Goal: Task Accomplishment & Management: Manage account settings

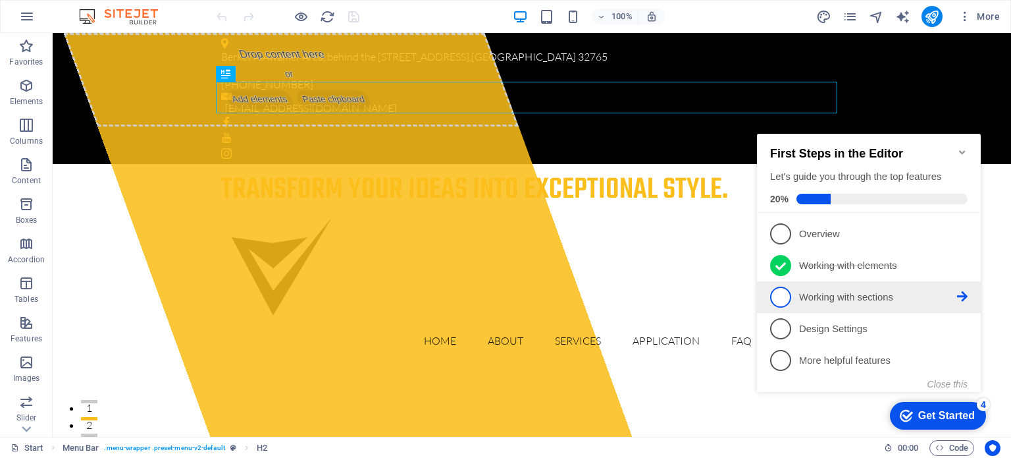
click at [785, 295] on span "3" at bounding box center [780, 296] width 21 height 21
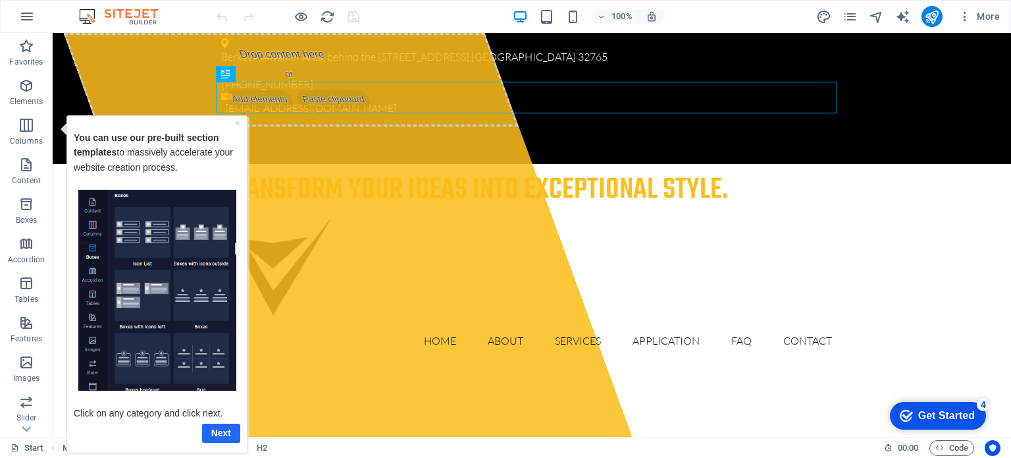
click at [221, 431] on link "Next" at bounding box center [221, 432] width 38 height 19
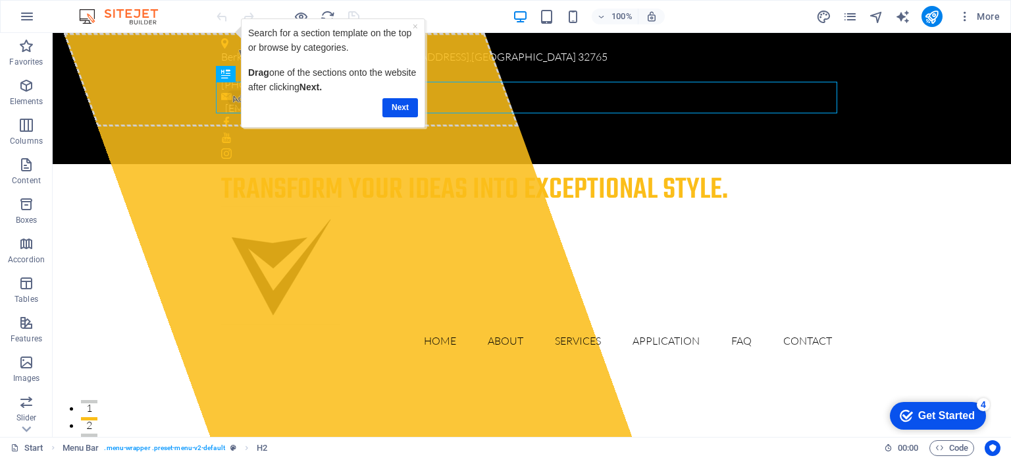
click at [932, 411] on div "Get Started" at bounding box center [946, 415] width 57 height 12
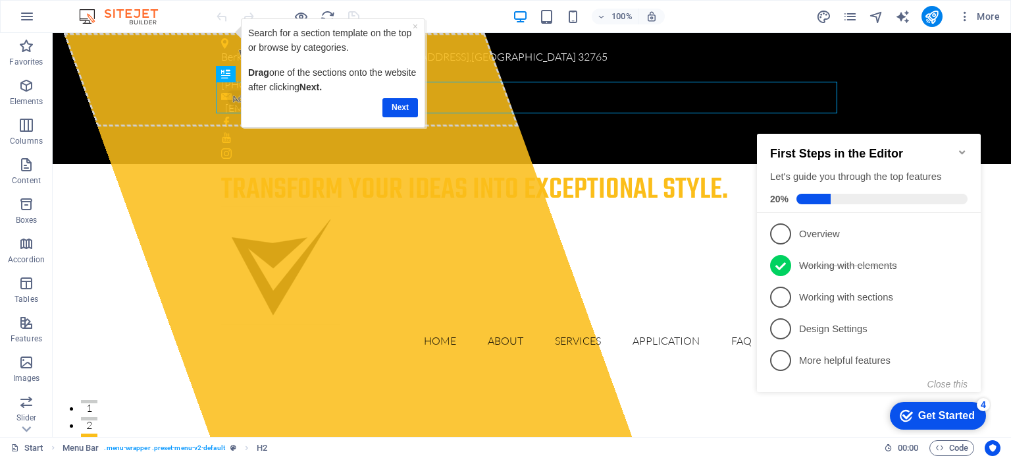
click at [932, 411] on div "Get Started" at bounding box center [946, 415] width 57 height 12
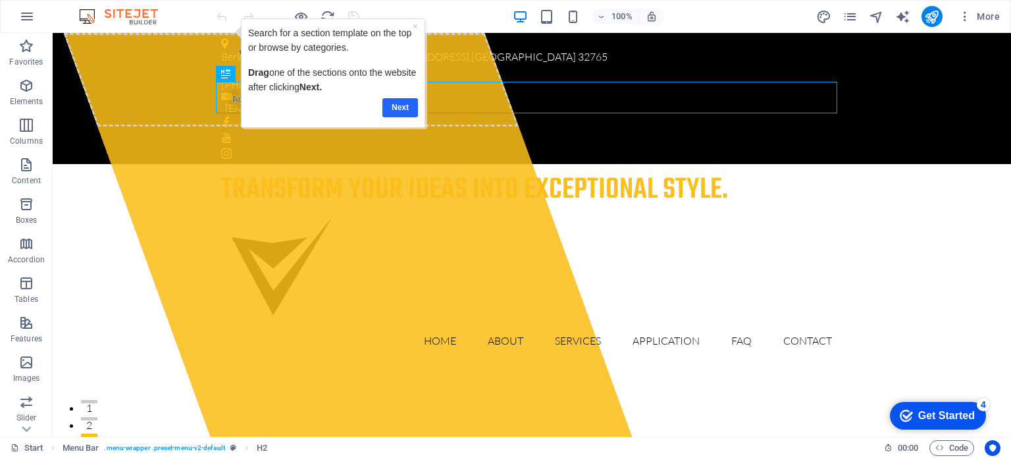
click at [400, 108] on link "Next" at bounding box center [400, 106] width 36 height 19
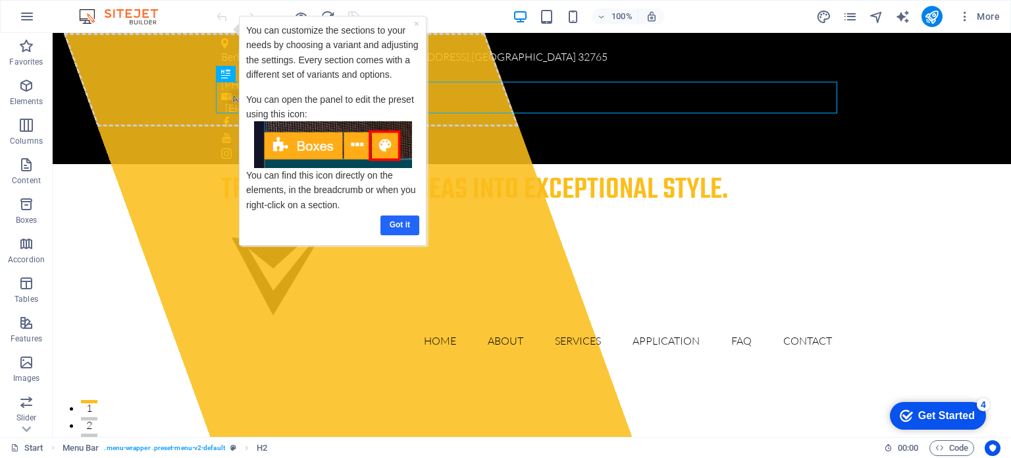
click at [400, 218] on link "Got it" at bounding box center [400, 224] width 39 height 19
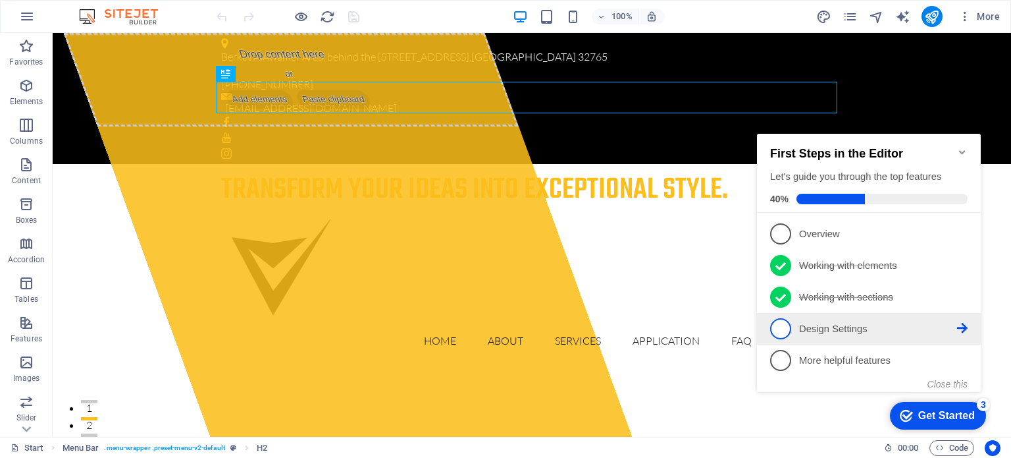
click at [787, 328] on span "4" at bounding box center [780, 328] width 21 height 21
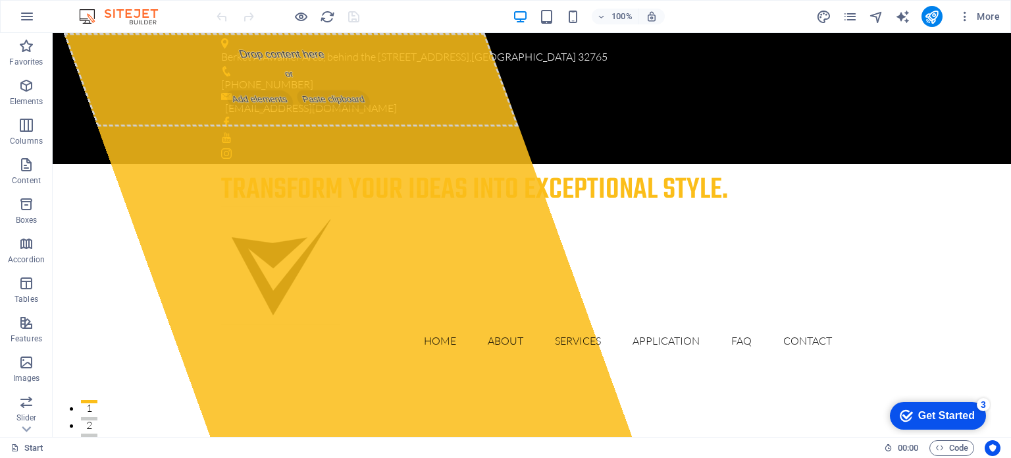
click at [931, 413] on div "Get Started" at bounding box center [946, 415] width 57 height 12
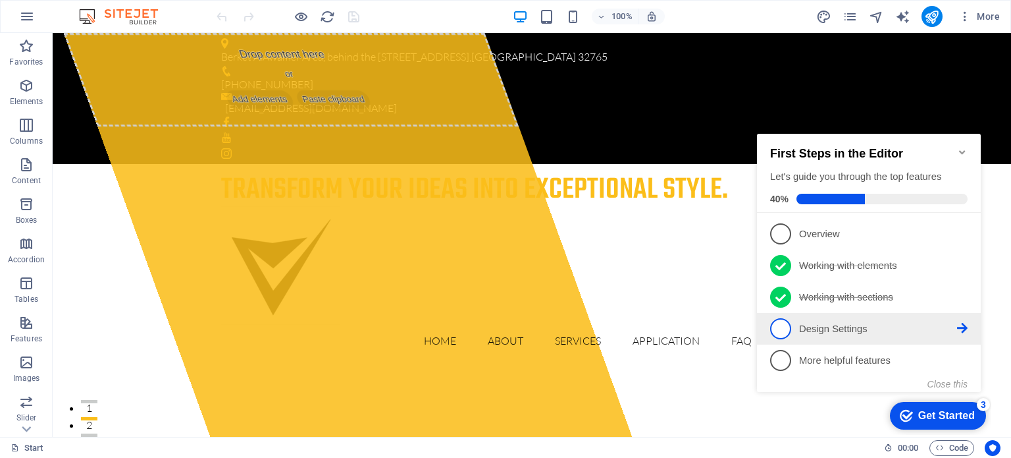
click at [963, 238] on icon at bounding box center [962, 233] width 11 height 11
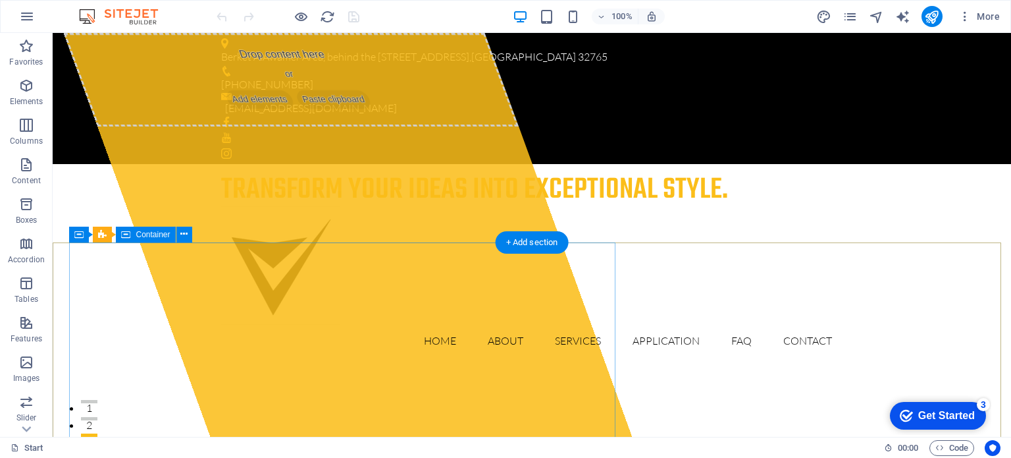
click at [350, 126] on div "Drop content here or Add elements Paste clipboard" at bounding box center [291, 79] width 456 height 93
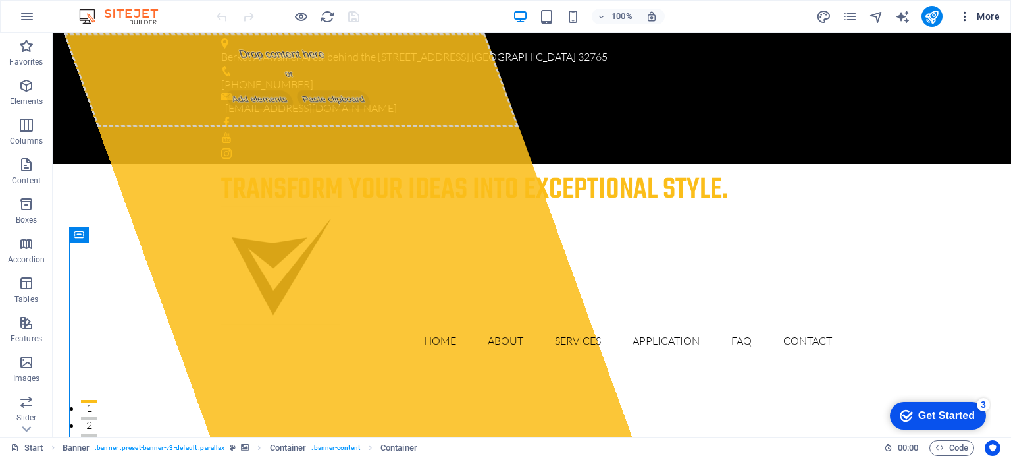
click at [965, 8] on button "More" at bounding box center [979, 16] width 52 height 21
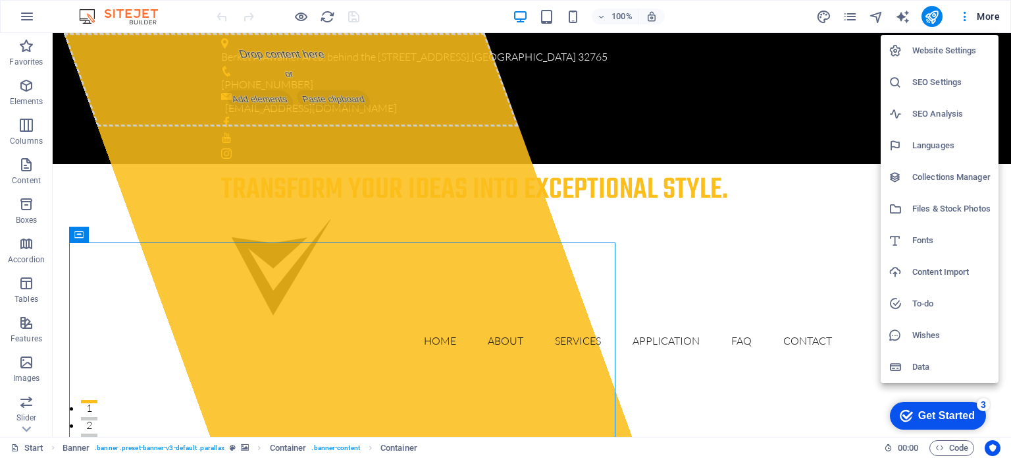
click at [947, 53] on h6 "Website Settings" at bounding box center [951, 51] width 78 height 16
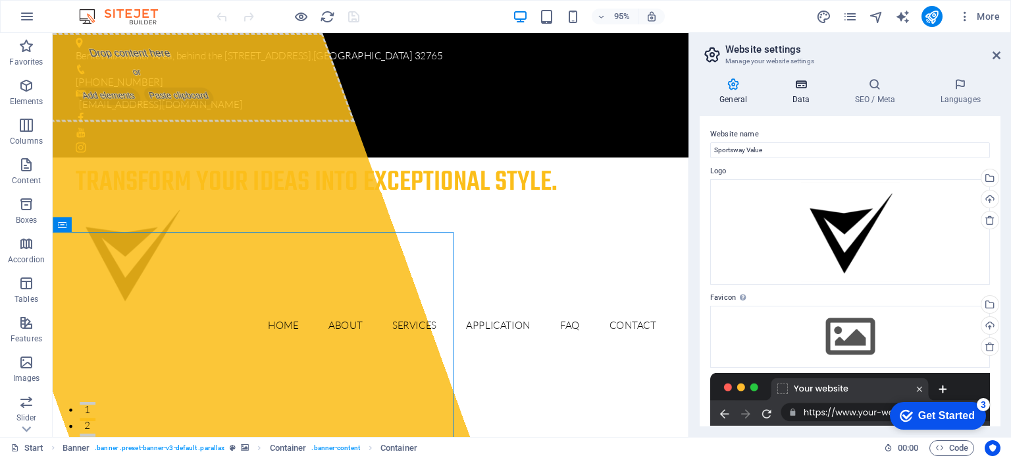
click at [804, 91] on h4 "Data" at bounding box center [803, 92] width 63 height 28
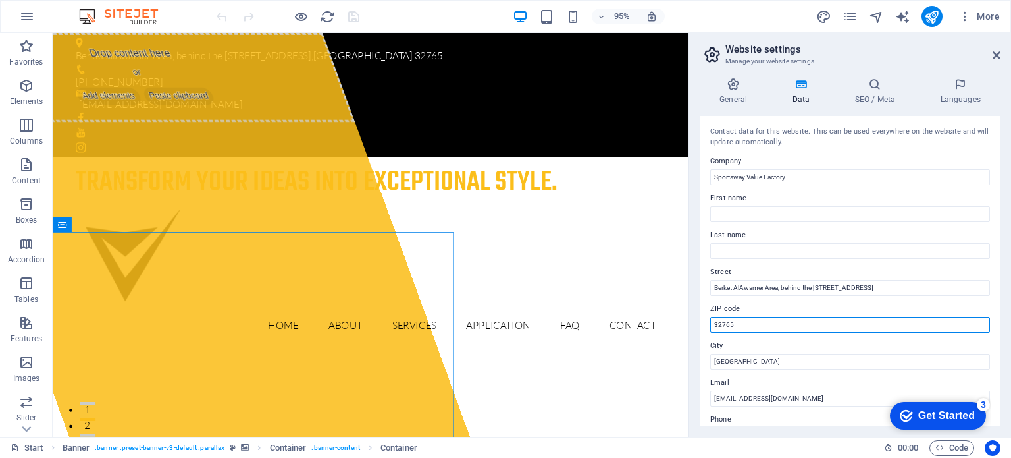
click at [758, 321] on input "32765" at bounding box center [850, 325] width 280 height 16
type input "3"
click at [999, 51] on icon at bounding box center [997, 55] width 8 height 11
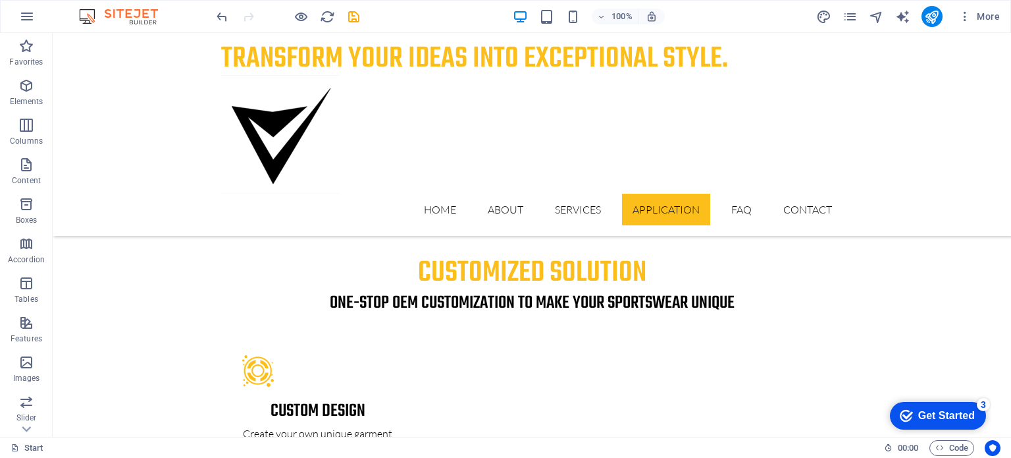
scroll to position [2300, 0]
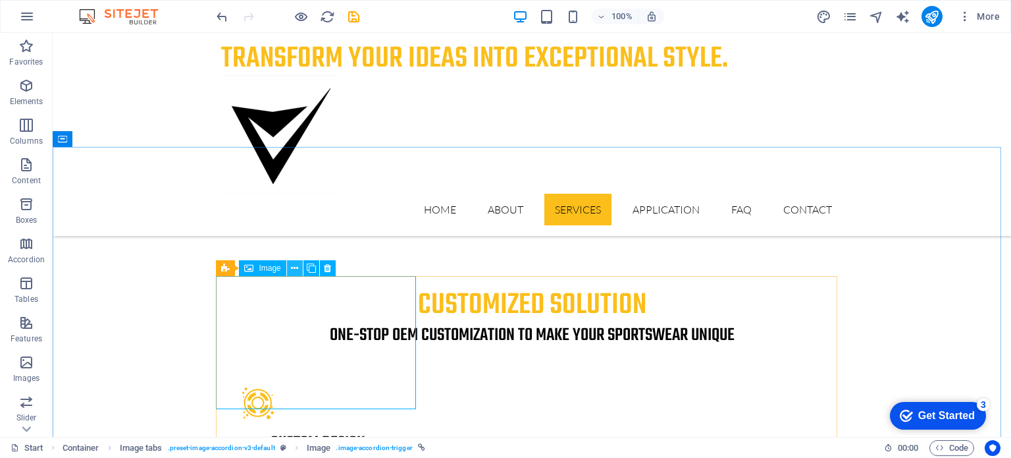
click at [298, 269] on icon at bounding box center [294, 268] width 7 height 14
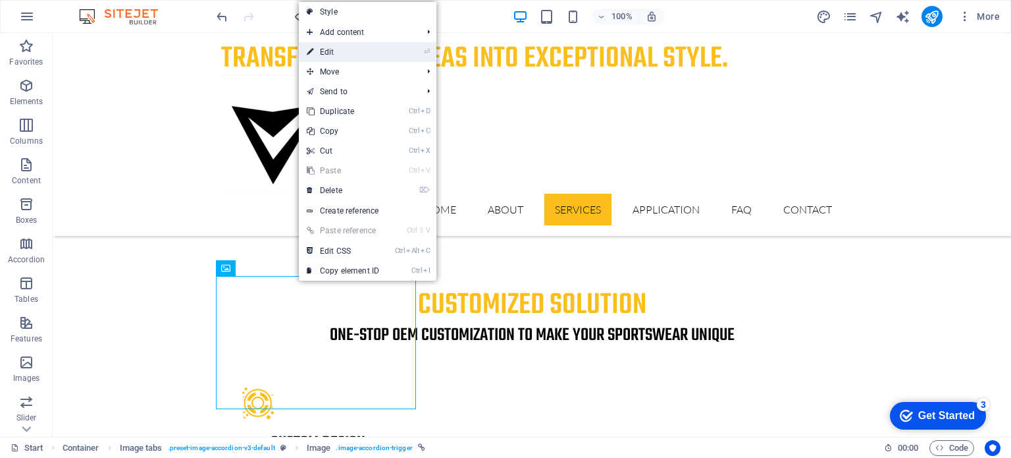
click at [352, 55] on link "⏎ Edit" at bounding box center [343, 52] width 88 height 20
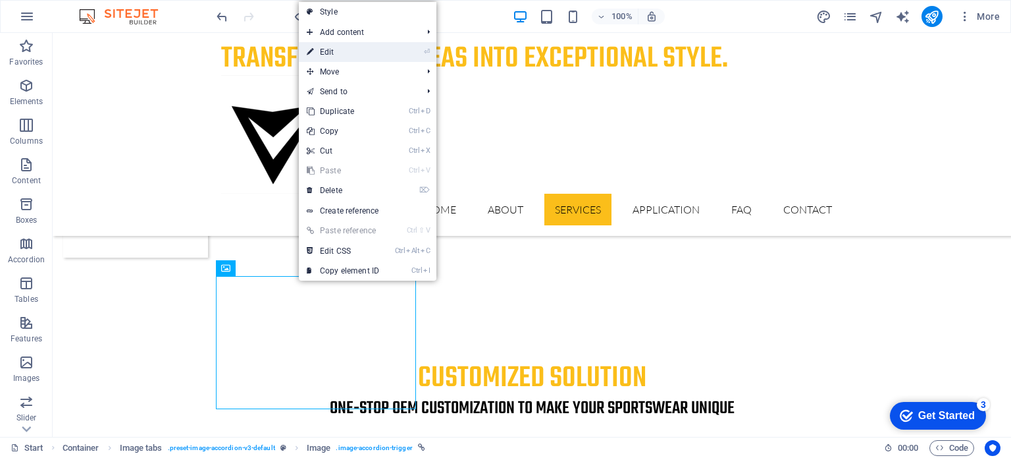
select select "px"
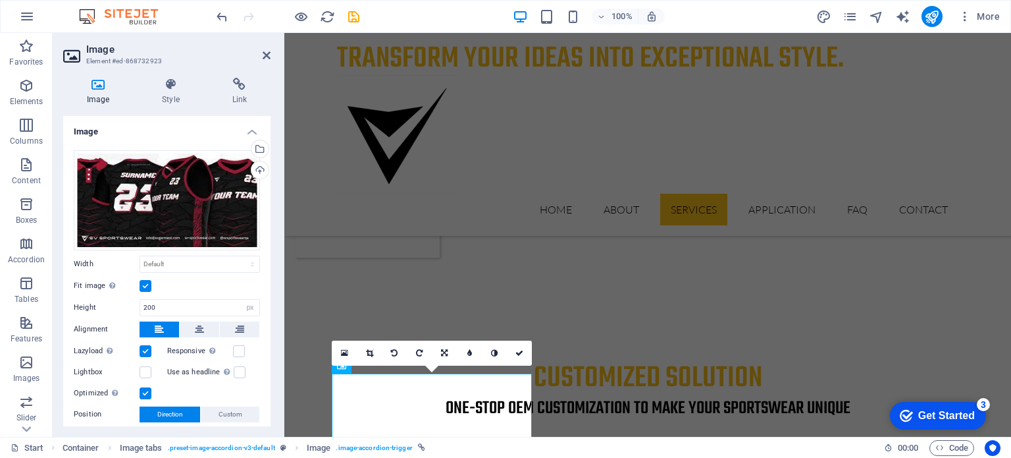
drag, startPoint x: 266, startPoint y: 184, endPoint x: 269, endPoint y: 260, distance: 76.4
click at [269, 260] on div "Image Drag files here, click to choose files or select files from Files or our …" at bounding box center [166, 271] width 207 height 310
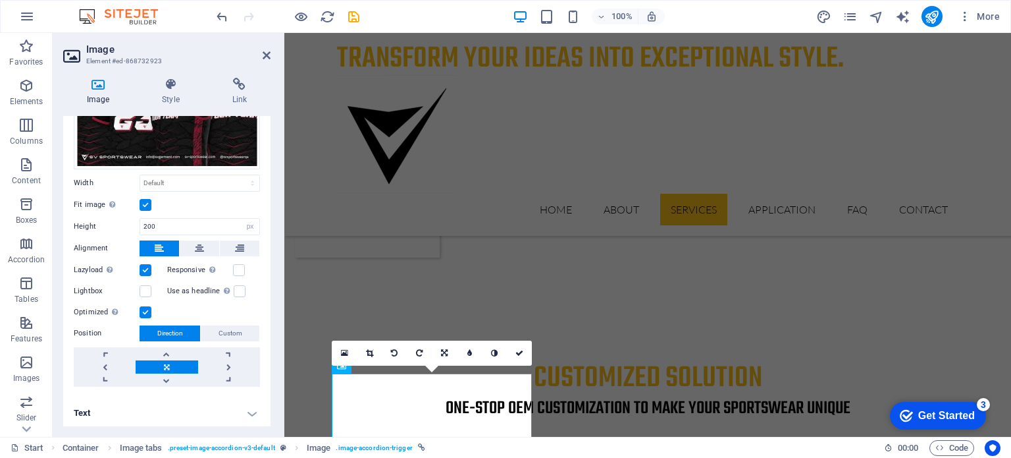
click at [250, 408] on h4 "Text" at bounding box center [166, 413] width 207 height 32
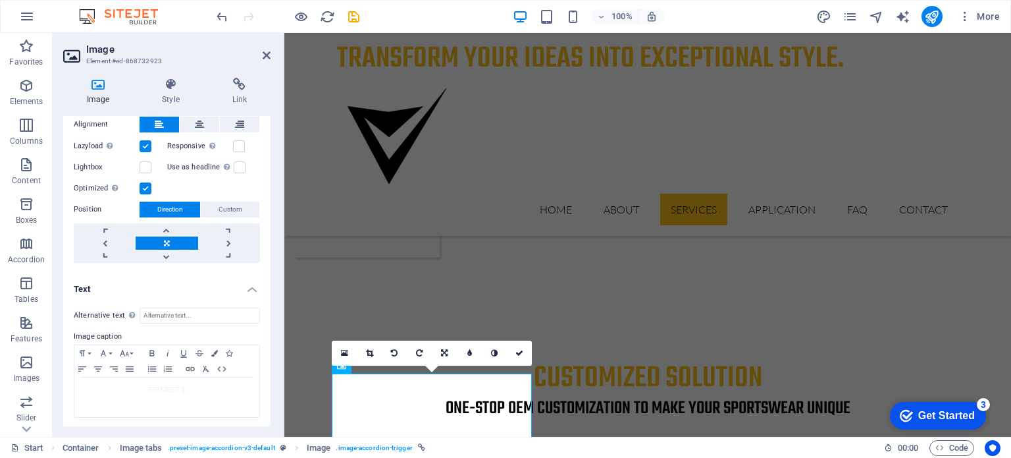
scroll to position [0, 0]
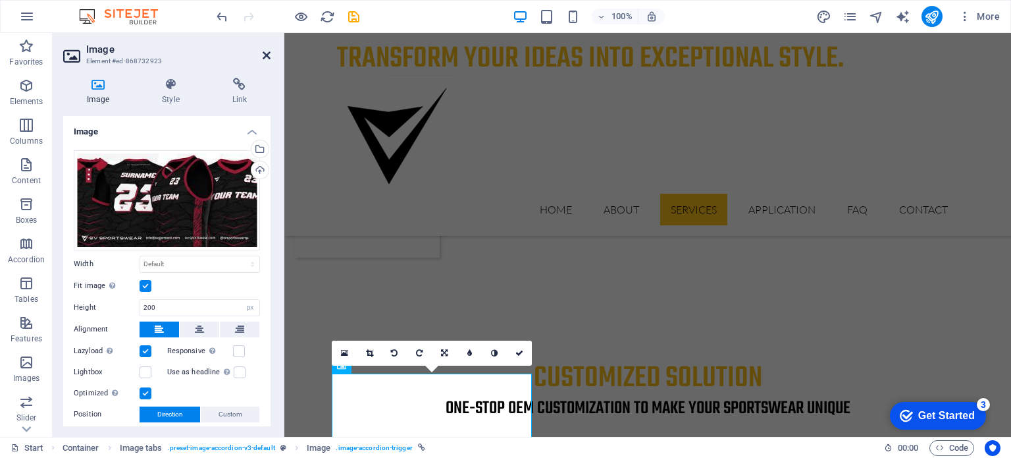
click at [265, 51] on icon at bounding box center [267, 55] width 8 height 11
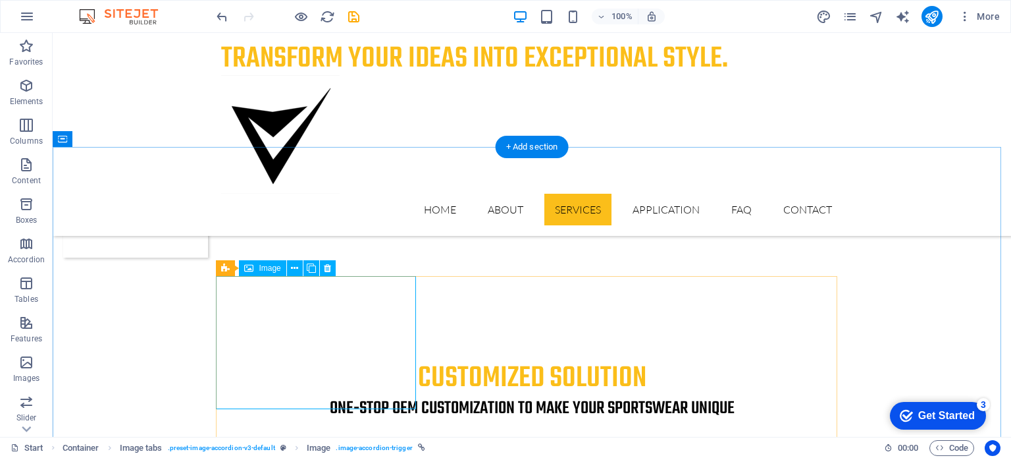
select select "px"
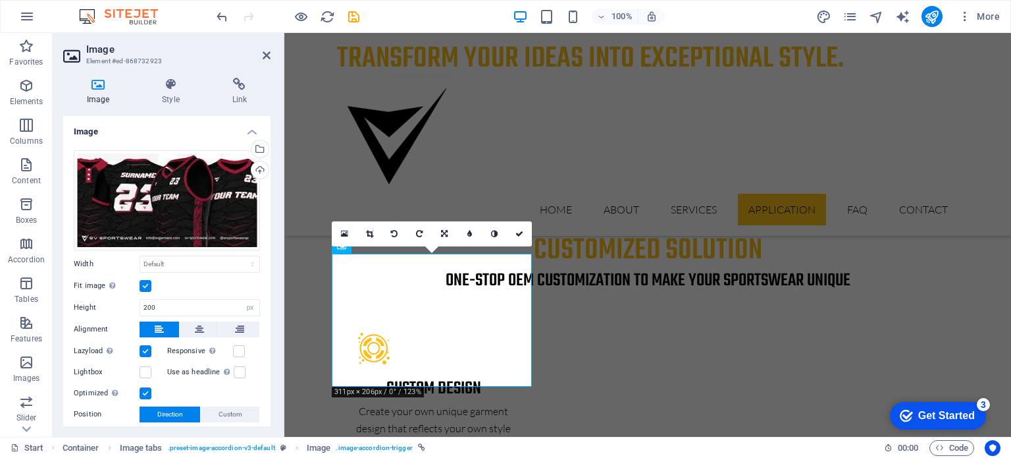
scroll to position [2419, 0]
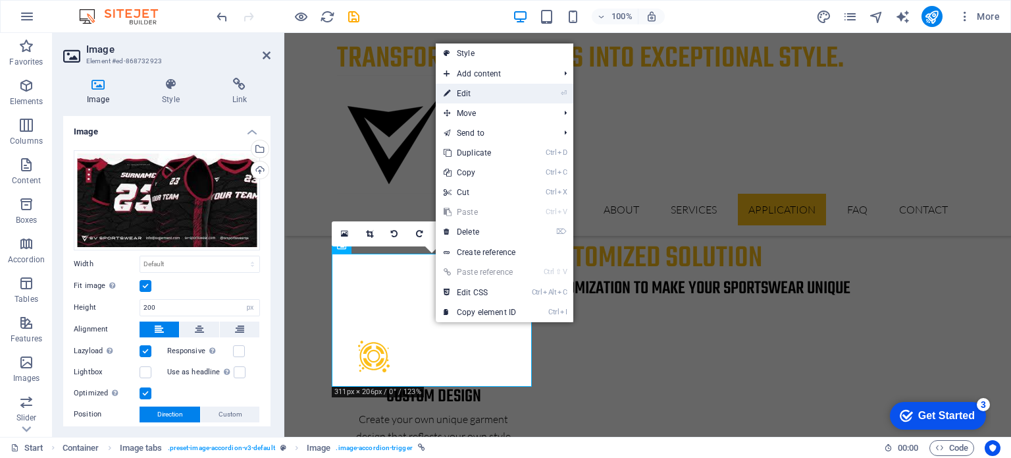
click at [469, 92] on link "⏎ Edit" at bounding box center [480, 94] width 88 height 20
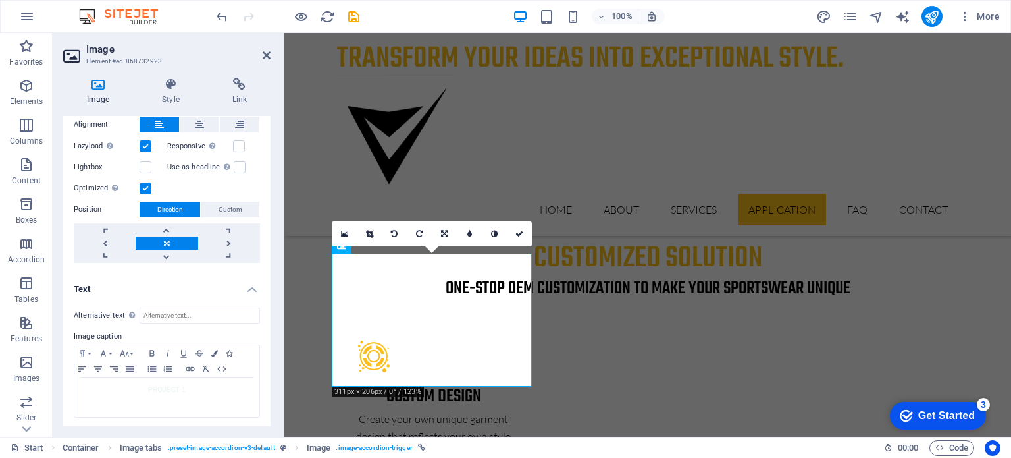
scroll to position [0, 0]
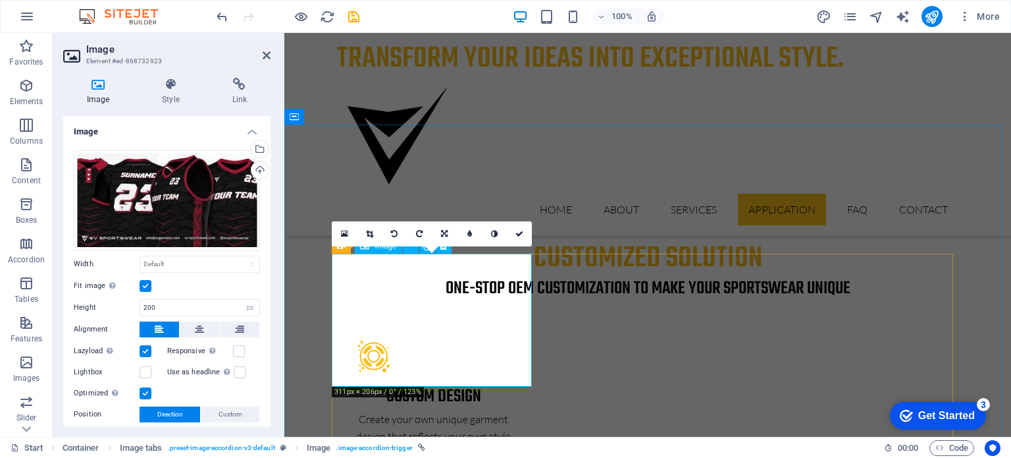
click at [341, 246] on div "16:10 16:9 4:3 1:1 1:2 0" at bounding box center [432, 233] width 200 height 25
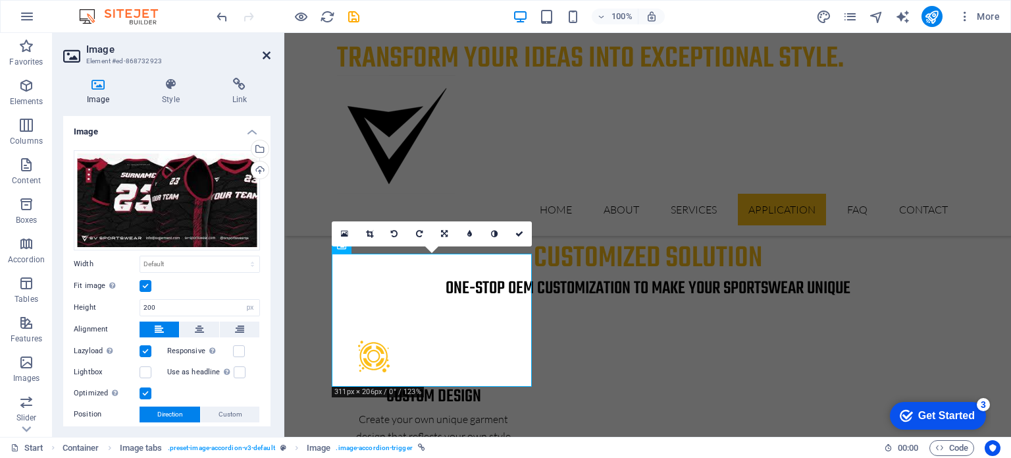
drag, startPoint x: 265, startPoint y: 50, endPoint x: 232, endPoint y: 77, distance: 43.1
click at [265, 50] on icon at bounding box center [267, 55] width 8 height 11
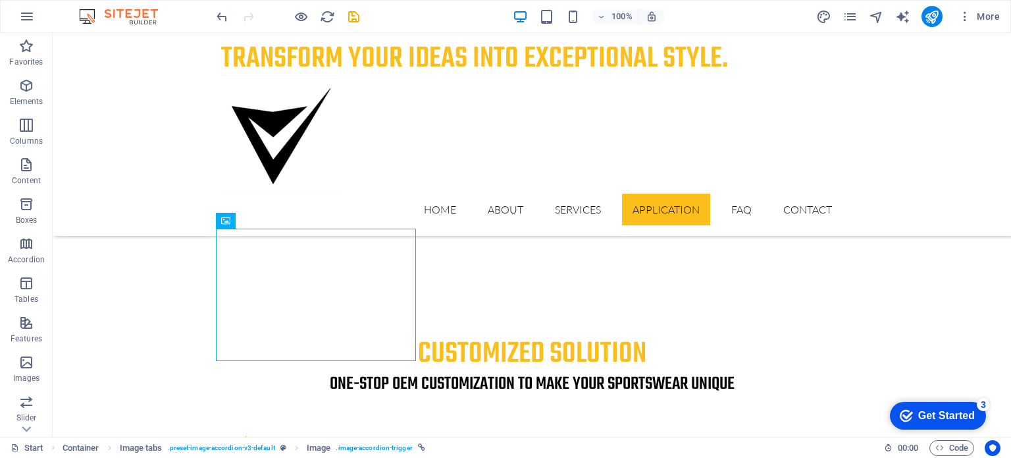
scroll to position [2308, 0]
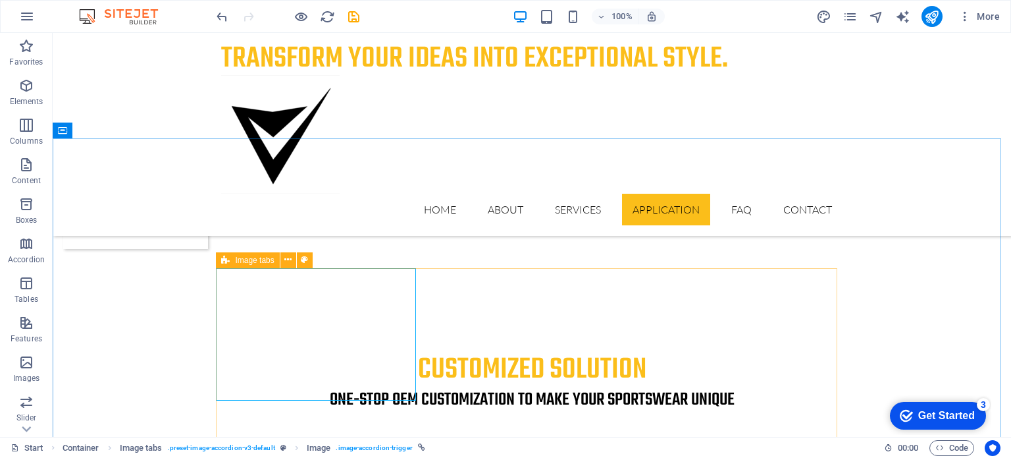
click at [223, 260] on icon at bounding box center [225, 260] width 9 height 16
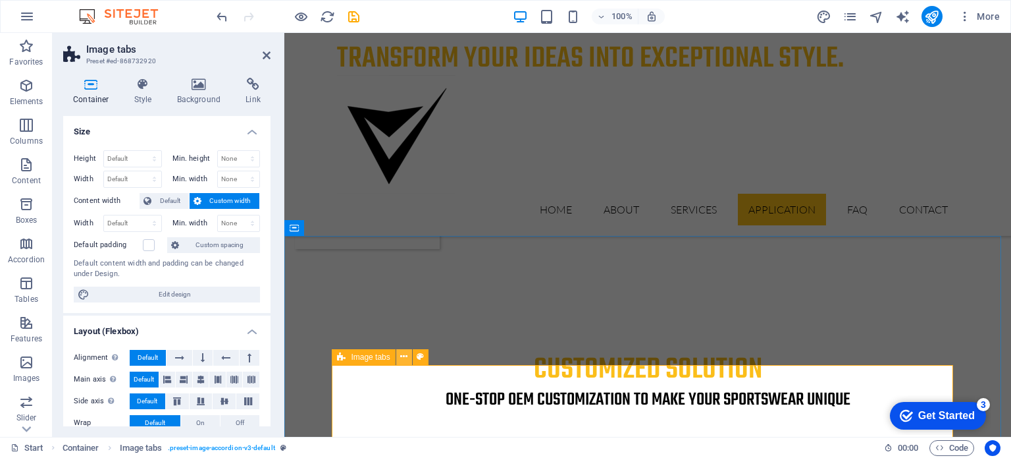
drag, startPoint x: 406, startPoint y: 359, endPoint x: 125, endPoint y: 275, distance: 293.0
click at [406, 359] on icon at bounding box center [403, 357] width 7 height 14
click at [399, 357] on button at bounding box center [404, 357] width 16 height 16
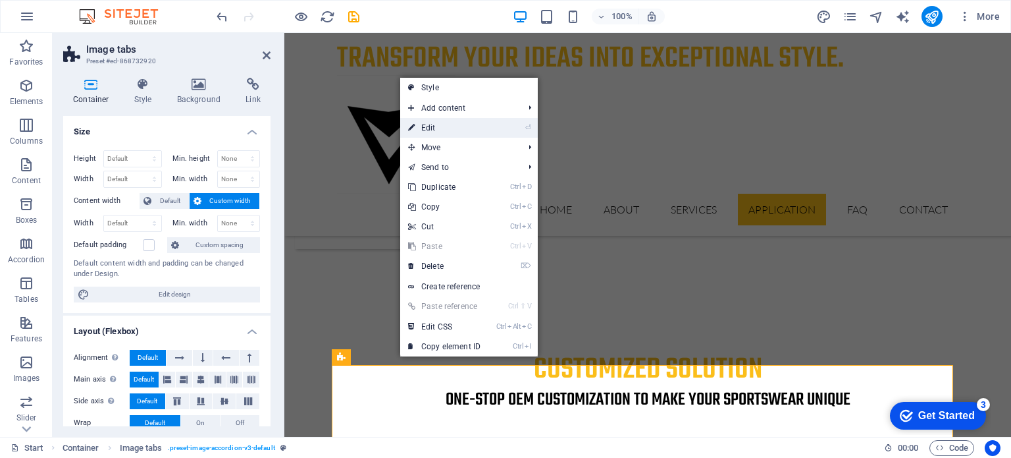
click at [434, 127] on link "⏎ Edit" at bounding box center [444, 128] width 88 height 20
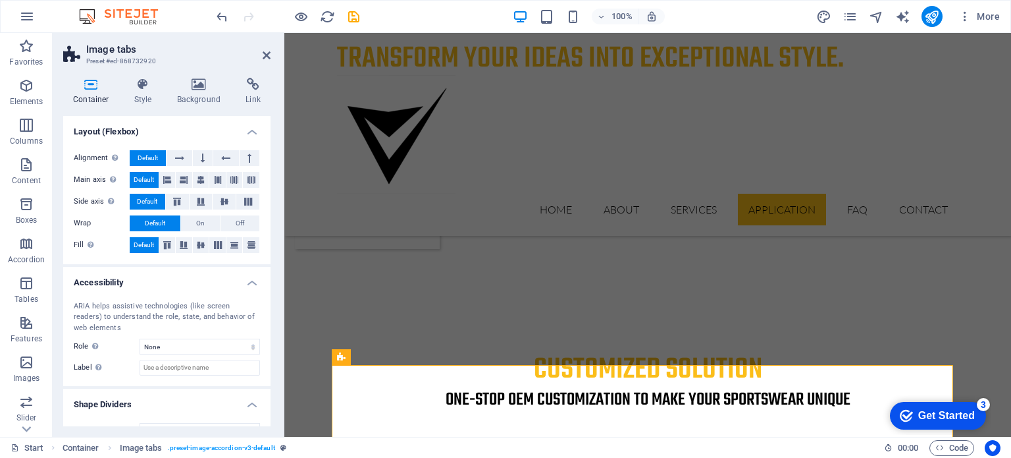
scroll to position [221, 0]
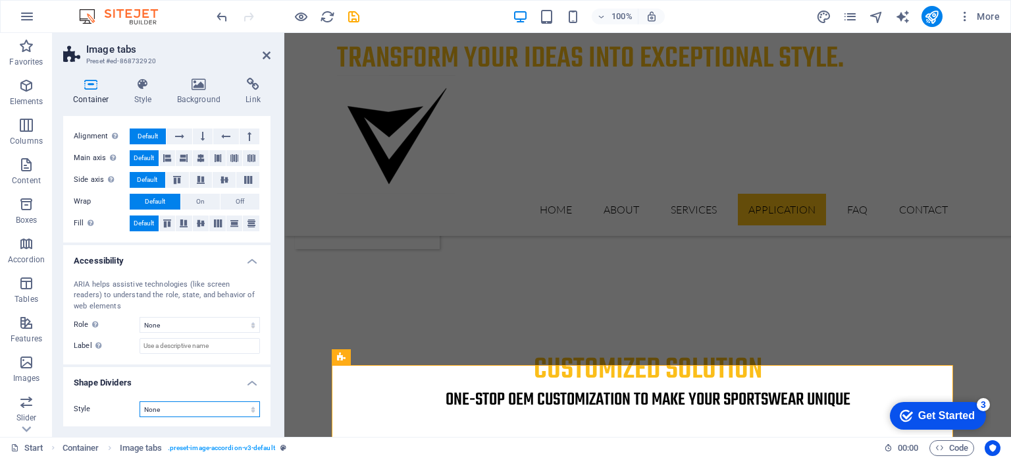
click at [253, 409] on select "None Triangle Square Diagonal Polygon 1 Polygon 2 Zigzag Multiple Zigzags Waves…" at bounding box center [200, 409] width 120 height 16
click at [145, 87] on icon at bounding box center [143, 84] width 38 height 13
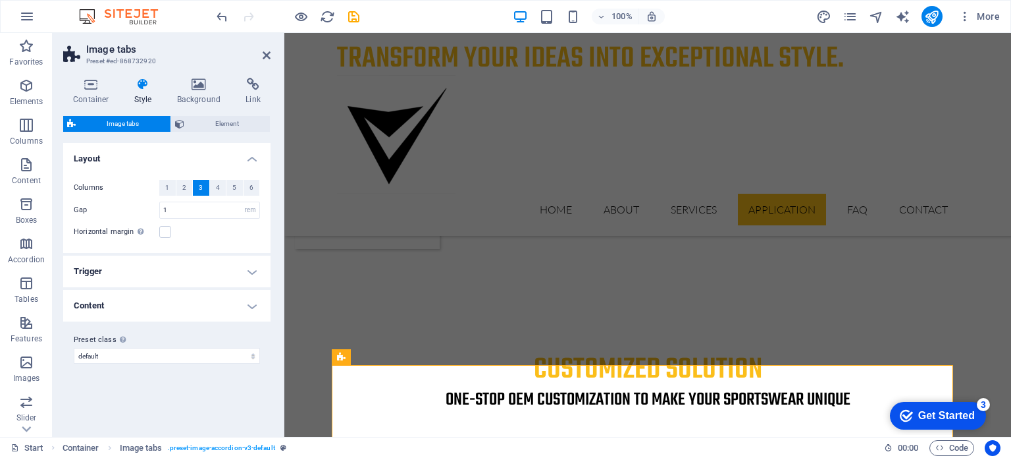
click at [251, 300] on h4 "Content" at bounding box center [166, 306] width 207 height 32
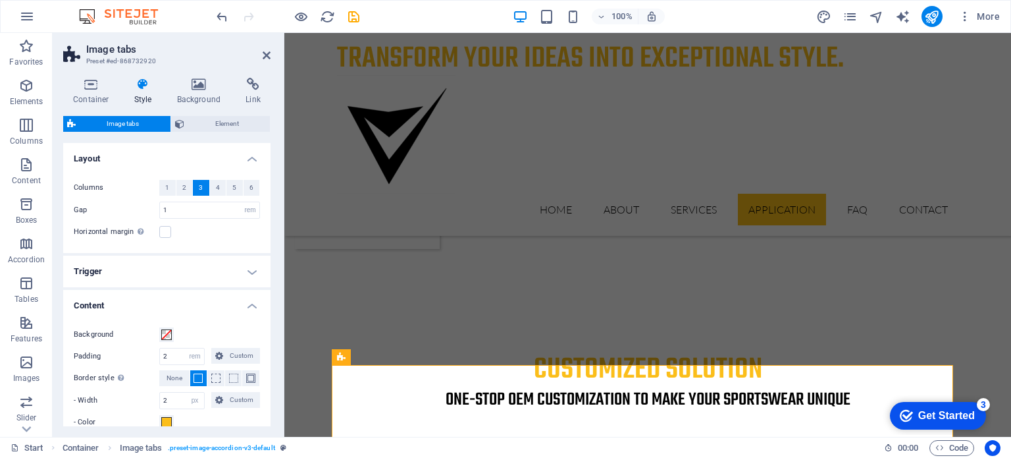
scroll to position [113, 0]
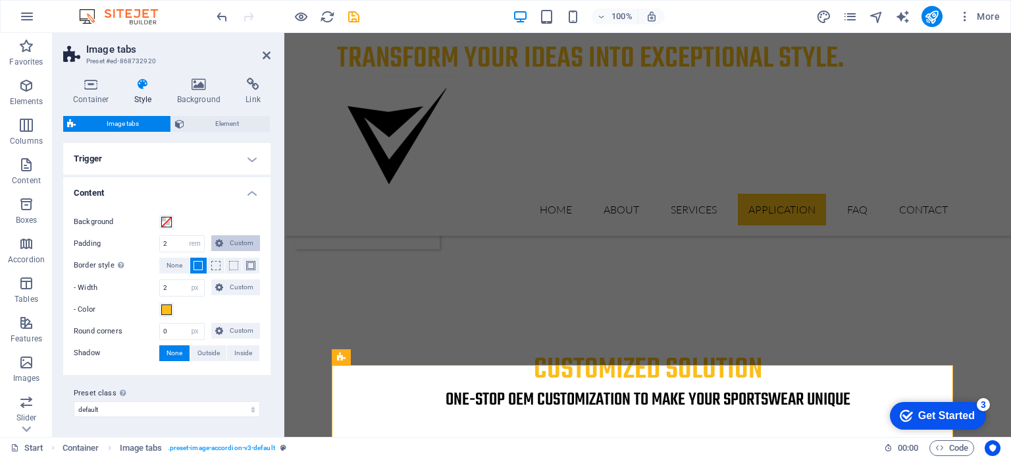
click at [236, 241] on span "Custom" at bounding box center [241, 243] width 29 height 16
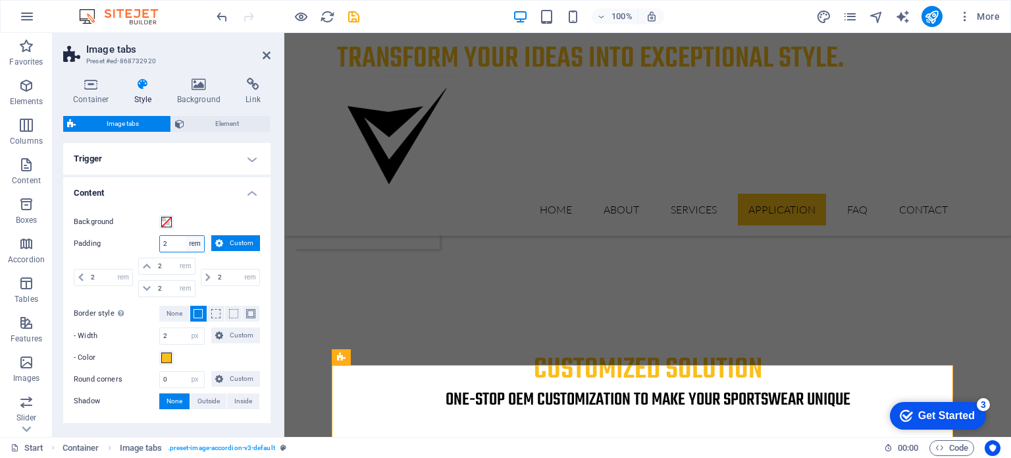
click at [200, 239] on select "px rem % vh vw Custom" at bounding box center [195, 244] width 18 height 16
click at [221, 239] on icon at bounding box center [219, 243] width 8 height 16
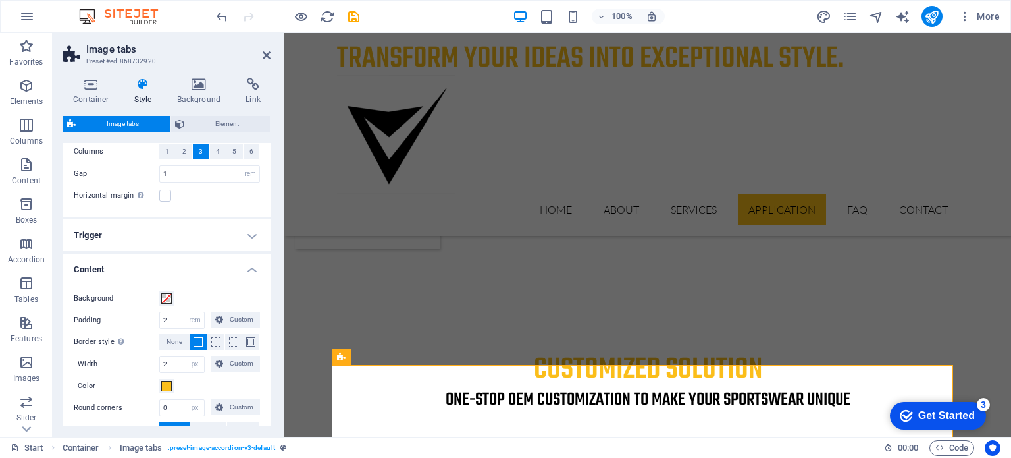
scroll to position [20, 0]
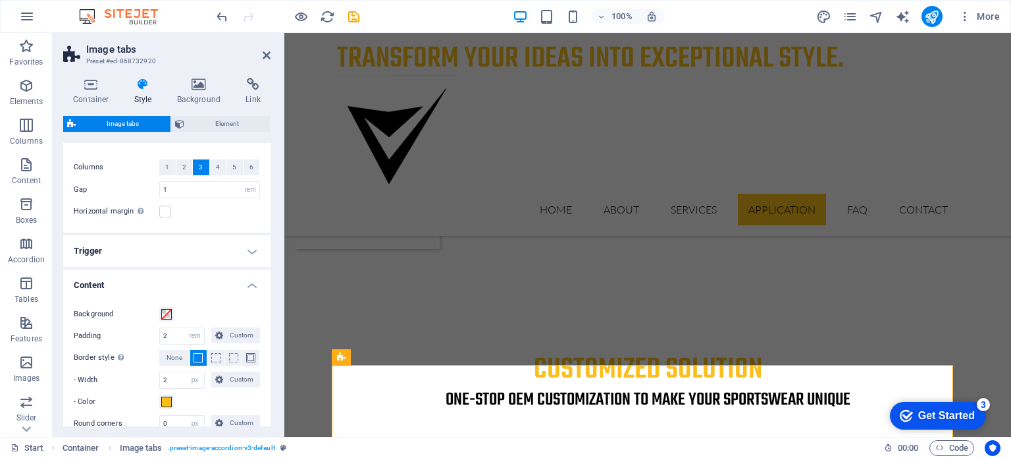
click at [250, 282] on h4 "Content" at bounding box center [166, 281] width 207 height 24
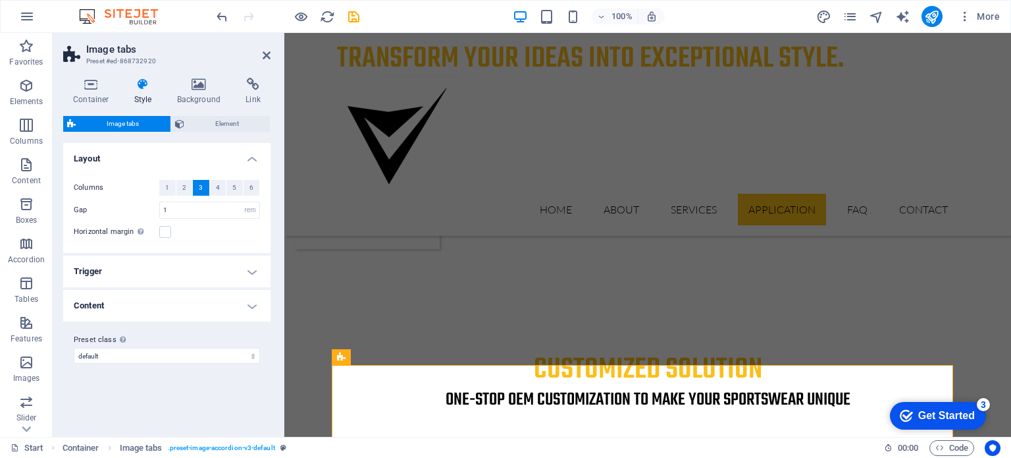
click at [248, 265] on h4 "Trigger" at bounding box center [166, 271] width 207 height 32
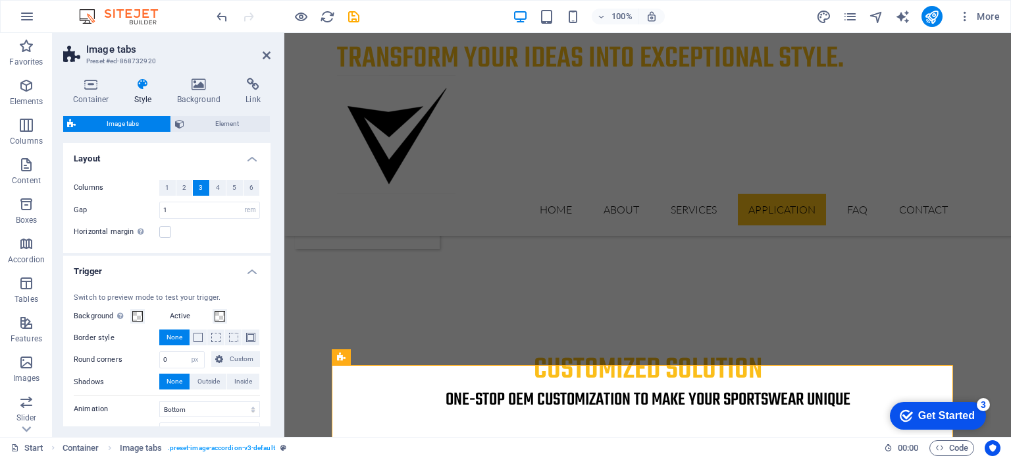
click at [253, 269] on h4 "Trigger" at bounding box center [166, 267] width 207 height 24
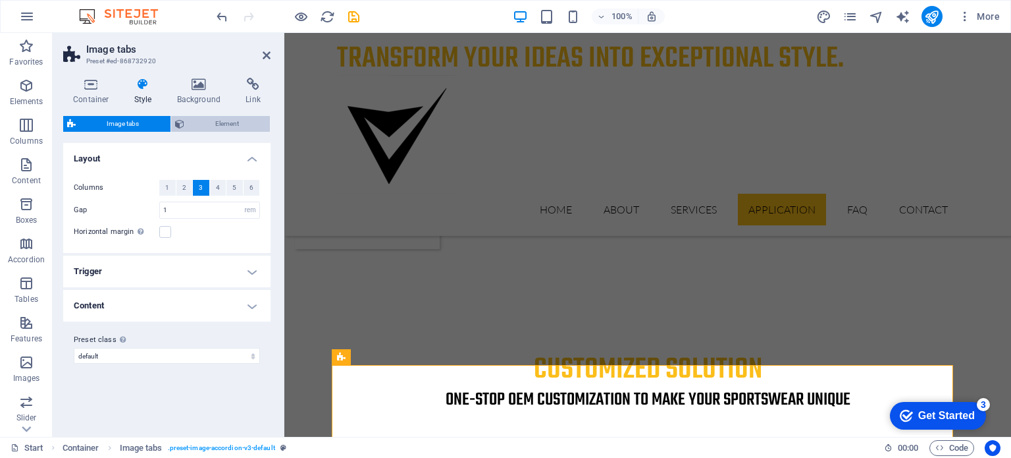
click at [228, 126] on span "Element" at bounding box center [227, 124] width 78 height 16
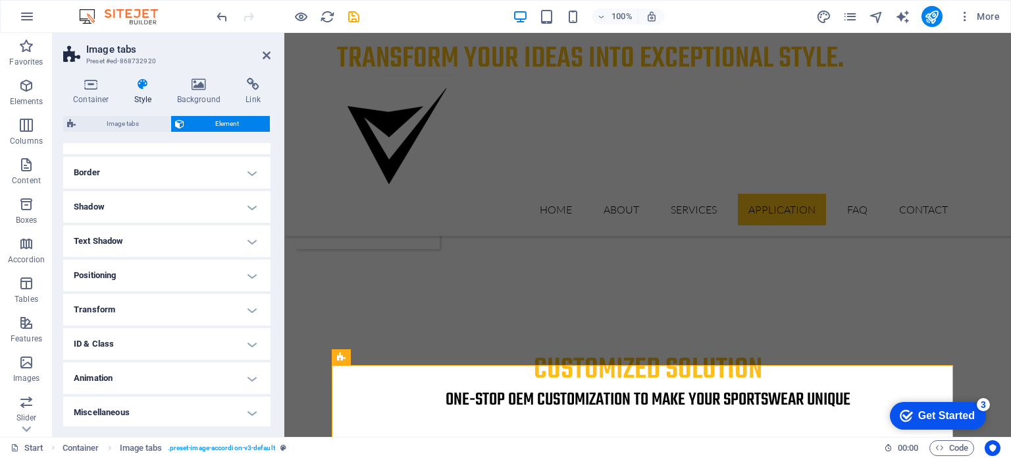
scroll to position [273, 0]
click at [257, 413] on h4 "Miscellaneous" at bounding box center [166, 411] width 207 height 32
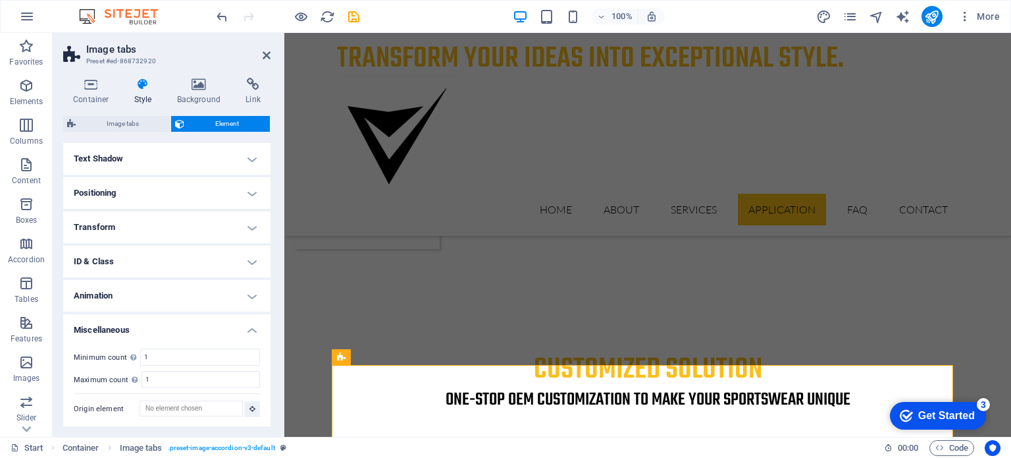
click at [254, 329] on h4 "Miscellaneous" at bounding box center [166, 326] width 207 height 24
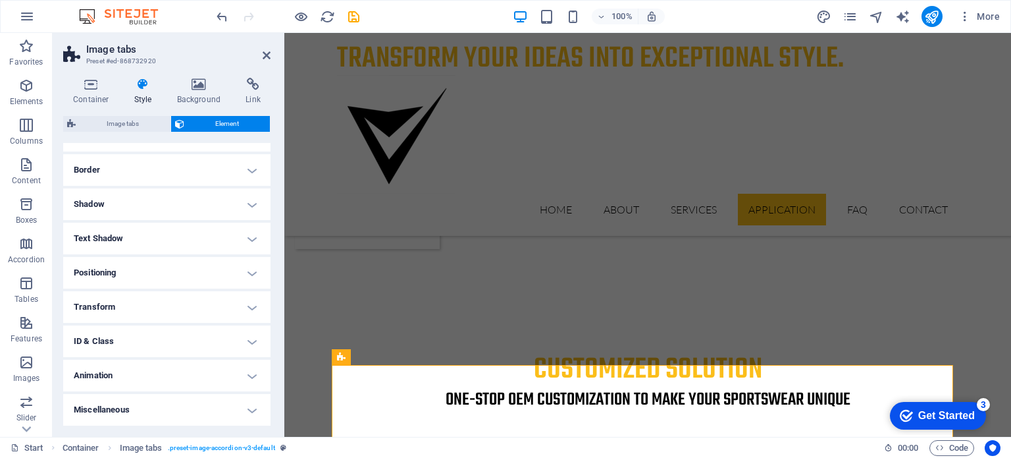
scroll to position [273, 0]
click at [253, 342] on h4 "ID & Class" at bounding box center [166, 343] width 207 height 32
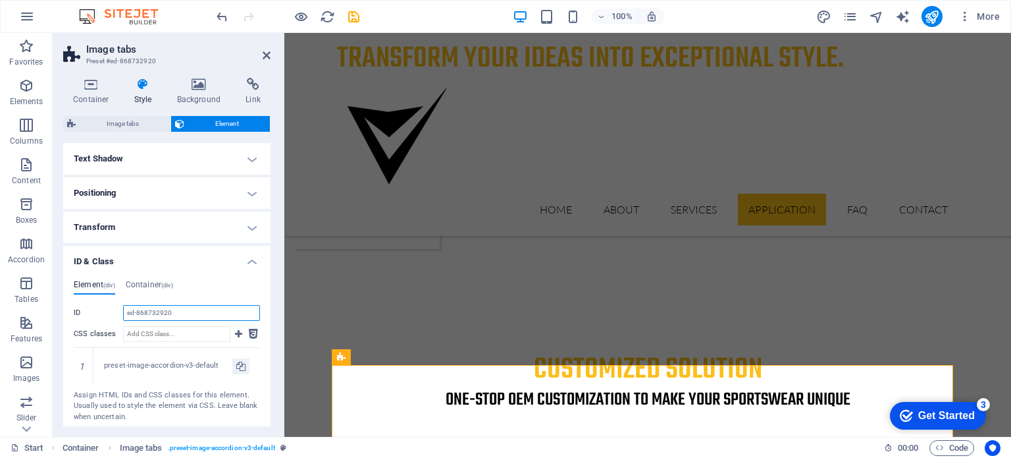
click at [171, 311] on input "ed-868732920" at bounding box center [191, 313] width 137 height 16
click at [169, 330] on input "CSS classes" at bounding box center [176, 334] width 107 height 16
click at [170, 313] on input "ed-868732920" at bounding box center [191, 313] width 137 height 16
click at [248, 257] on h4 "ID & Class" at bounding box center [166, 258] width 207 height 24
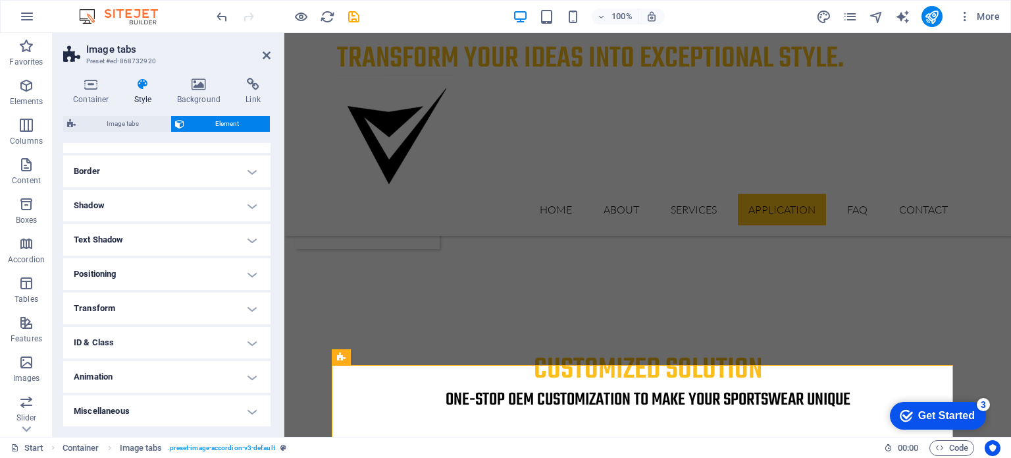
click at [251, 302] on h4 "Transform" at bounding box center [166, 308] width 207 height 32
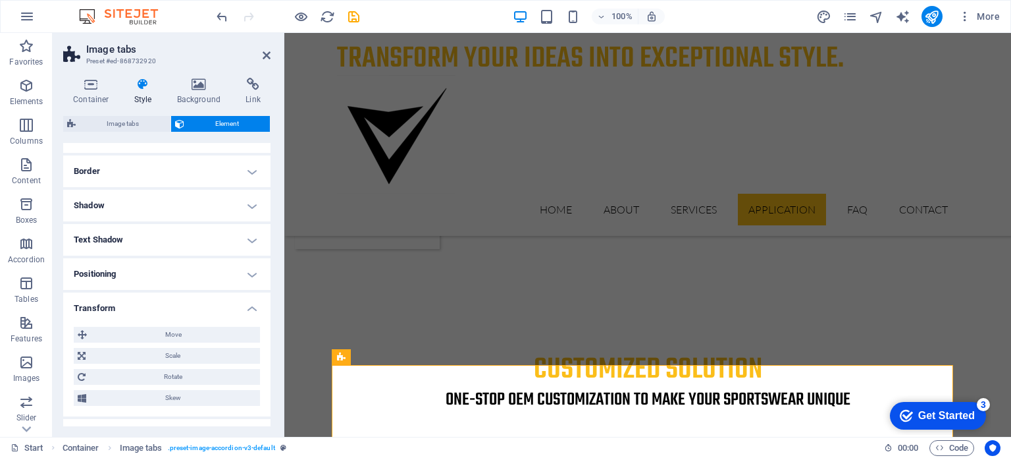
scroll to position [354, 0]
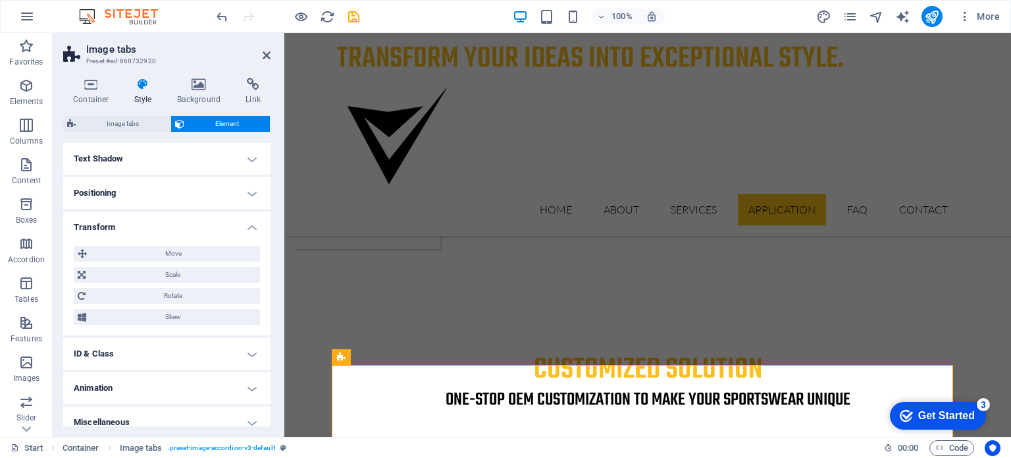
click at [246, 223] on h4 "Transform" at bounding box center [166, 223] width 207 height 24
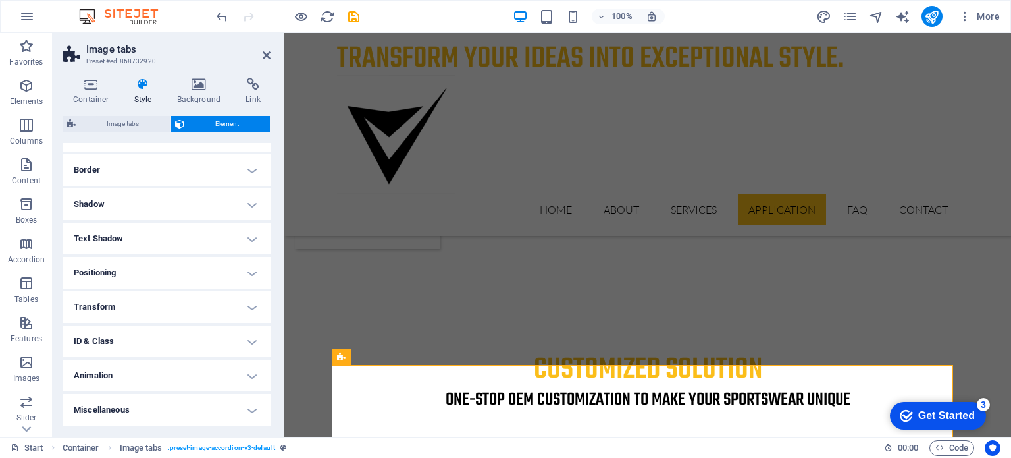
scroll to position [273, 0]
click at [248, 234] on h4 "Text Shadow" at bounding box center [166, 240] width 207 height 32
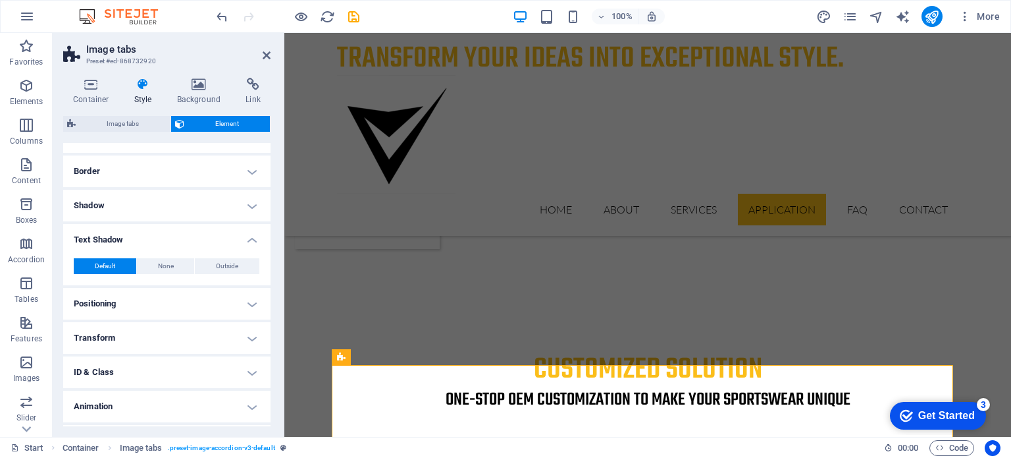
click at [248, 234] on h4 "Text Shadow" at bounding box center [166, 236] width 207 height 24
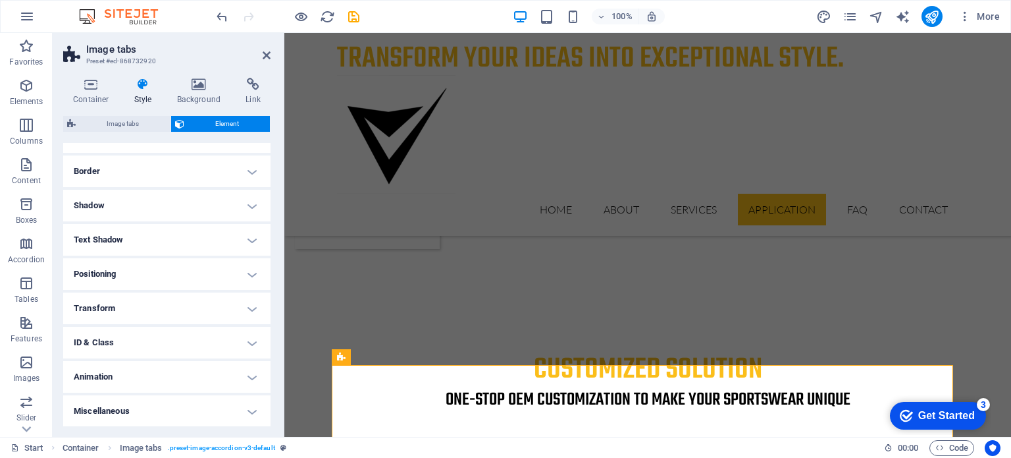
click at [248, 206] on h4 "Shadow" at bounding box center [166, 206] width 207 height 32
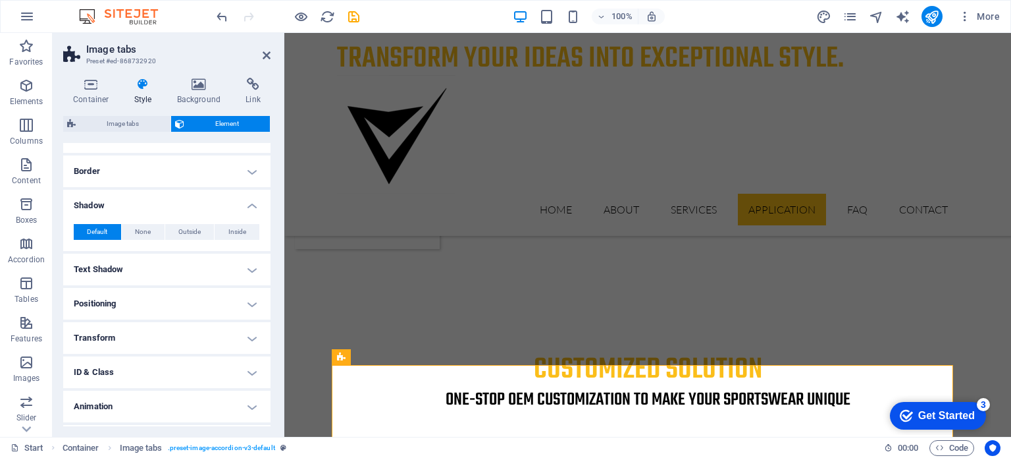
click at [248, 206] on h4 "Shadow" at bounding box center [166, 202] width 207 height 24
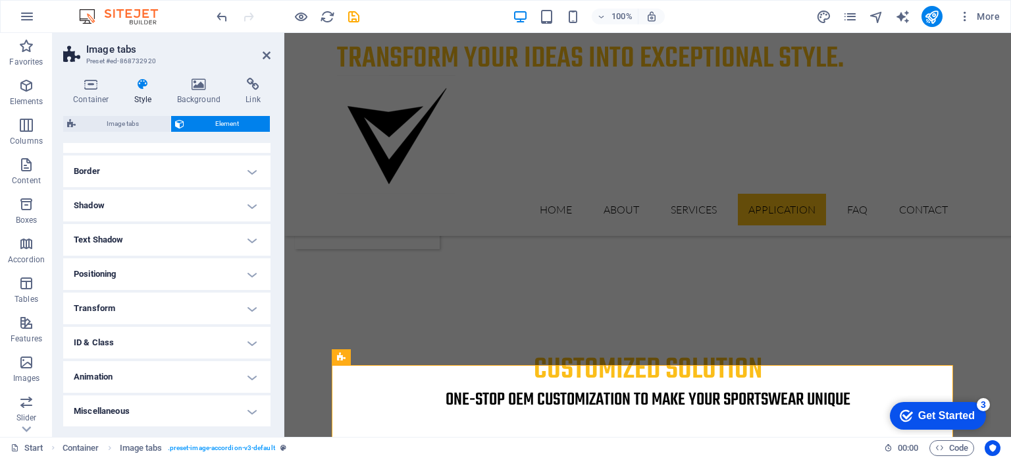
click at [245, 164] on h4 "Border" at bounding box center [166, 171] width 207 height 32
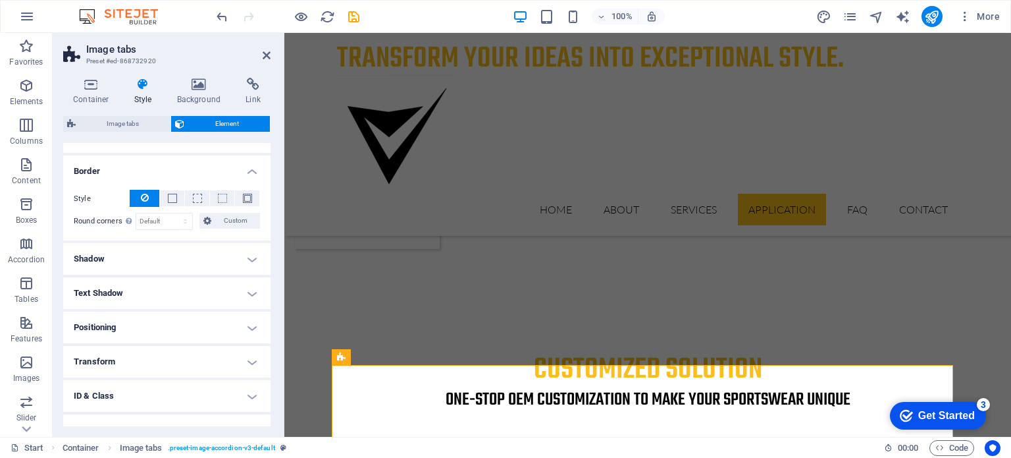
click at [245, 164] on h4 "Border" at bounding box center [166, 167] width 207 height 24
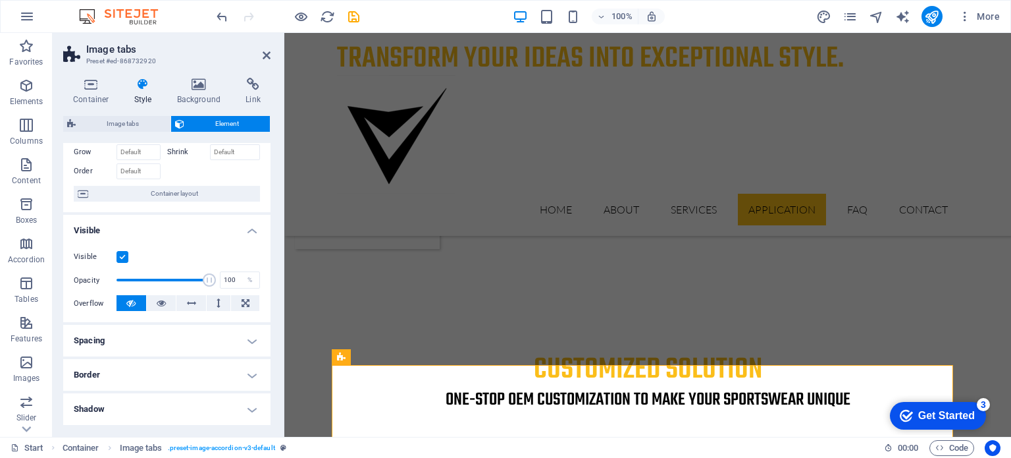
scroll to position [0, 0]
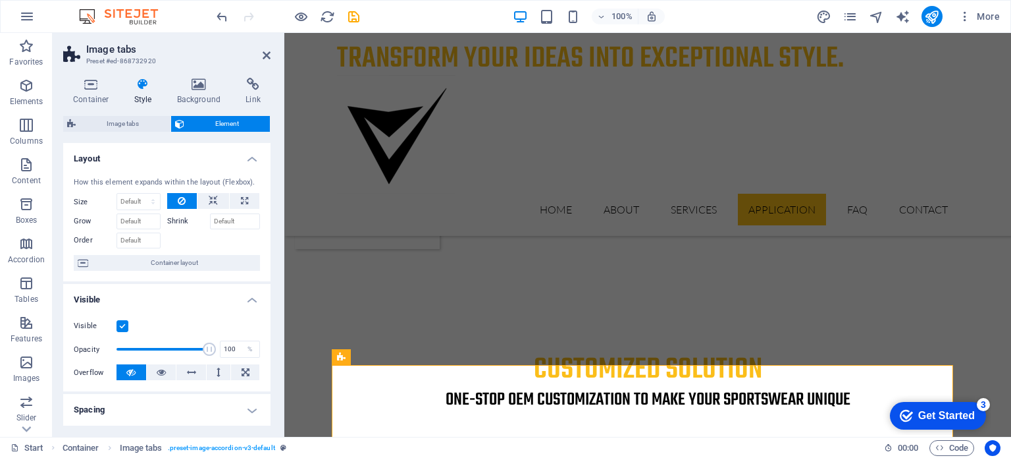
click at [252, 157] on h4 "Layout" at bounding box center [166, 155] width 207 height 24
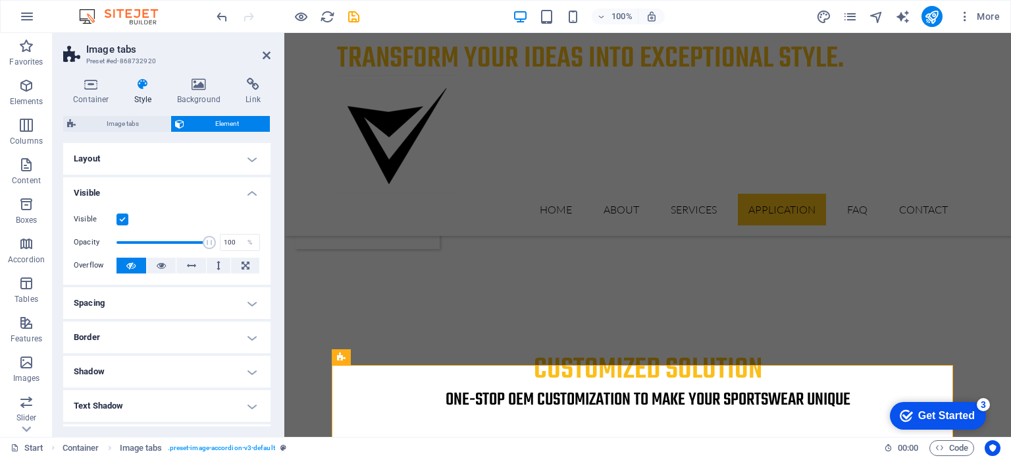
click at [251, 189] on h4 "Visible" at bounding box center [166, 189] width 207 height 24
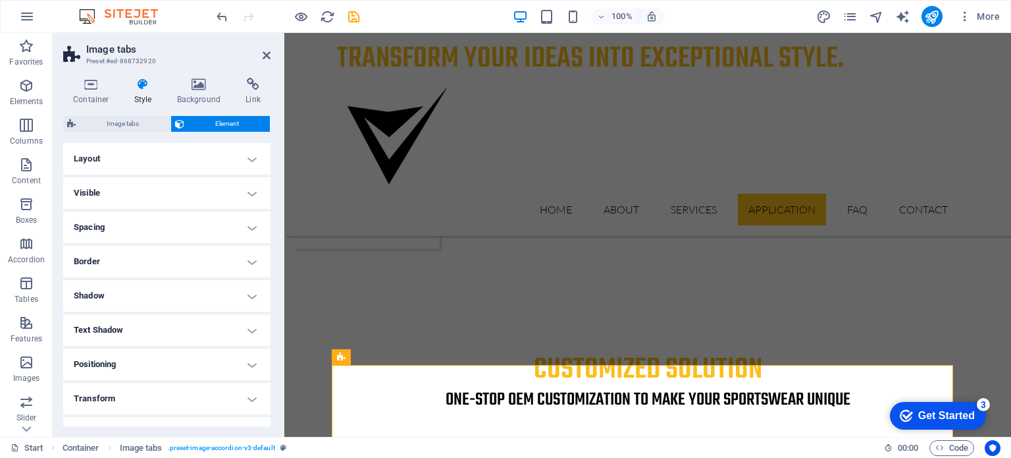
click at [248, 225] on h4 "Spacing" at bounding box center [166, 227] width 207 height 32
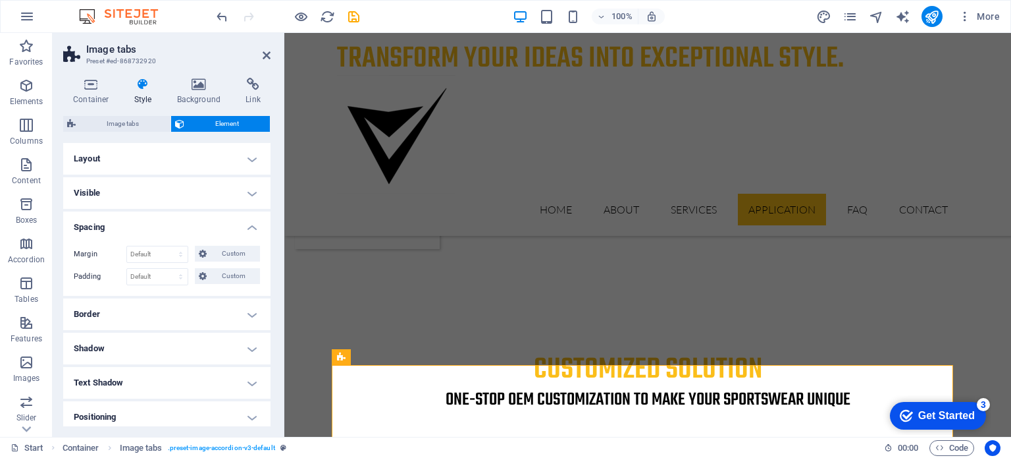
click at [248, 225] on h4 "Spacing" at bounding box center [166, 223] width 207 height 24
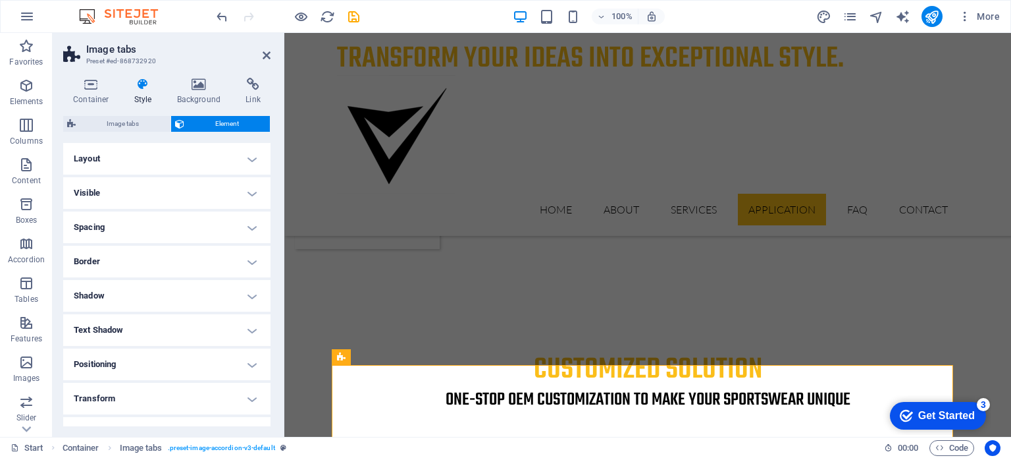
click at [267, 344] on ul "Layout How this element expands within the layout (Flexbox). Size Default auto …" at bounding box center [166, 330] width 207 height 374
click at [192, 84] on icon at bounding box center [199, 84] width 64 height 13
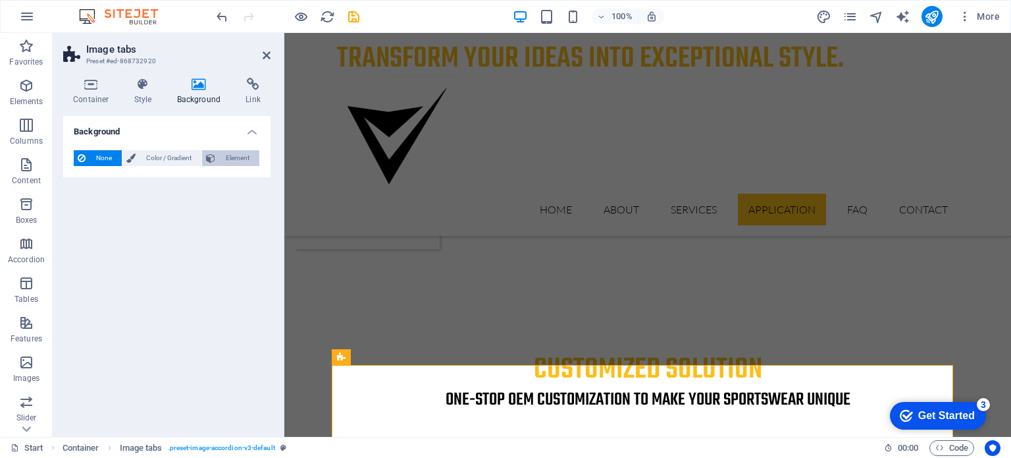
click at [227, 157] on span "Element" at bounding box center [237, 158] width 36 height 16
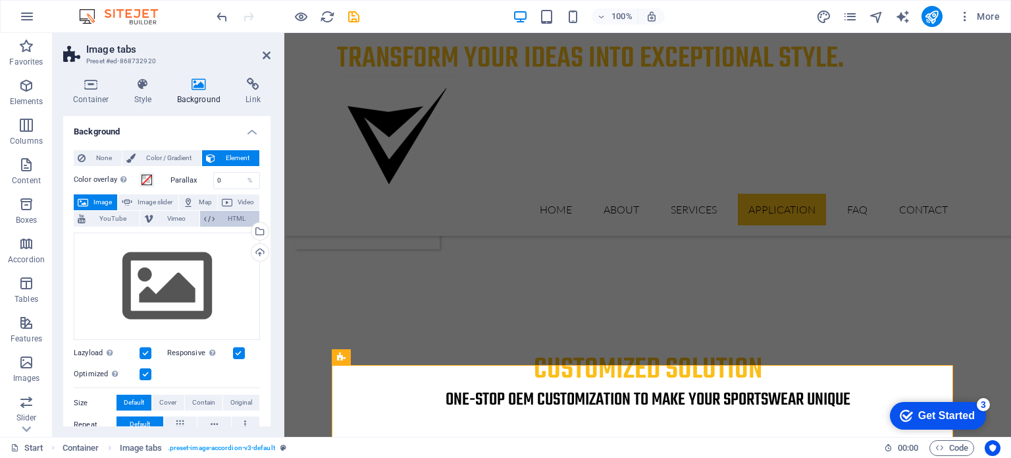
click at [230, 215] on span "HTML" at bounding box center [237, 219] width 37 height 16
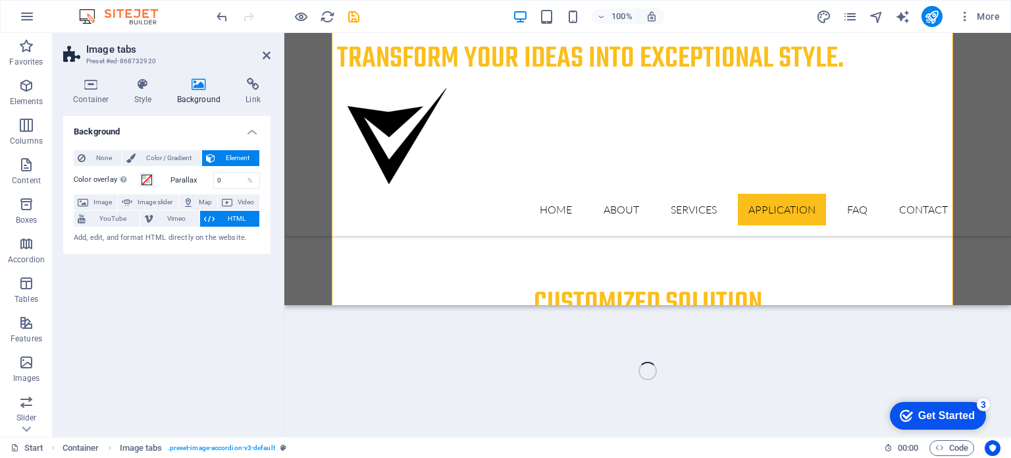
scroll to position [3289, 0]
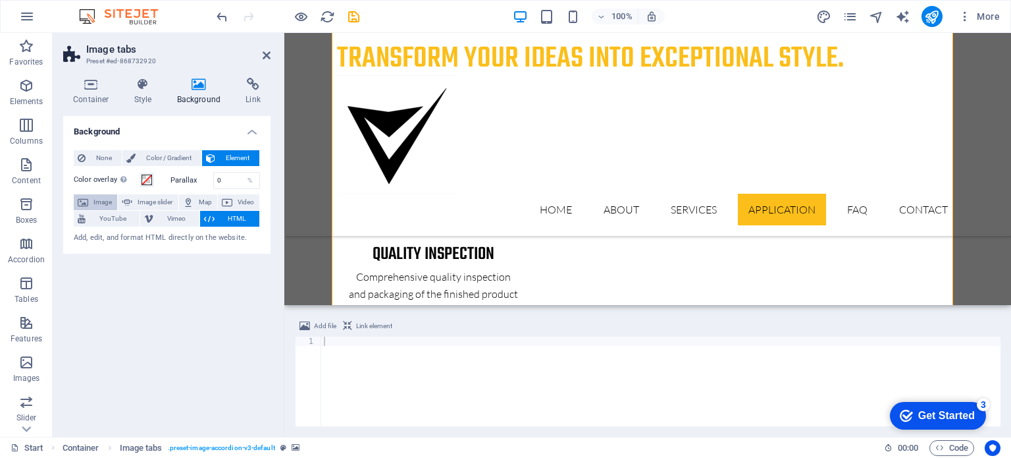
click at [109, 197] on span "Image" at bounding box center [102, 202] width 21 height 16
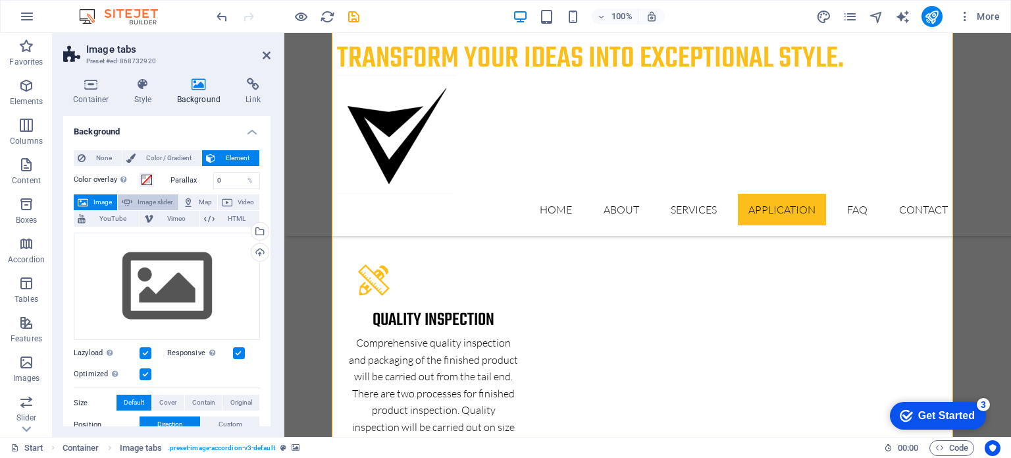
click at [146, 205] on span "Image slider" at bounding box center [155, 202] width 38 height 16
select select "ms"
select select "s"
select select "progressive"
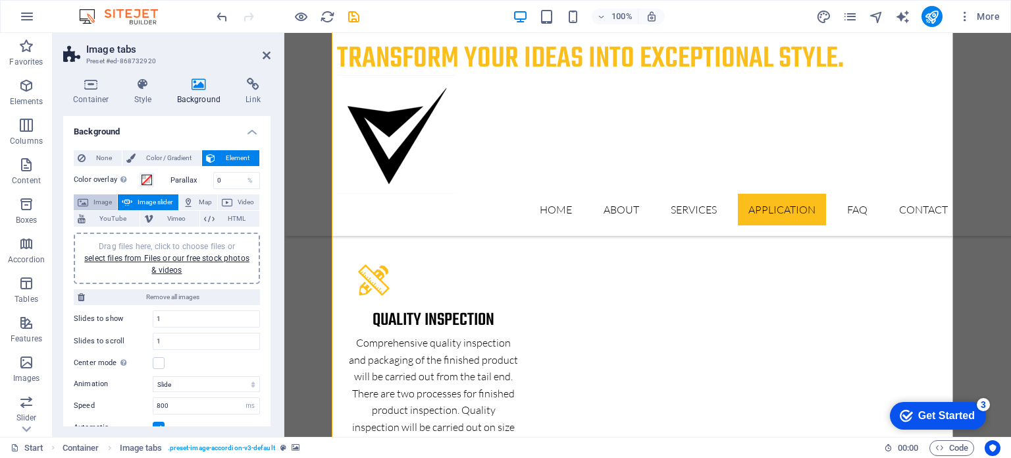
click at [97, 199] on span "Image" at bounding box center [102, 202] width 21 height 16
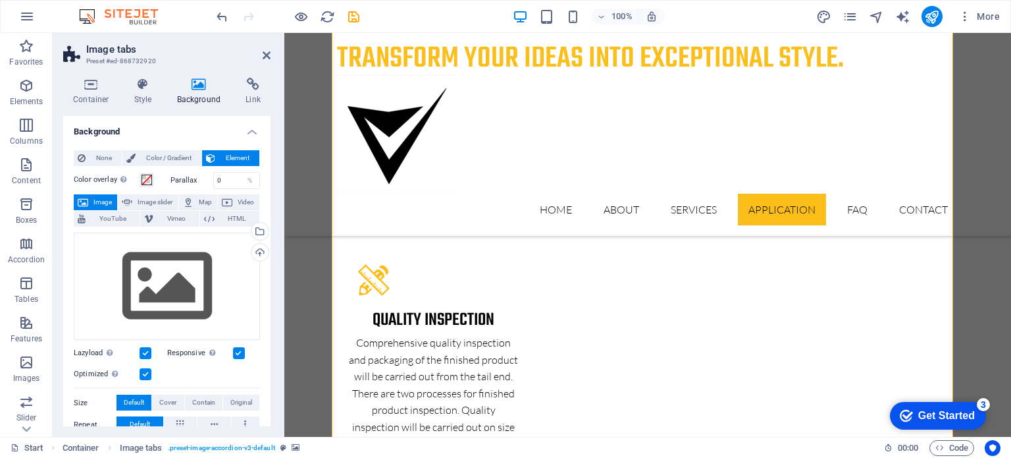
click at [97, 199] on span "Image" at bounding box center [102, 202] width 21 height 16
click at [147, 267] on div "Drag files here, click to choose files or select files from Files or our free s…" at bounding box center [167, 286] width 186 height 108
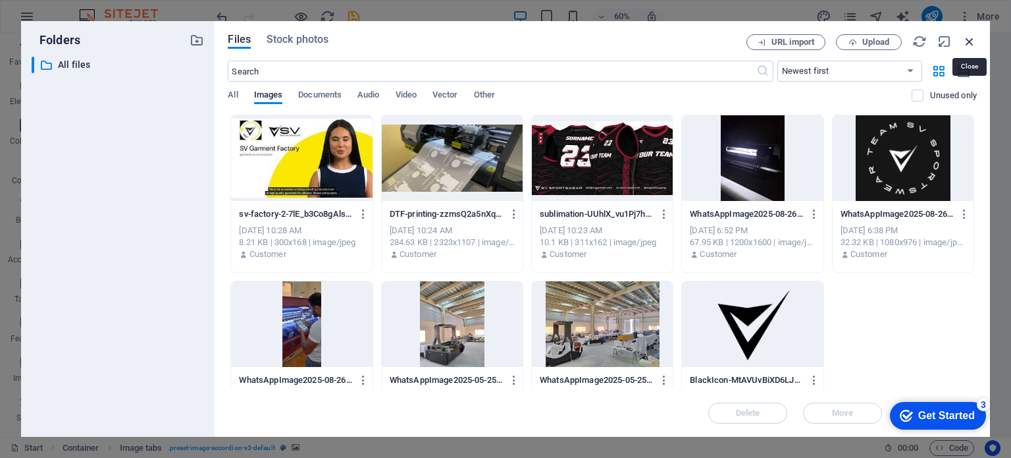
click at [969, 39] on icon "button" at bounding box center [969, 41] width 14 height 14
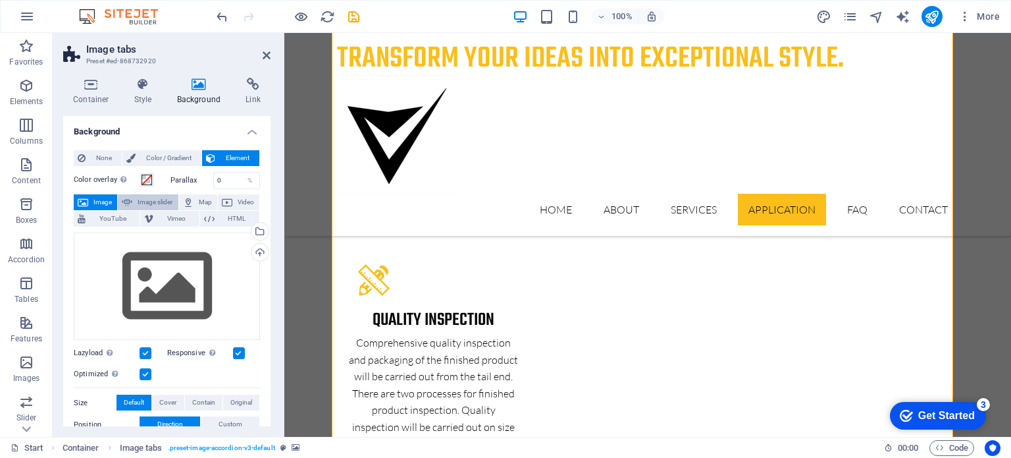
click at [145, 199] on span "Image slider" at bounding box center [155, 202] width 38 height 16
select select "ms"
select select "s"
select select "progressive"
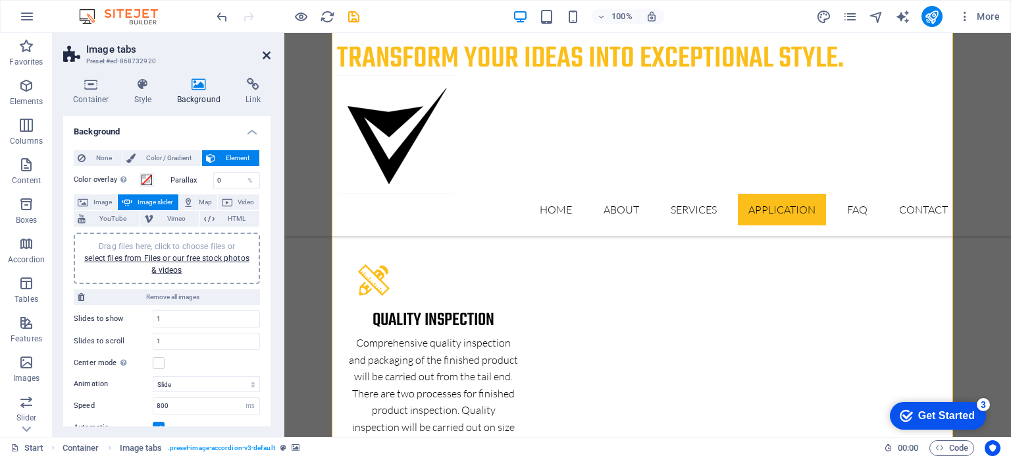
click at [266, 55] on icon at bounding box center [267, 55] width 8 height 11
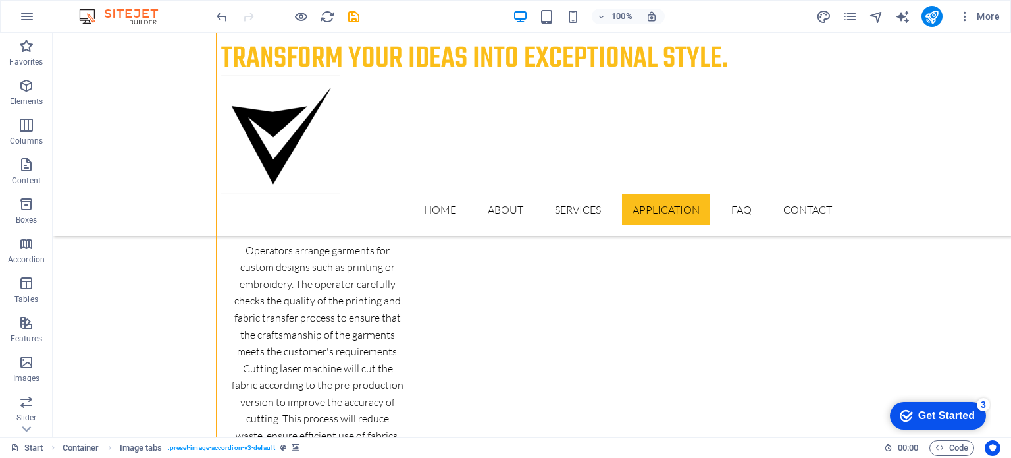
scroll to position [2801, 0]
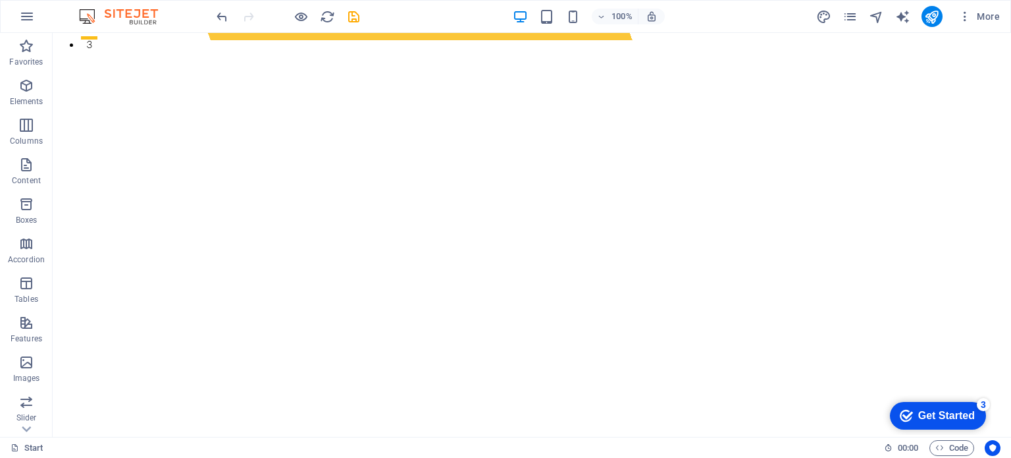
scroll to position [0, 0]
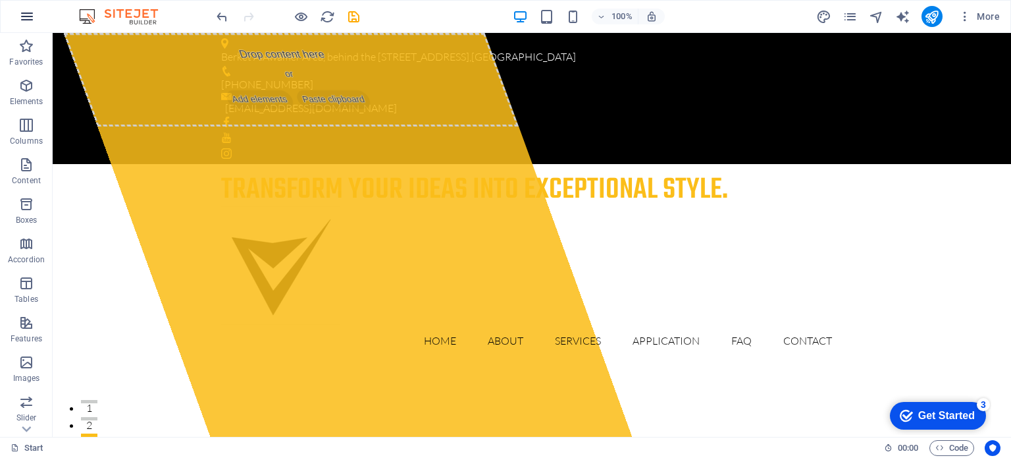
click at [26, 20] on icon "button" at bounding box center [27, 17] width 16 height 16
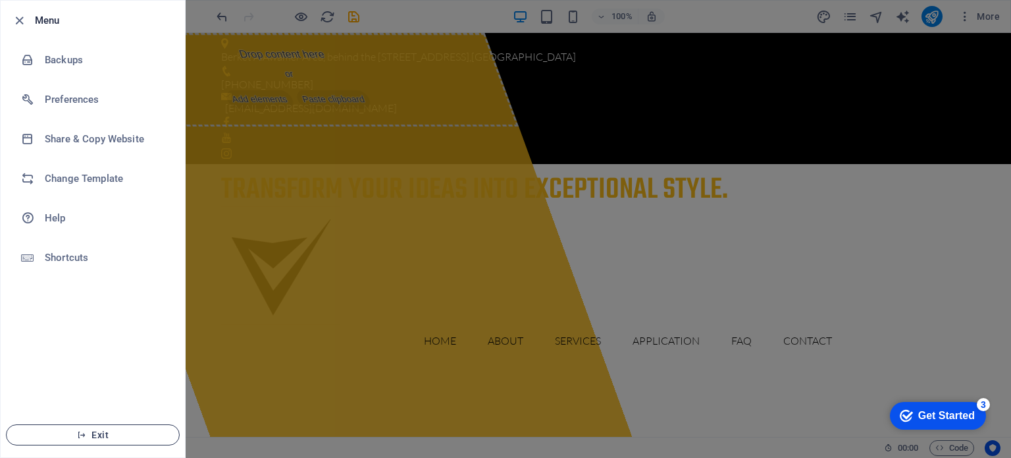
click at [119, 427] on button "Exit" at bounding box center [93, 434] width 174 height 21
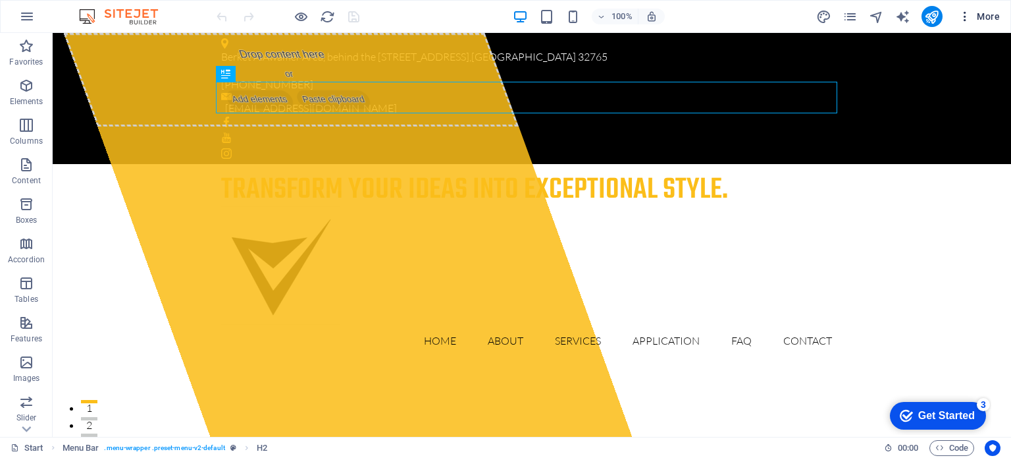
click at [966, 13] on icon "button" at bounding box center [965, 16] width 13 height 13
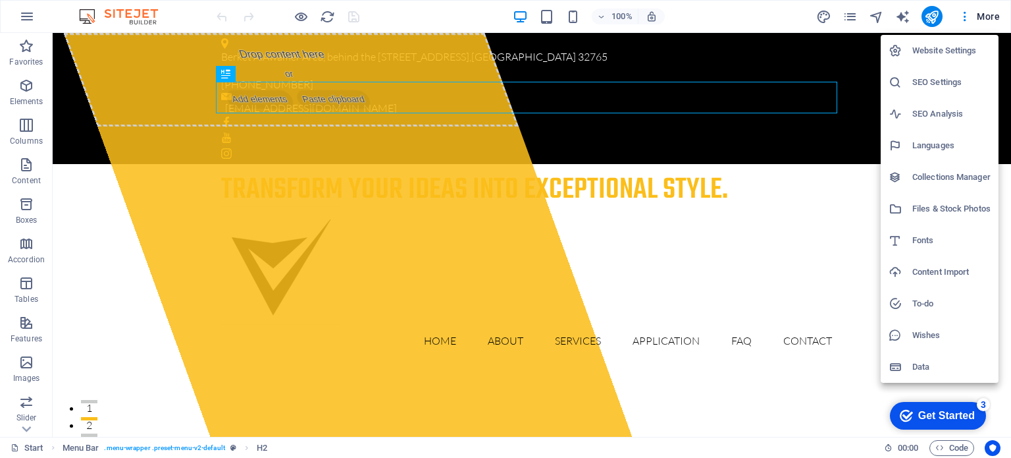
click at [930, 49] on h6 "Website Settings" at bounding box center [951, 51] width 78 height 16
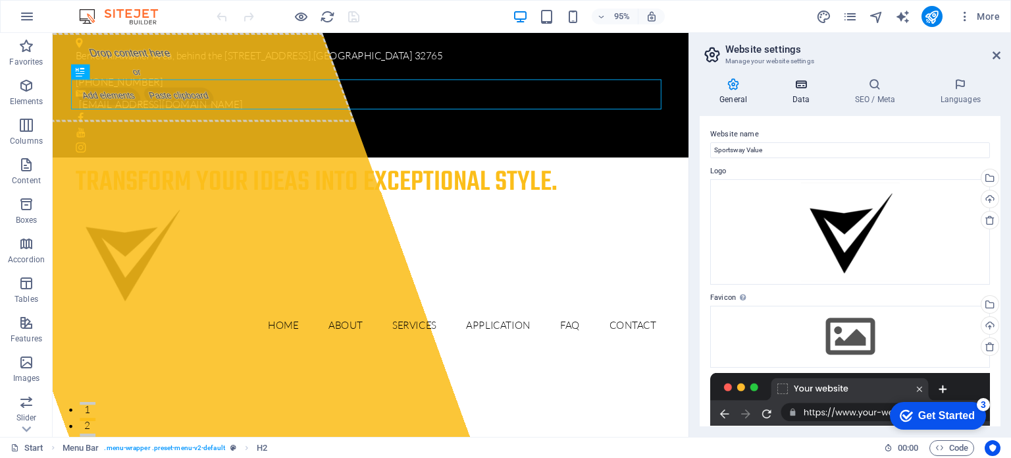
click at [797, 94] on h4 "Data" at bounding box center [803, 92] width 63 height 28
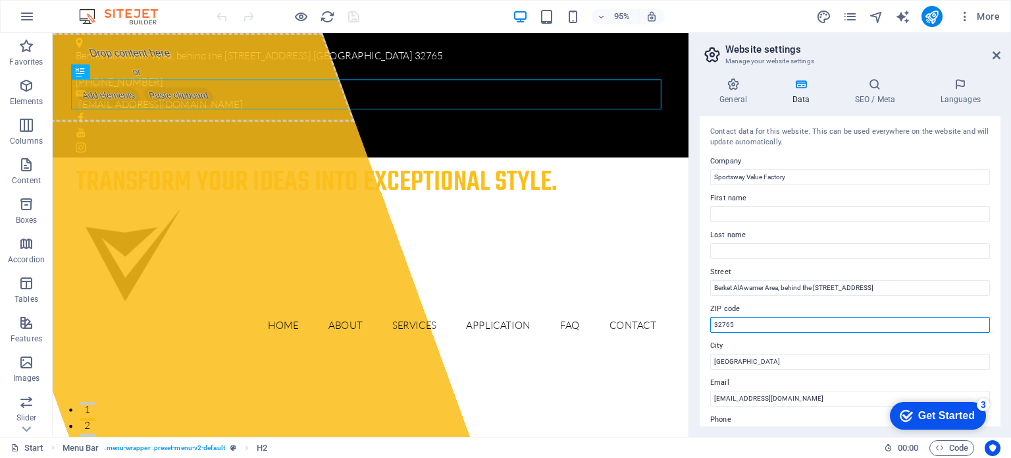
click at [775, 325] on input "32765" at bounding box center [850, 325] width 280 height 16
type input "3"
click at [750, 92] on h4 "General" at bounding box center [736, 92] width 72 height 28
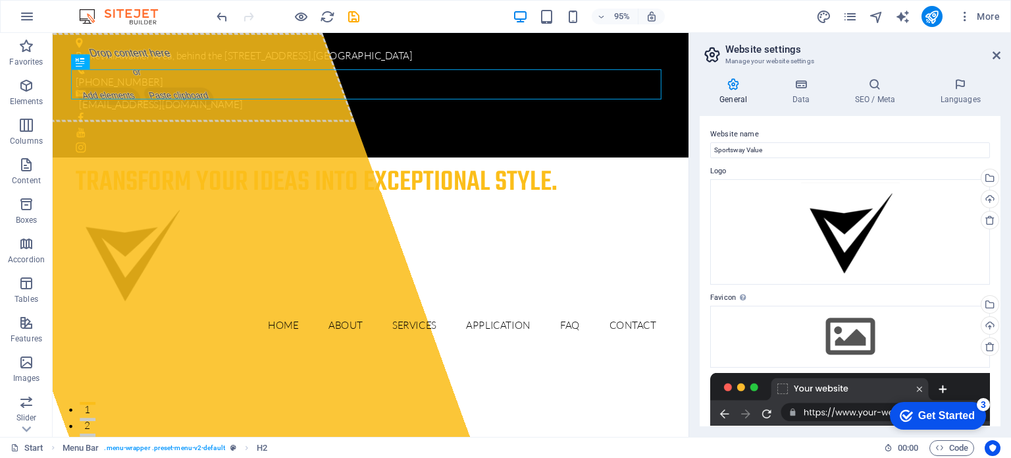
scroll to position [182, 0]
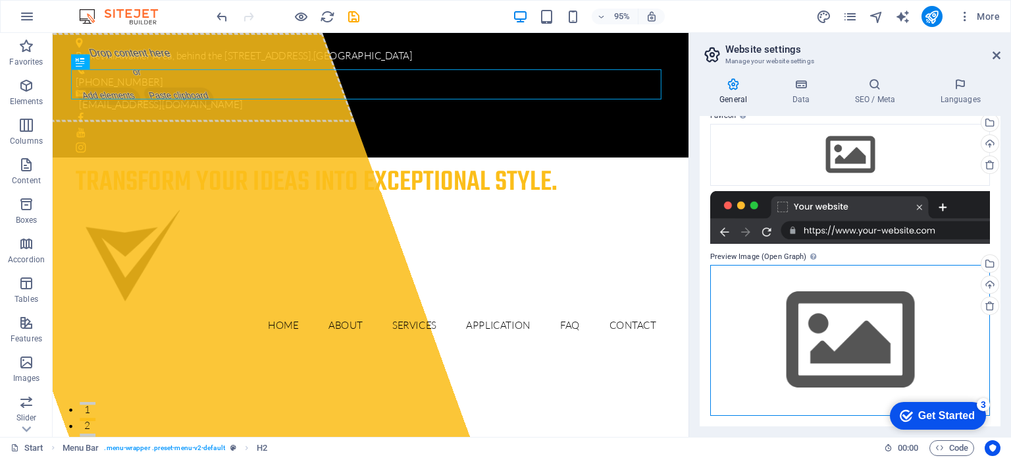
click at [845, 347] on div "Drag files here, click to choose files or select files from Files or our free s…" at bounding box center [850, 340] width 280 height 151
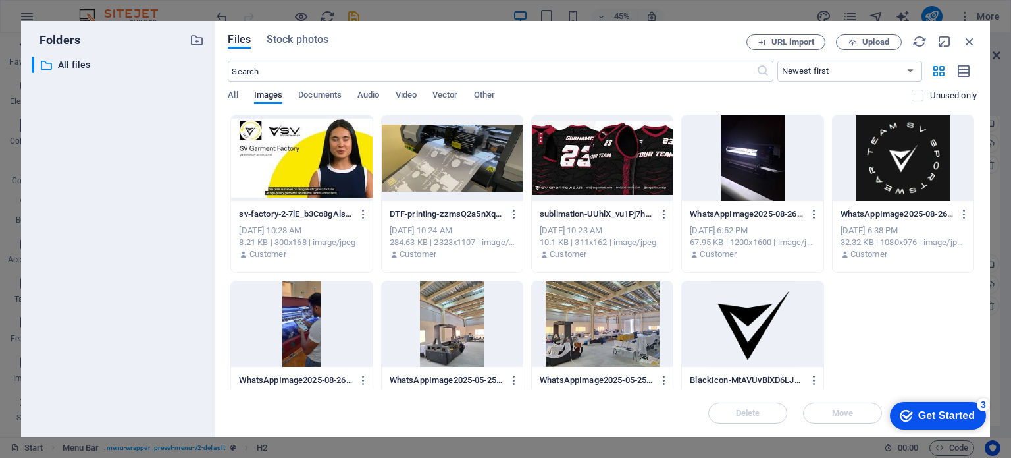
click at [743, 298] on div at bounding box center [752, 324] width 141 height 86
click at [743, 298] on div "1" at bounding box center [752, 324] width 141 height 86
click at [743, 298] on div at bounding box center [752, 324] width 141 height 86
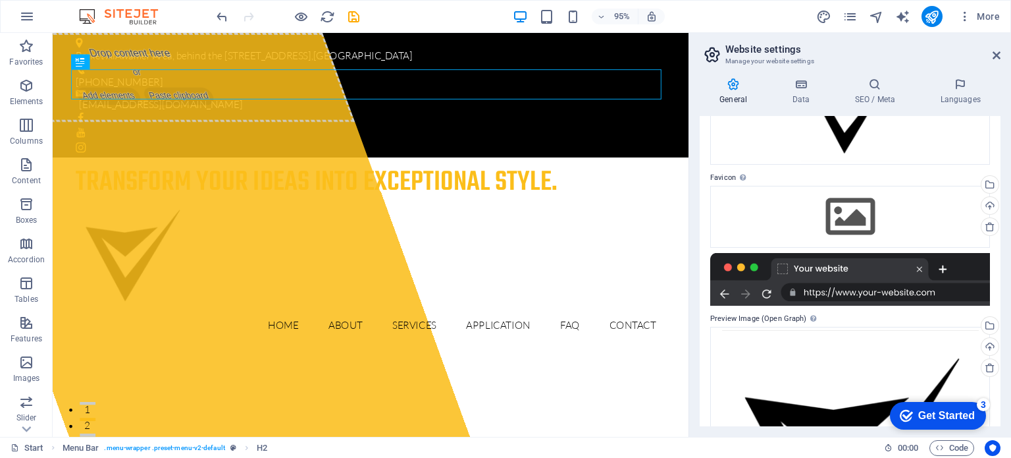
scroll to position [0, 0]
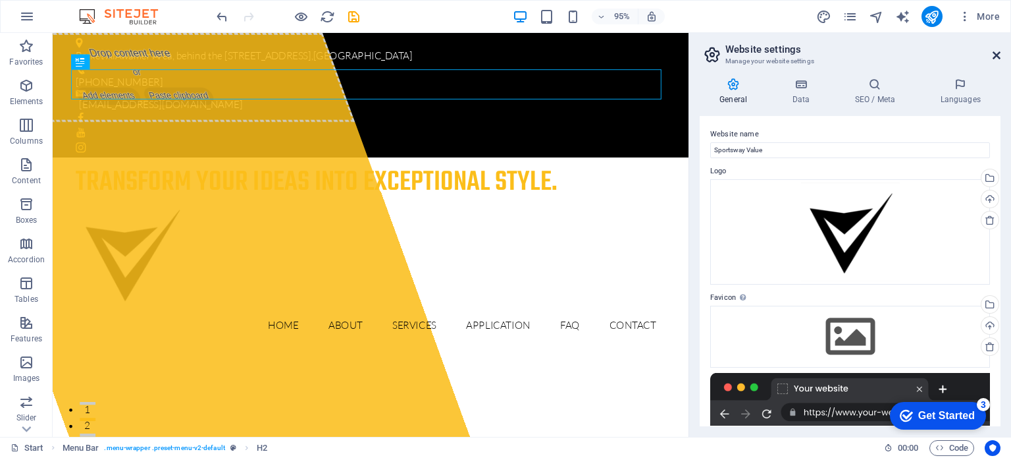
click at [998, 55] on icon at bounding box center [997, 55] width 8 height 11
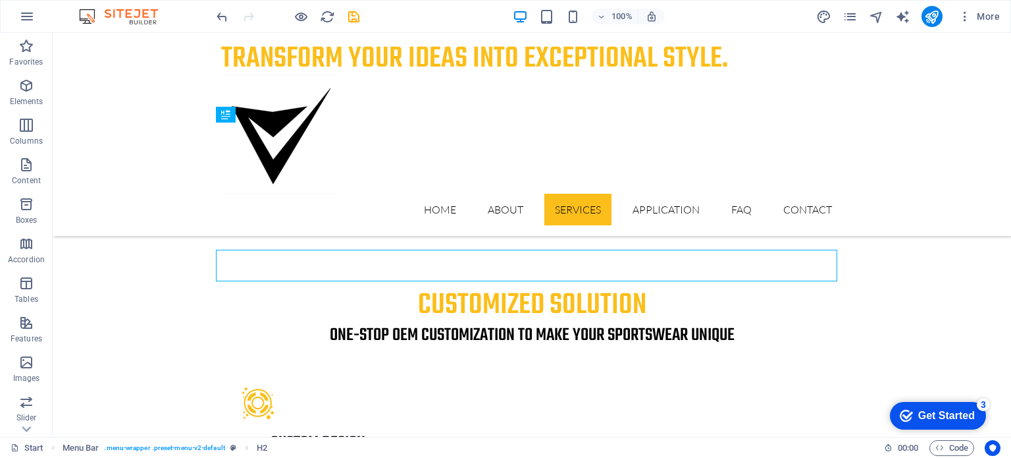
scroll to position [2291, 0]
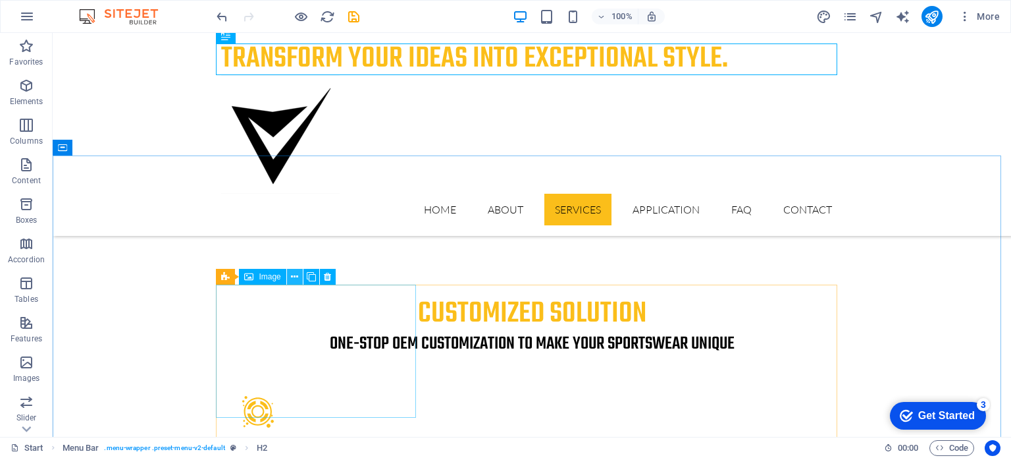
click at [294, 272] on icon at bounding box center [294, 277] width 7 height 14
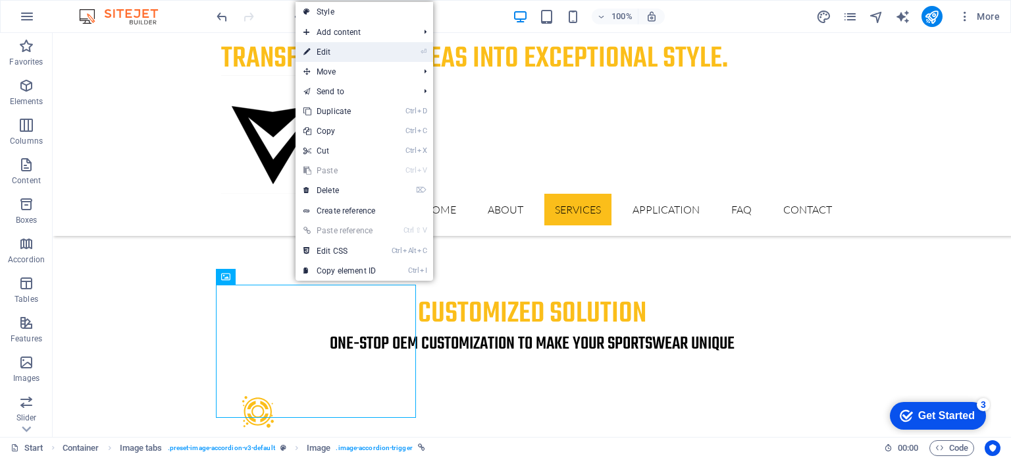
click at [323, 52] on link "⏎ Edit" at bounding box center [340, 52] width 88 height 20
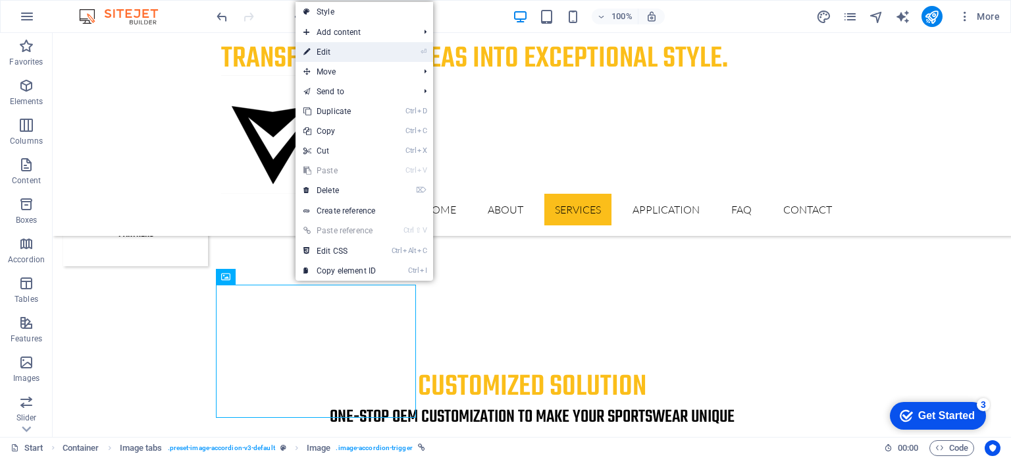
select select "px"
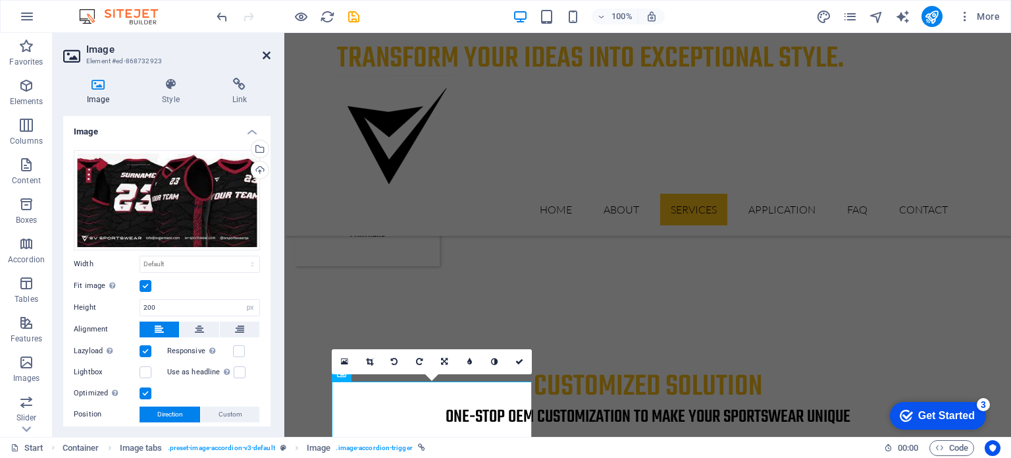
click at [263, 50] on icon at bounding box center [267, 55] width 8 height 11
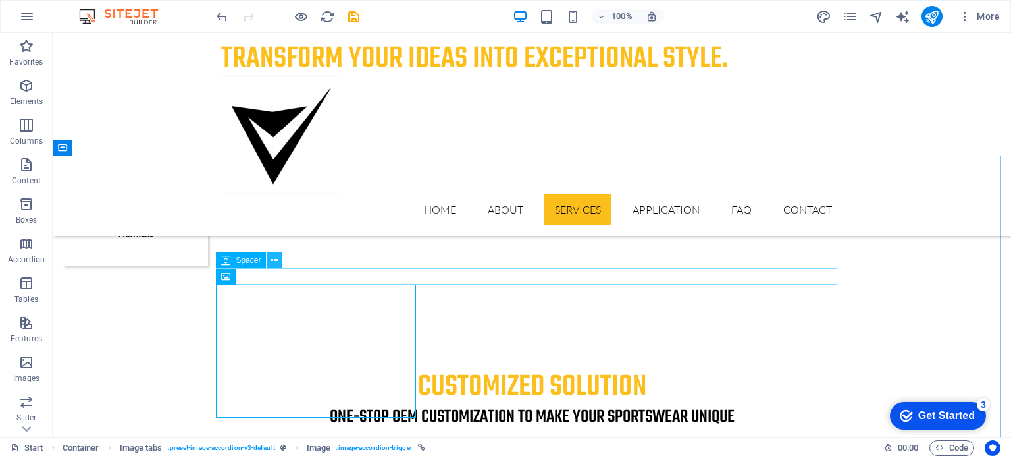
click at [274, 264] on icon at bounding box center [274, 260] width 7 height 14
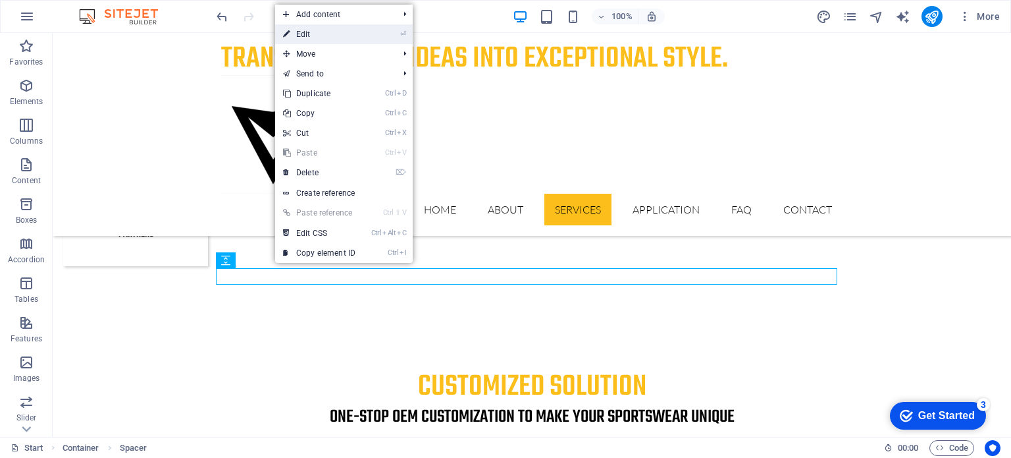
click at [303, 34] on link "⏎ Edit" at bounding box center [319, 34] width 88 height 20
select select "px"
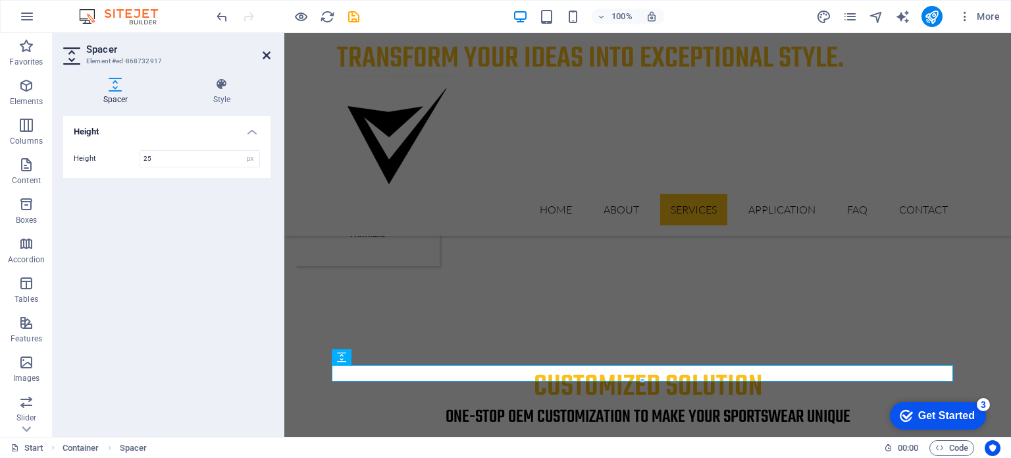
click at [266, 50] on icon at bounding box center [267, 55] width 8 height 11
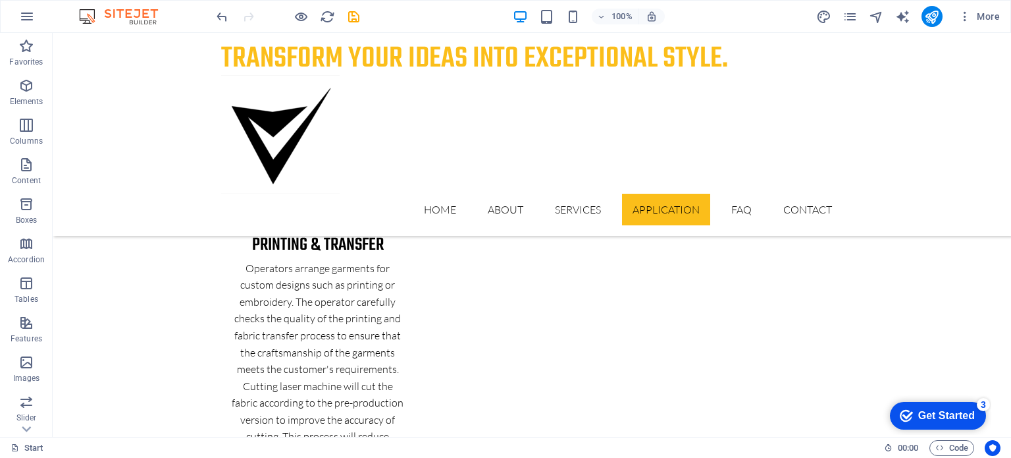
scroll to position [2775, 0]
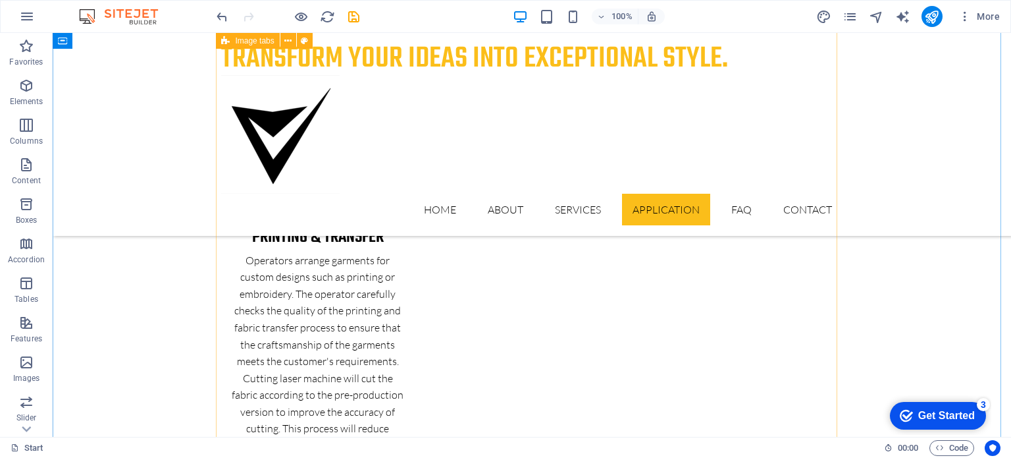
drag, startPoint x: 469, startPoint y: 294, endPoint x: 465, endPoint y: 286, distance: 8.2
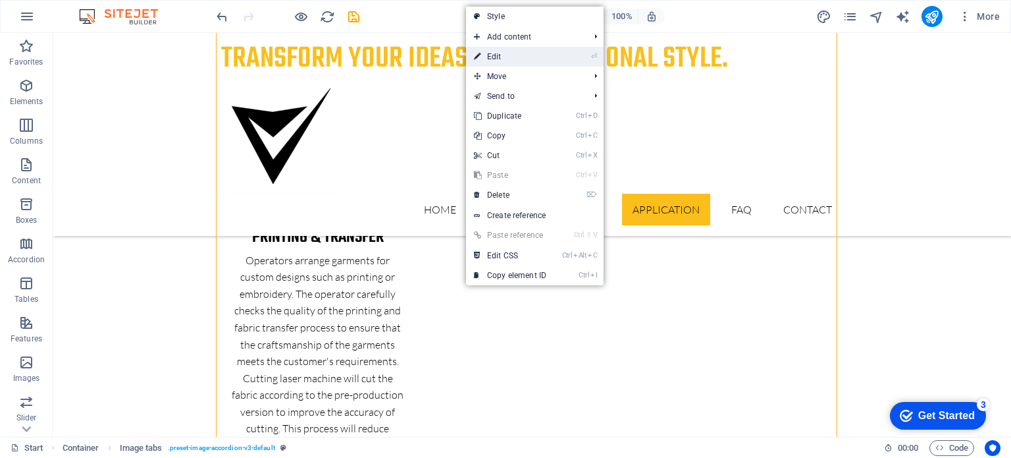
click at [492, 57] on link "⏎ Edit" at bounding box center [510, 57] width 88 height 20
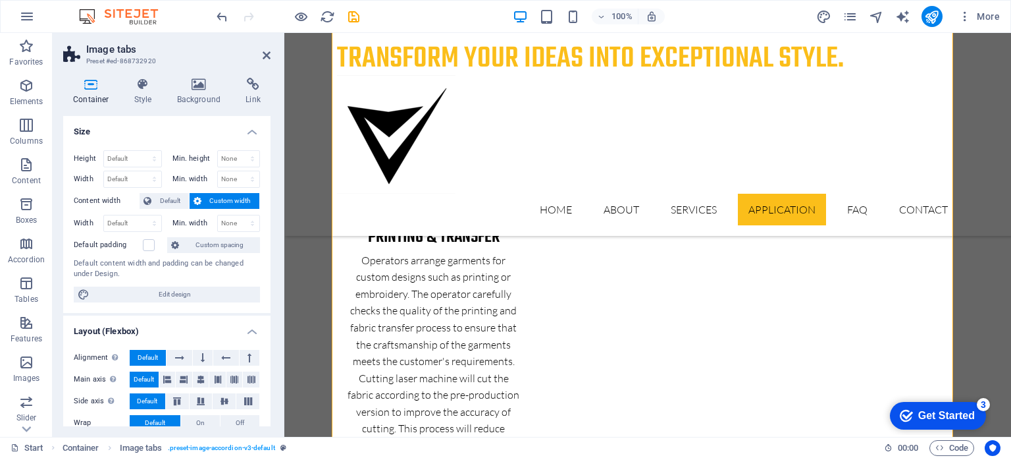
scroll to position [2872, 0]
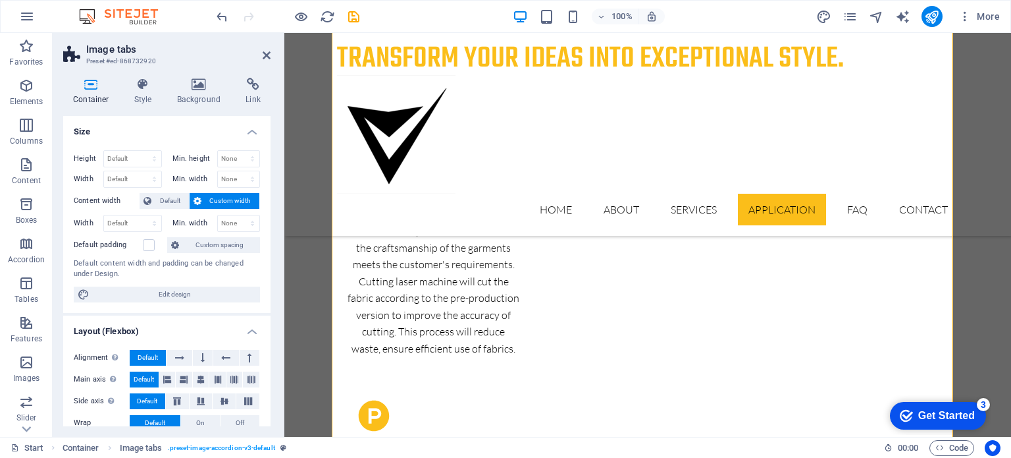
drag, startPoint x: 267, startPoint y: 152, endPoint x: 269, endPoint y: 260, distance: 108.0
click at [269, 260] on div "Size Height Default px rem % vh vw Min. height None px rem % vh vw Width Defaul…" at bounding box center [166, 271] width 207 height 310
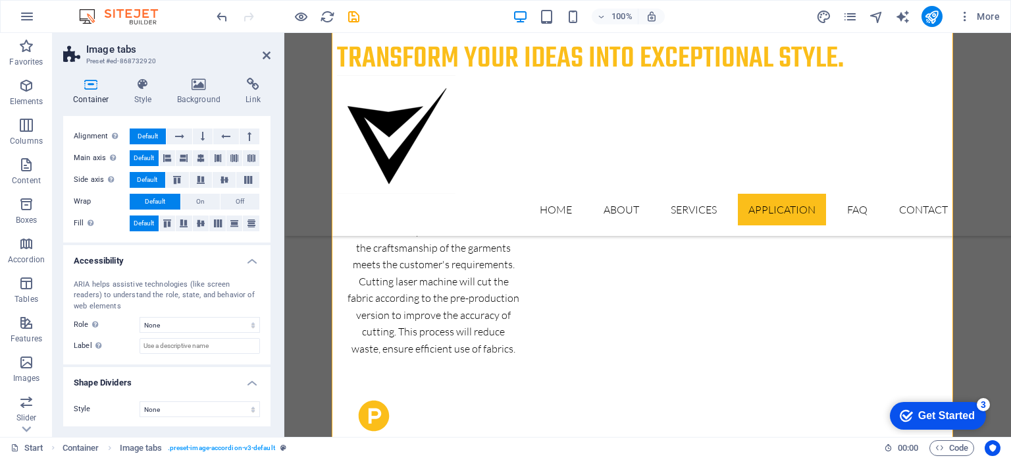
scroll to position [0, 0]
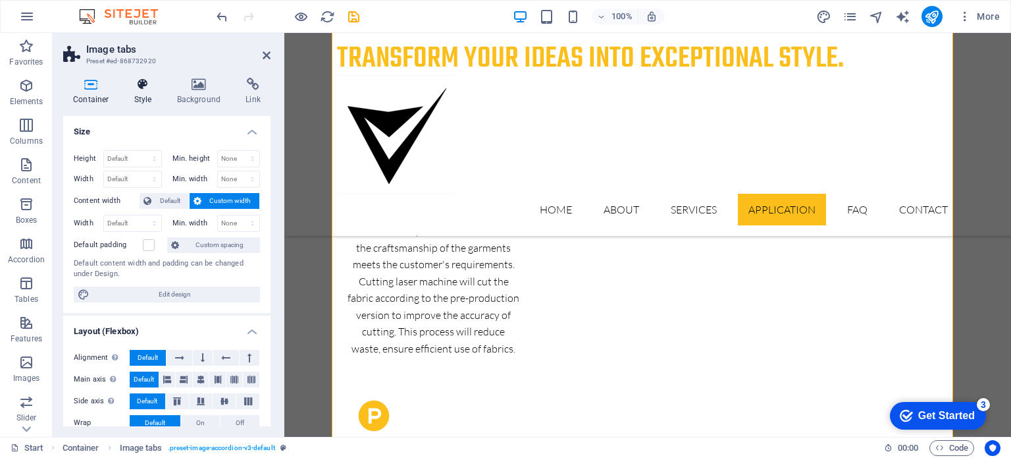
click at [140, 78] on icon at bounding box center [143, 84] width 38 height 13
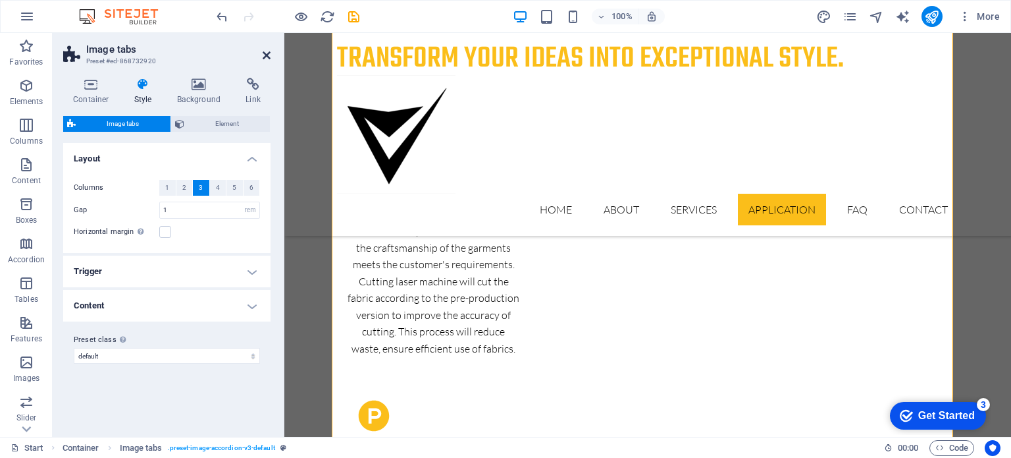
click at [266, 55] on icon at bounding box center [267, 55] width 8 height 11
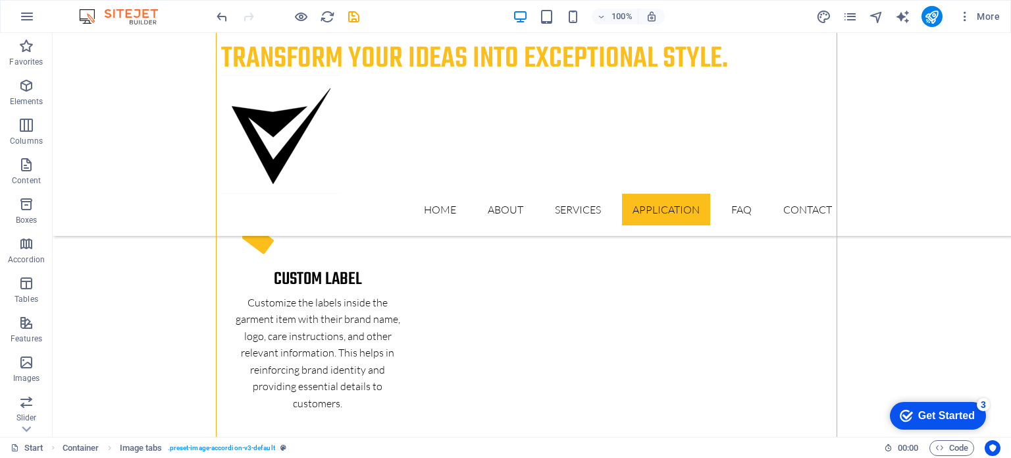
scroll to position [3578, 0]
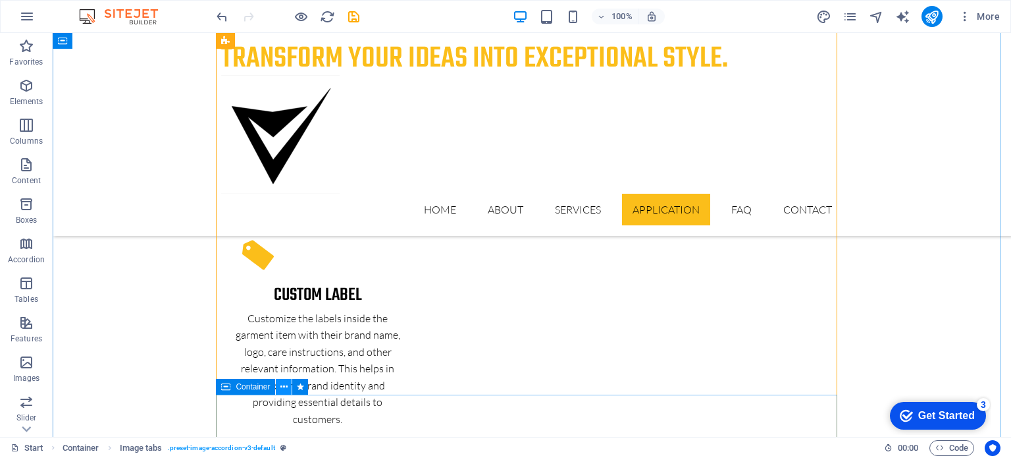
click at [281, 386] on icon at bounding box center [283, 387] width 7 height 14
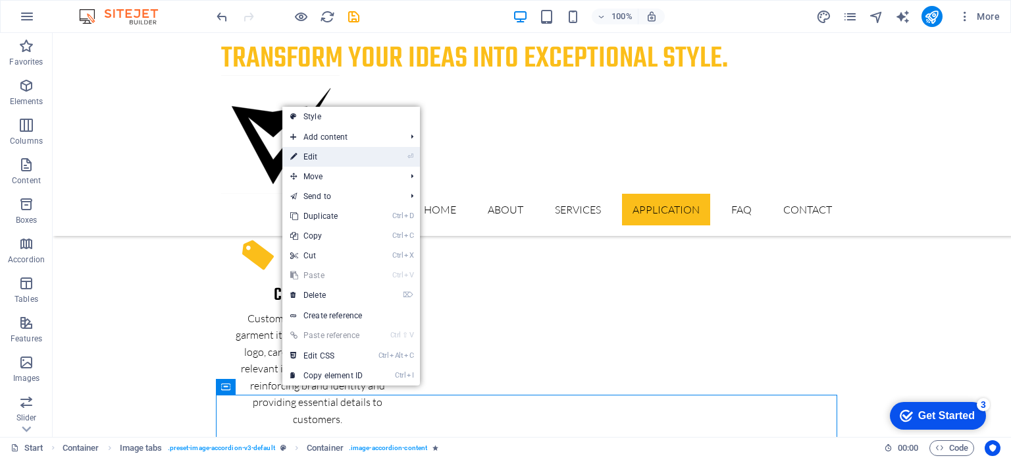
click at [330, 149] on link "⏎ Edit" at bounding box center [326, 157] width 88 height 20
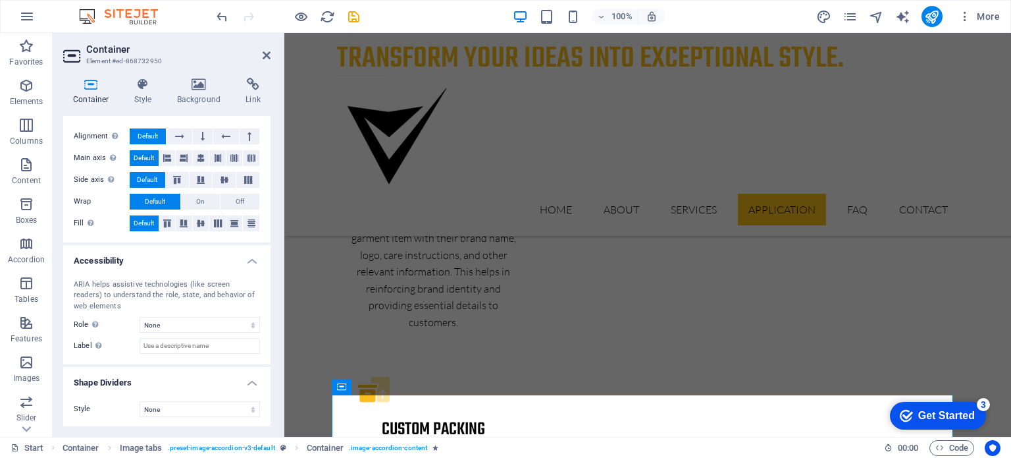
scroll to position [0, 0]
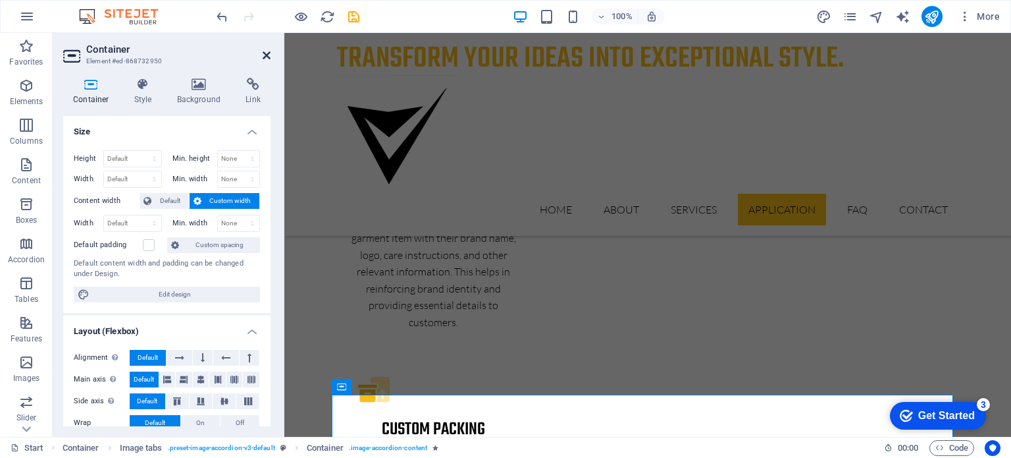
click at [266, 53] on icon at bounding box center [267, 55] width 8 height 11
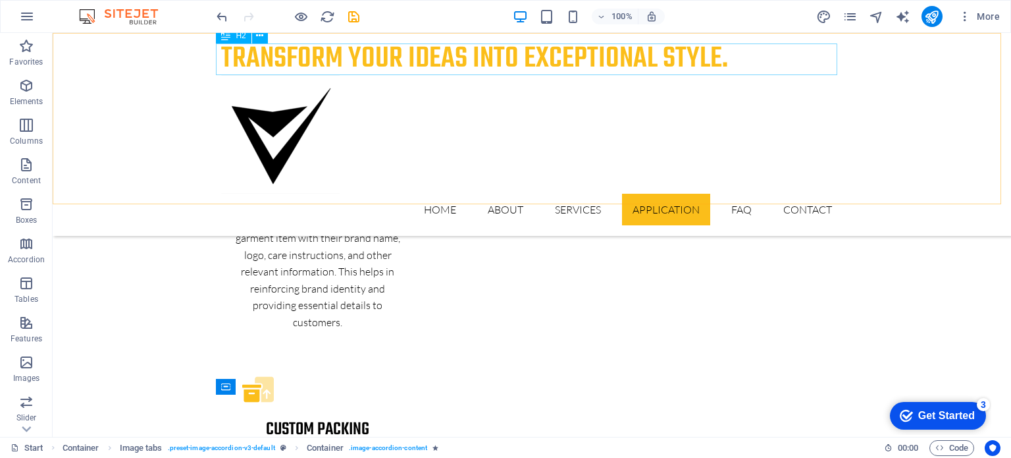
scroll to position [3578, 0]
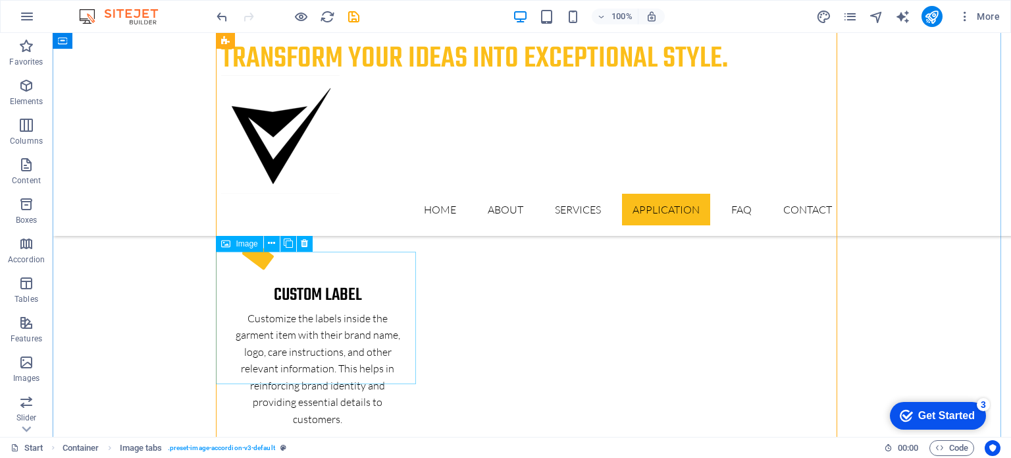
select select "px"
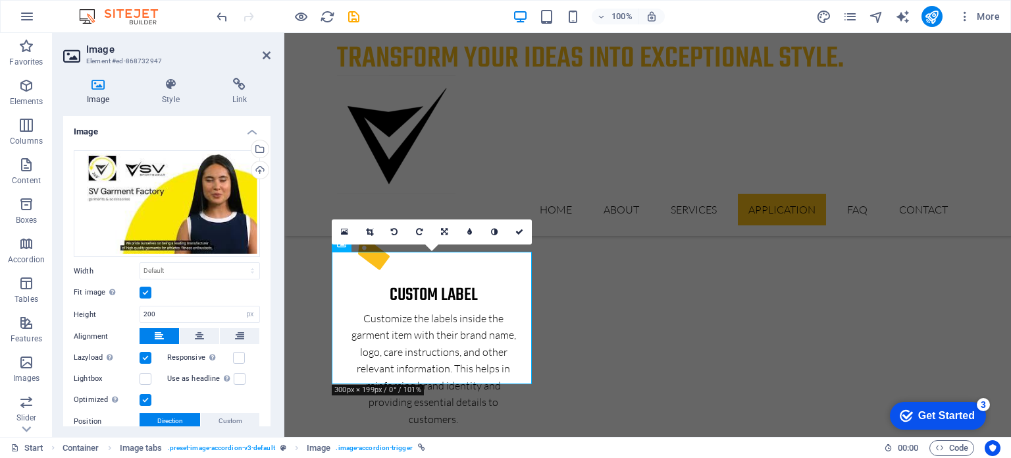
scroll to position [3675, 0]
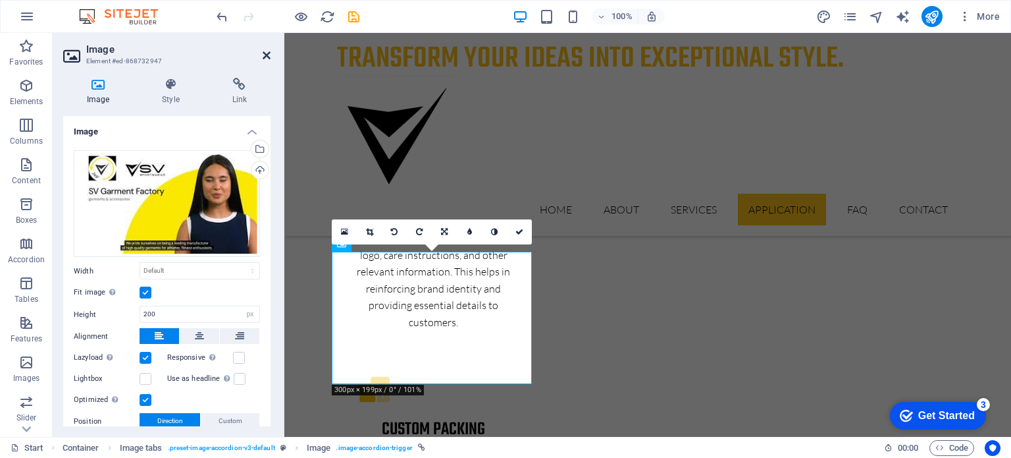
click at [265, 53] on icon at bounding box center [267, 55] width 8 height 11
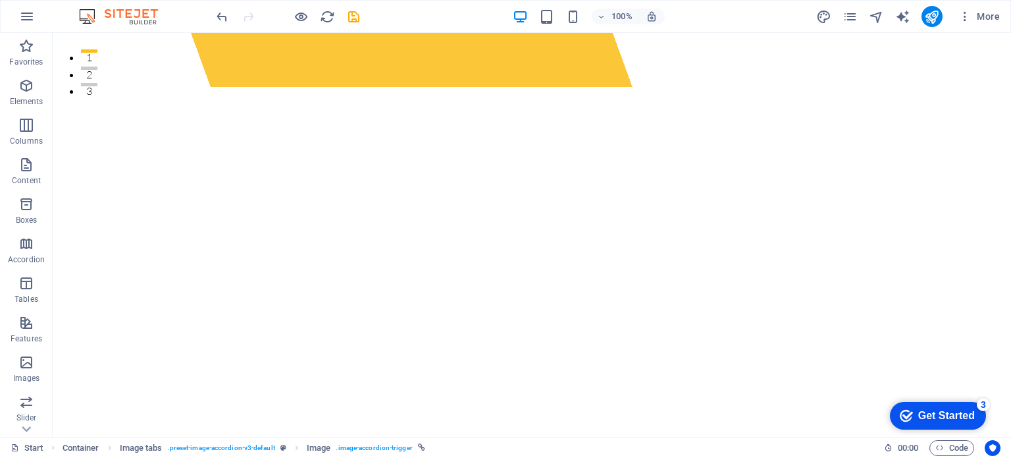
scroll to position [0, 0]
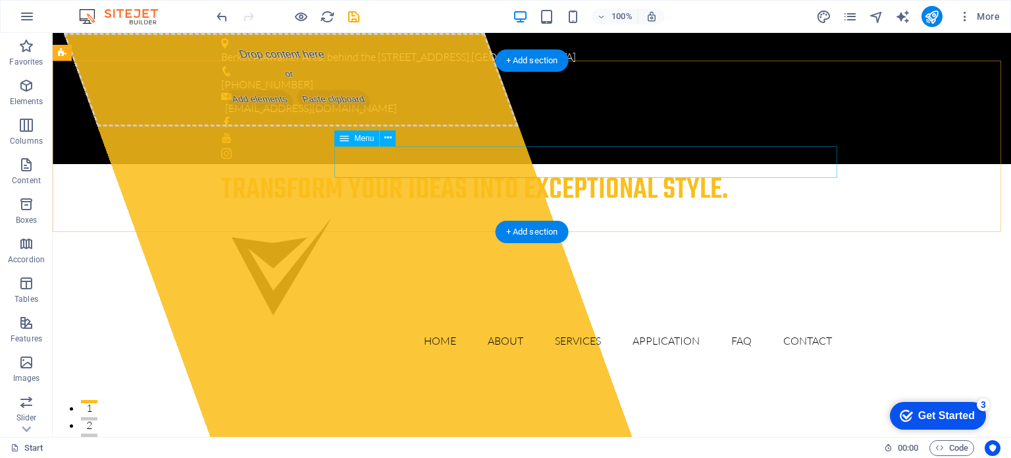
click at [670, 325] on nav "Home About Services Application FAQ Contact" at bounding box center [531, 341] width 621 height 32
select select
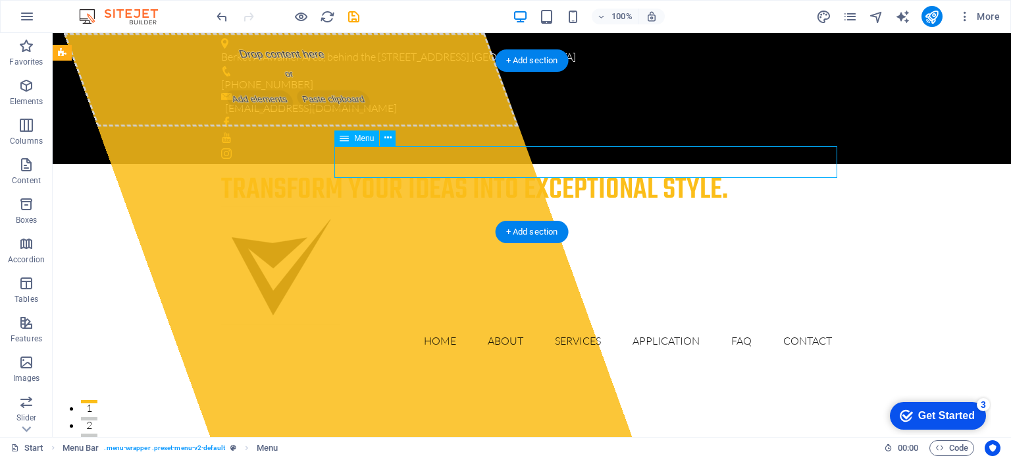
select select
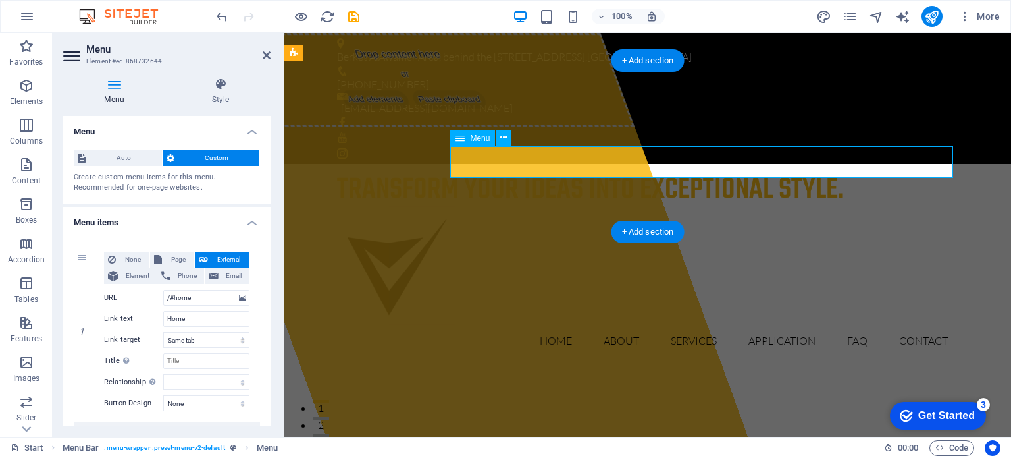
click at [777, 325] on nav "Home About Services Application FAQ Contact" at bounding box center [647, 341] width 621 height 32
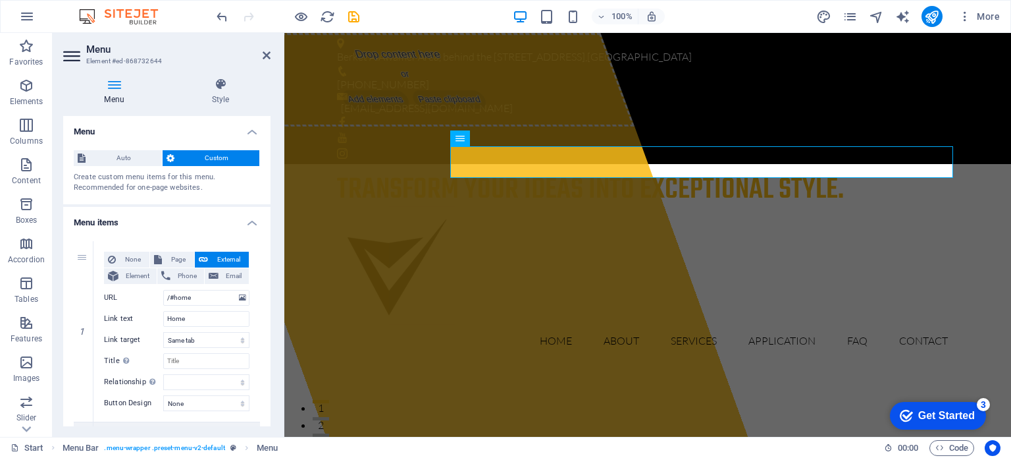
drag, startPoint x: 267, startPoint y: 180, endPoint x: 269, endPoint y: 191, distance: 10.7
click at [269, 191] on div "Menu Auto Custom Create custom menu items for this menu. Recommended for one-pa…" at bounding box center [166, 271] width 207 height 310
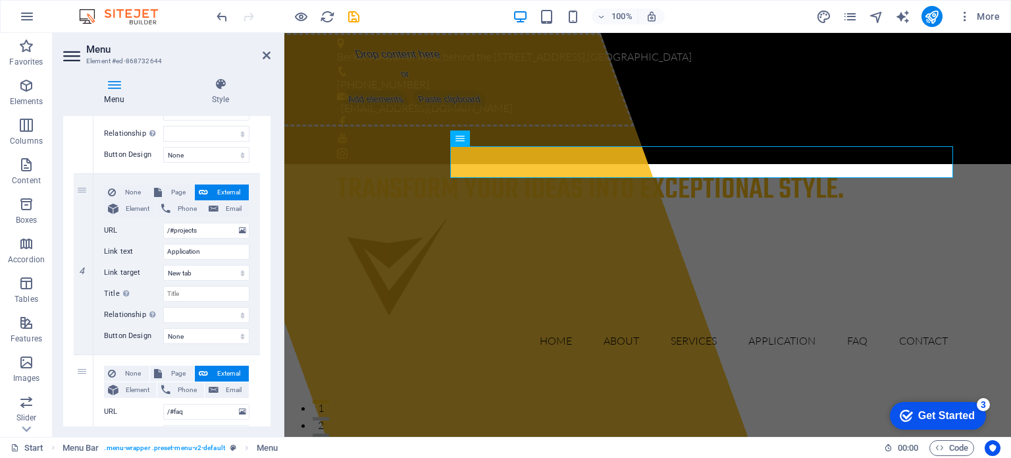
scroll to position [612, 0]
click at [241, 269] on select "New tab Same tab Overlay" at bounding box center [206, 271] width 86 height 16
click at [238, 338] on select "None Default Primary Secondary" at bounding box center [206, 335] width 86 height 16
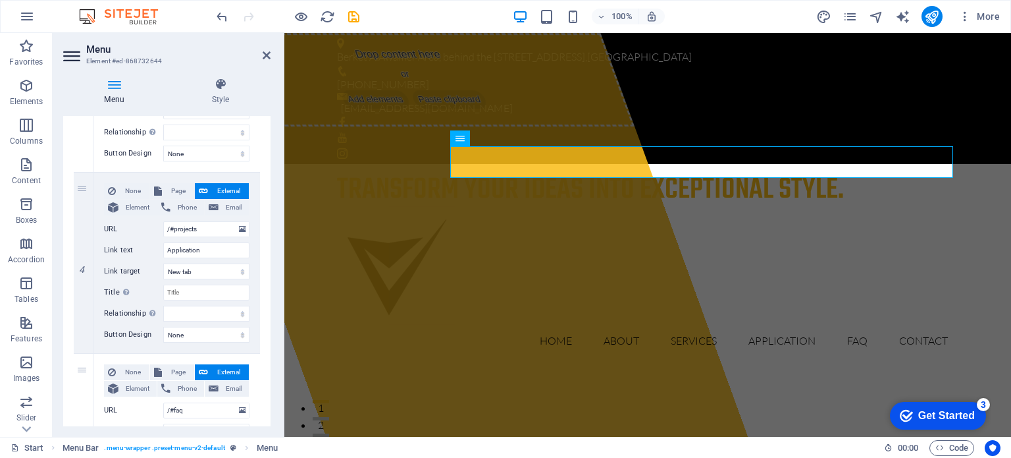
drag, startPoint x: 267, startPoint y: 319, endPoint x: 267, endPoint y: 329, distance: 9.9
click at [267, 329] on div "1 None Page External Element Phone Email Page Start Subpage Legal notice Privac…" at bounding box center [166, 172] width 207 height 1107
click at [267, 335] on div "1 None Page External Element Phone Email Page Start Subpage Legal notice Privac…" at bounding box center [166, 172] width 207 height 1107
drag, startPoint x: 267, startPoint y: 335, endPoint x: 273, endPoint y: 242, distance: 93.7
click at [273, 242] on div "Menu Style Menu Auto Custom Create custom menu items for this menu. Recommended…" at bounding box center [167, 251] width 228 height 369
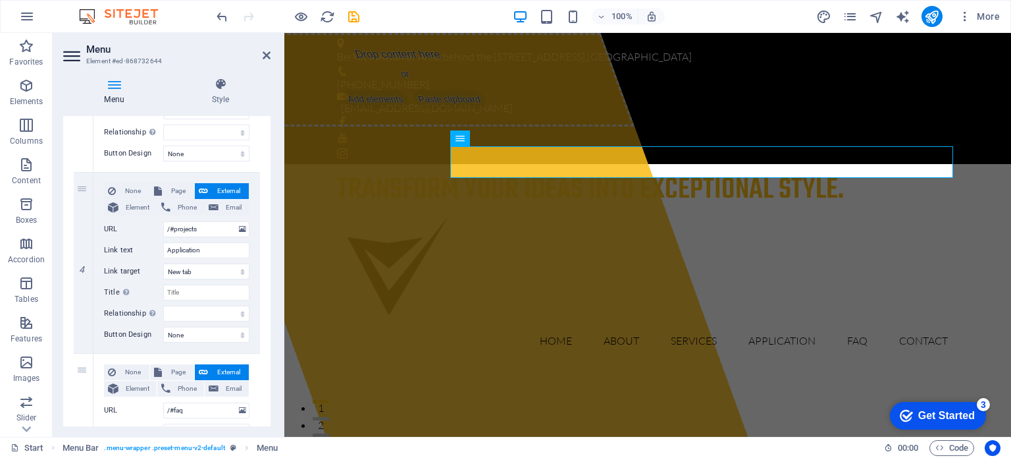
drag, startPoint x: 267, startPoint y: 270, endPoint x: 269, endPoint y: 326, distance: 56.0
click at [269, 326] on div "Menu Auto Custom Create custom menu items for this menu. Recommended for one-pa…" at bounding box center [166, 271] width 207 height 310
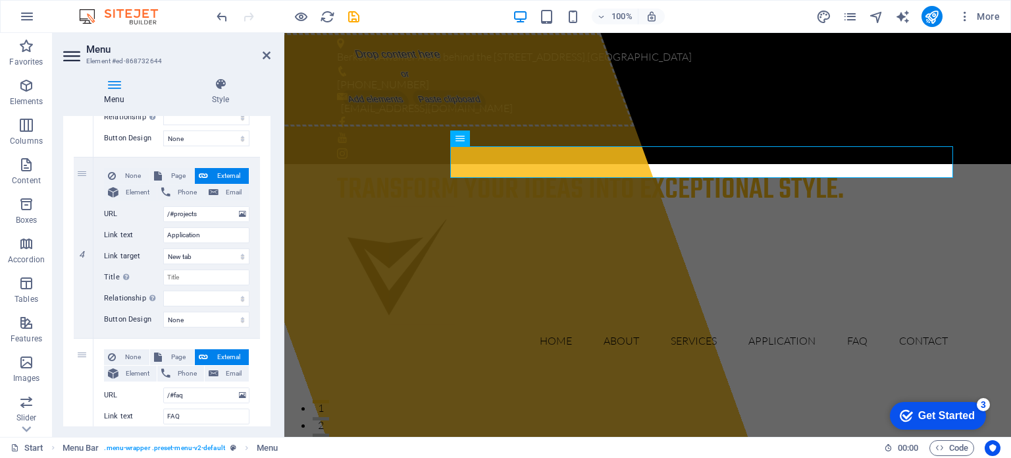
scroll to position [623, 0]
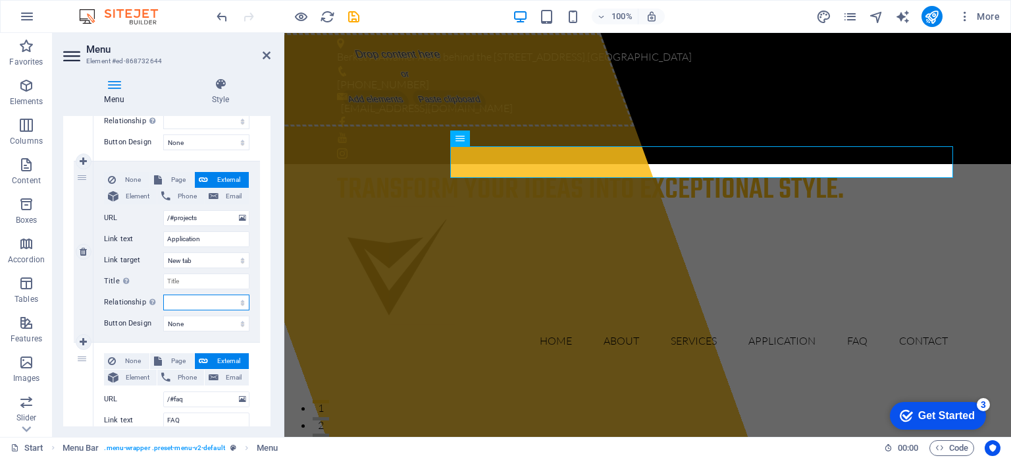
click at [239, 300] on select "alternate author bookmark external help license next nofollow noreferrer noopen…" at bounding box center [206, 302] width 86 height 16
click at [236, 101] on h4 "Style" at bounding box center [221, 92] width 100 height 28
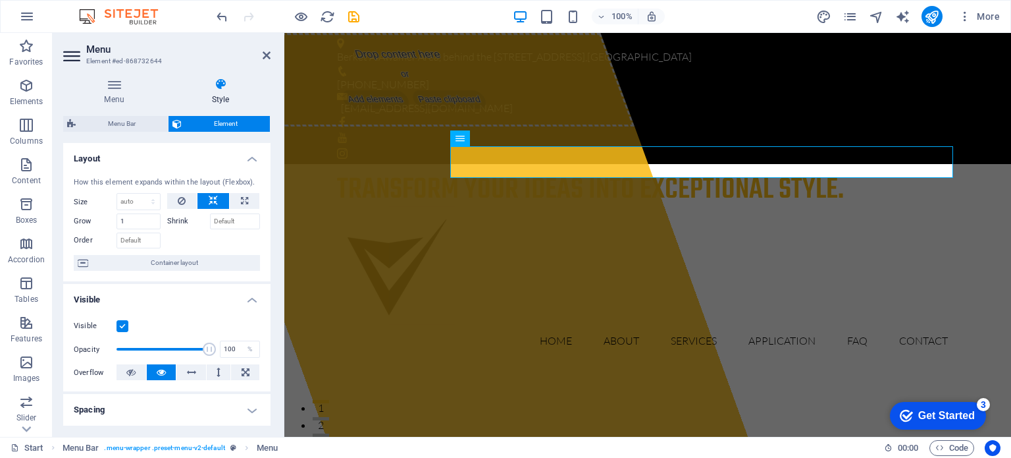
drag, startPoint x: 267, startPoint y: 157, endPoint x: 268, endPoint y: 227, distance: 69.8
click at [268, 227] on div "Layout How this element expands within the layout (Flexbox). Size Default auto …" at bounding box center [166, 284] width 207 height 283
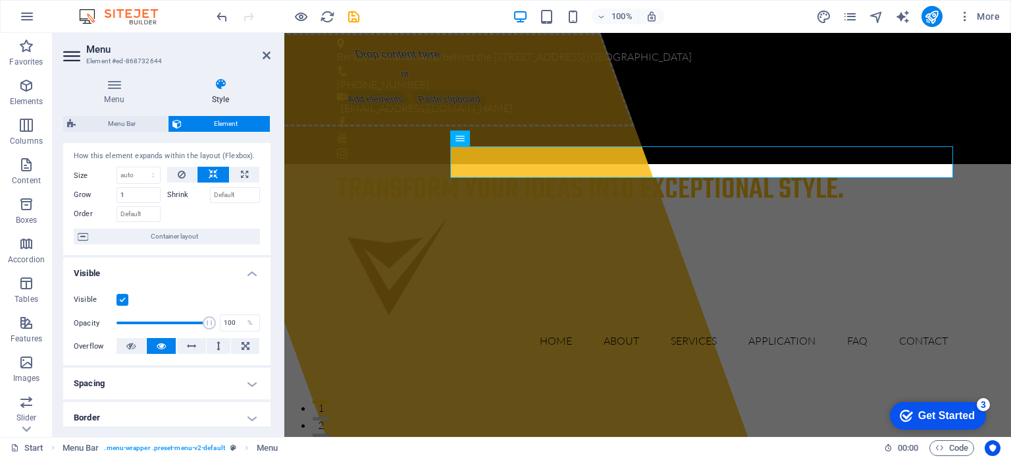
scroll to position [0, 0]
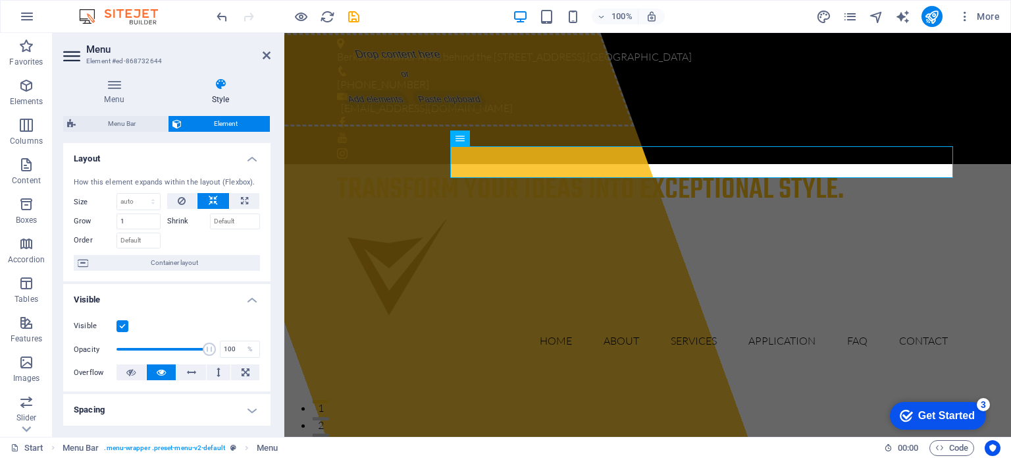
click at [249, 155] on h4 "Layout" at bounding box center [166, 155] width 207 height 24
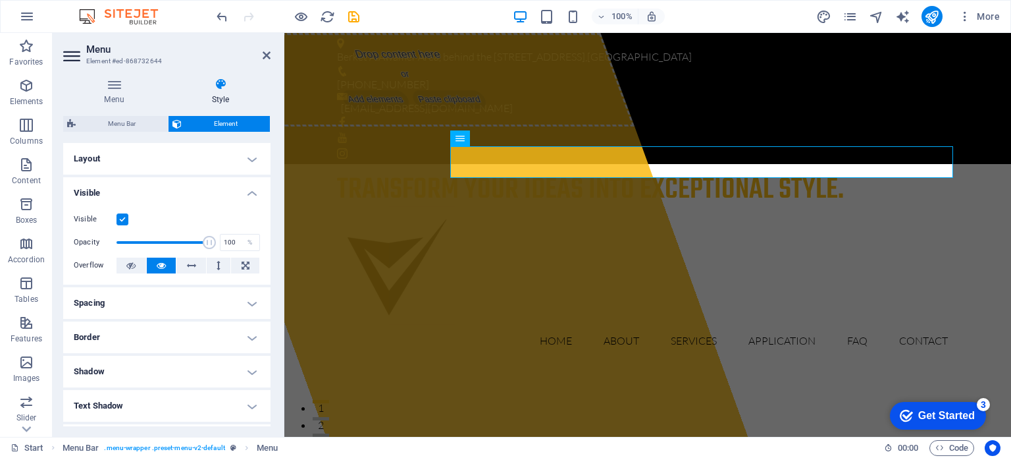
click at [250, 187] on h4 "Visible" at bounding box center [166, 189] width 207 height 24
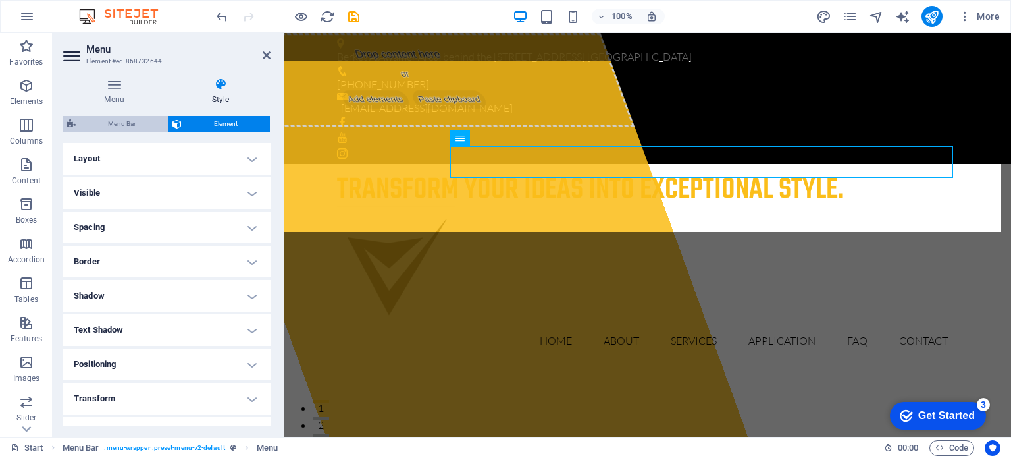
click at [122, 117] on span "Menu Bar" at bounding box center [122, 124] width 84 height 16
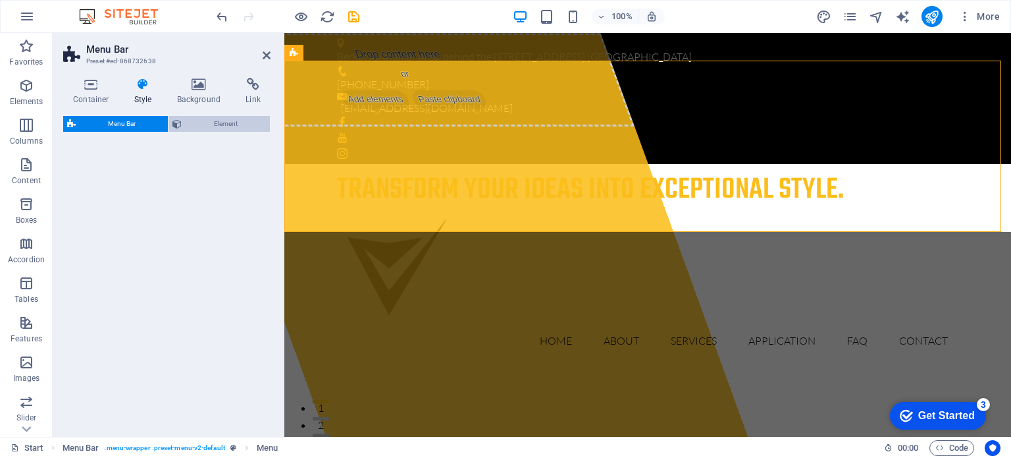
select select "rem"
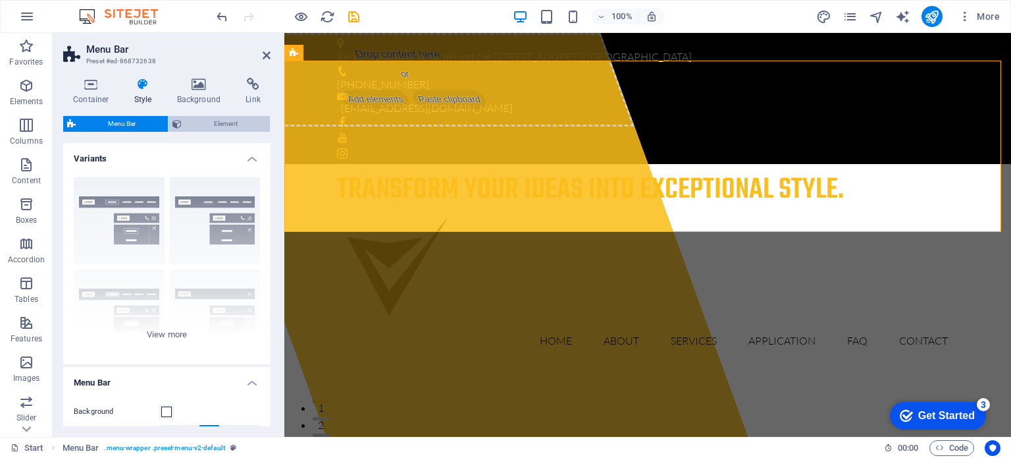
click at [216, 125] on span "Element" at bounding box center [226, 124] width 80 height 16
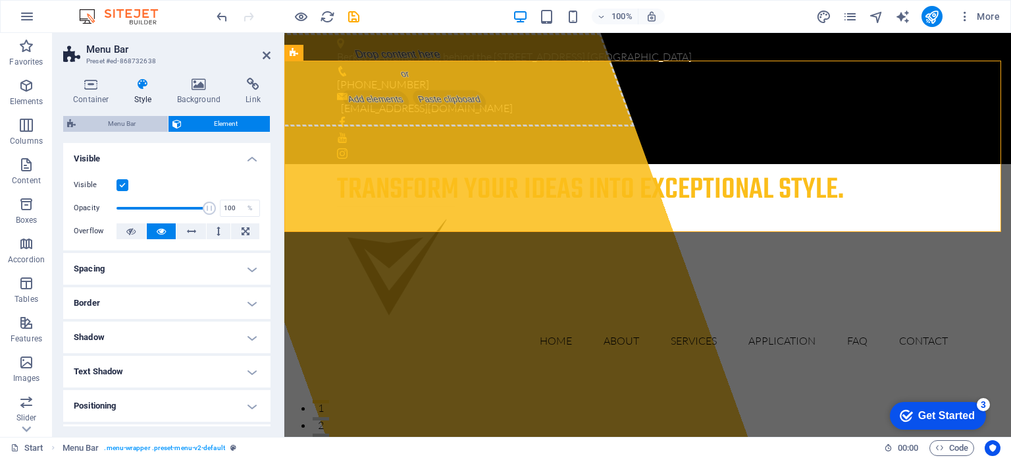
click at [127, 119] on span "Menu Bar" at bounding box center [122, 124] width 84 height 16
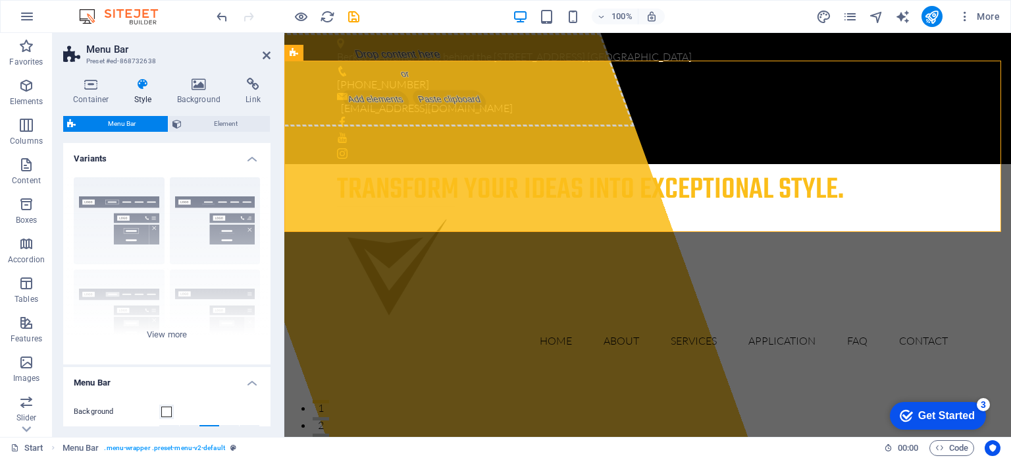
click at [70, 122] on icon at bounding box center [71, 124] width 9 height 16
click at [92, 91] on h4 "Container" at bounding box center [93, 92] width 61 height 28
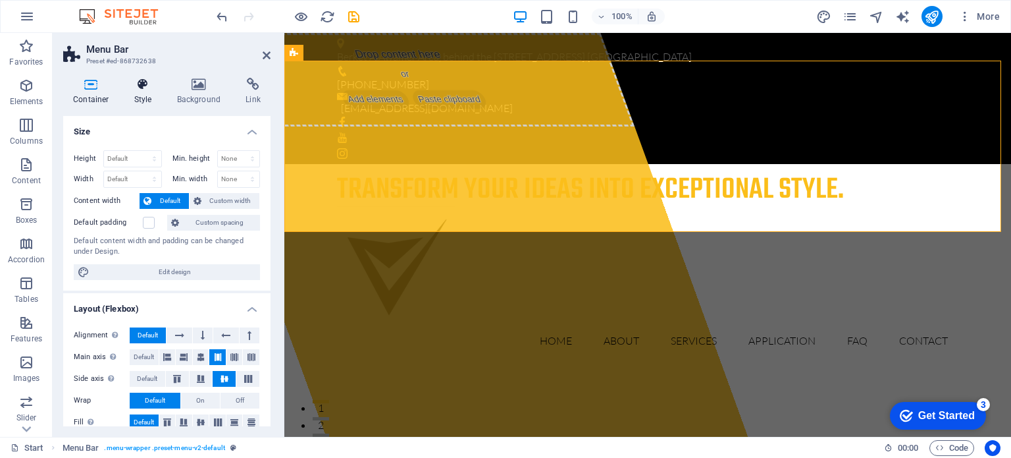
click at [145, 86] on icon at bounding box center [143, 84] width 38 height 13
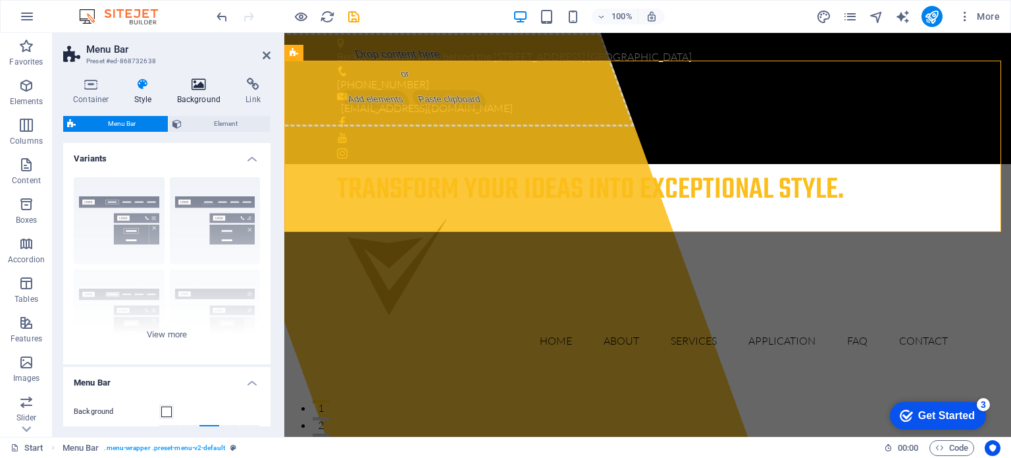
click at [202, 92] on h4 "Background" at bounding box center [201, 92] width 69 height 28
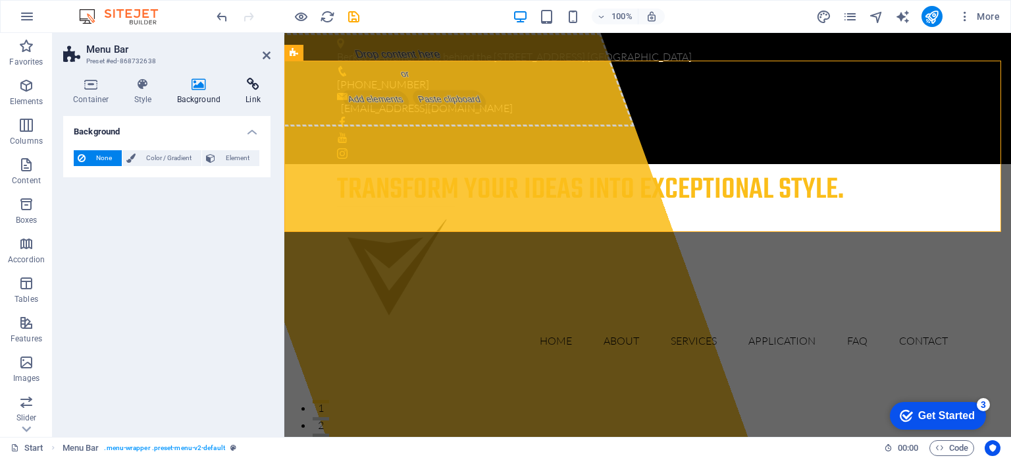
click at [248, 94] on h4 "Link" at bounding box center [253, 92] width 35 height 28
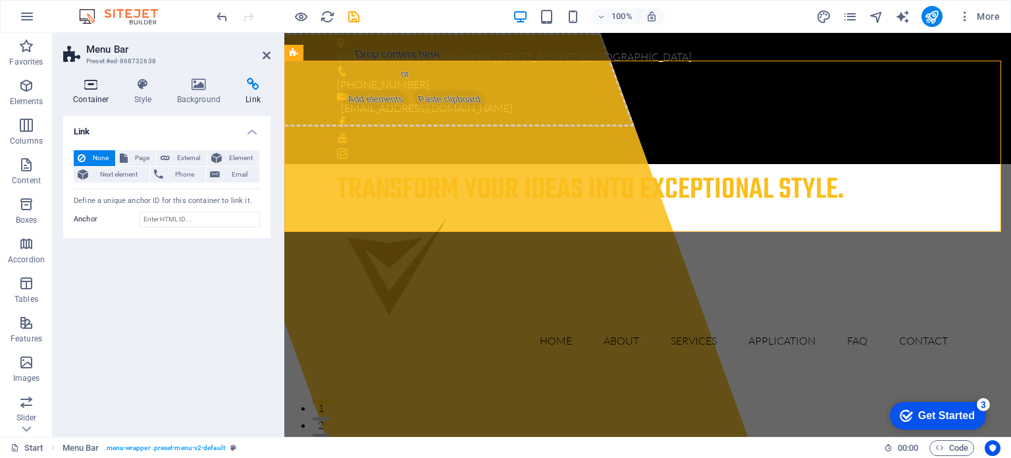
click at [84, 87] on icon at bounding box center [91, 84] width 56 height 13
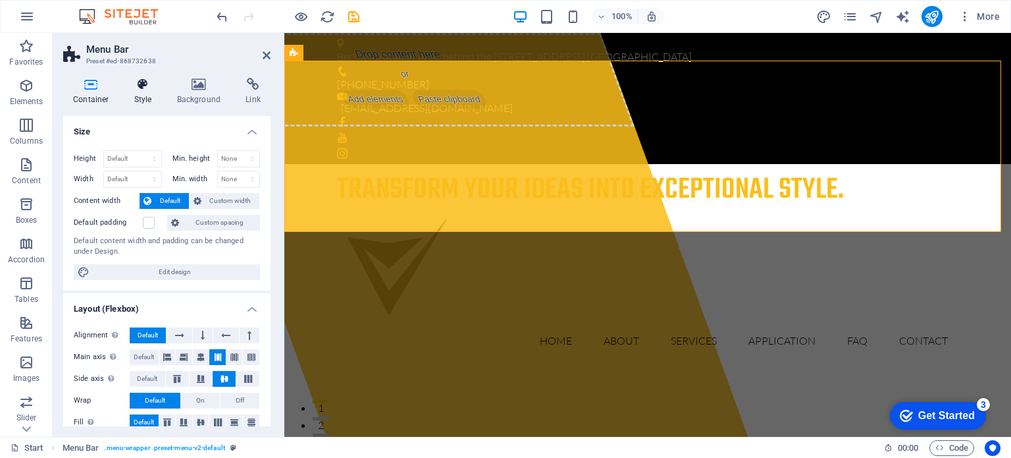
click at [152, 90] on icon at bounding box center [143, 84] width 38 height 13
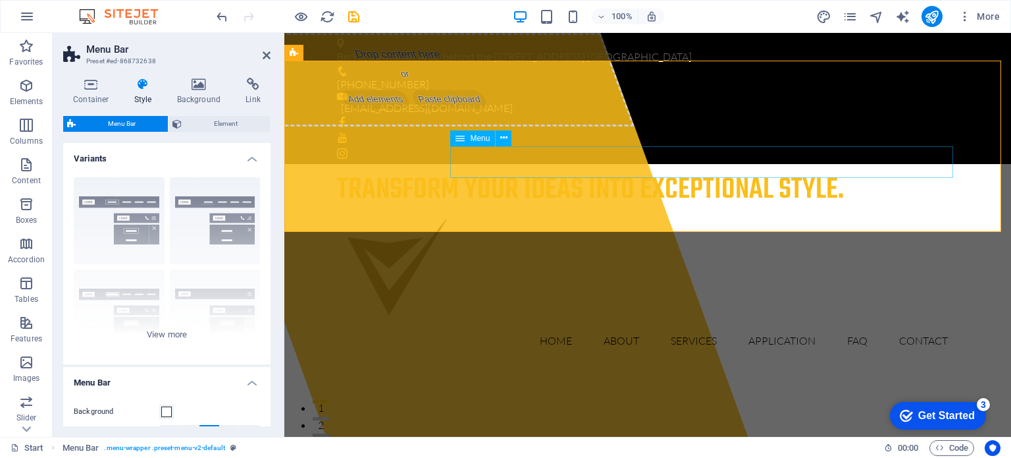
click at [556, 325] on nav "Home About Services Application FAQ Contact" at bounding box center [647, 341] width 621 height 32
click at [768, 325] on nav "Home About Services Application FAQ Contact" at bounding box center [647, 341] width 621 height 32
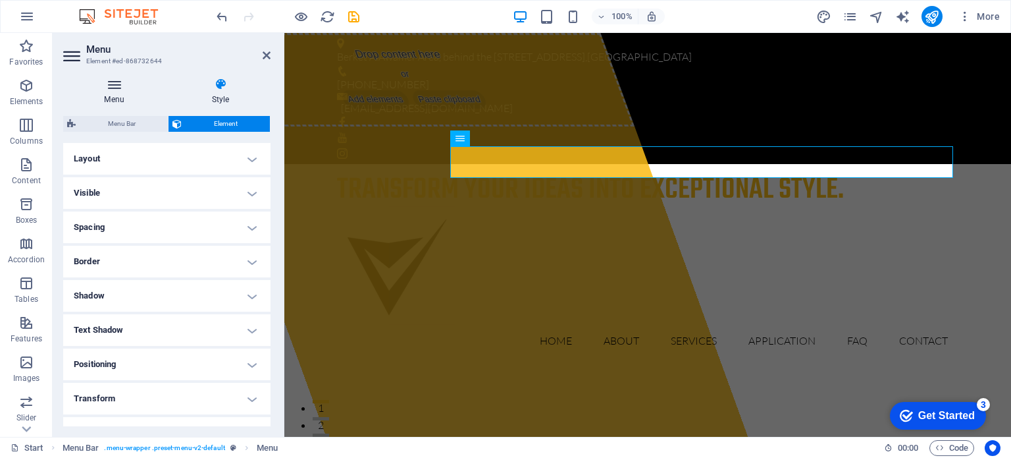
click at [116, 81] on icon at bounding box center [114, 84] width 102 height 13
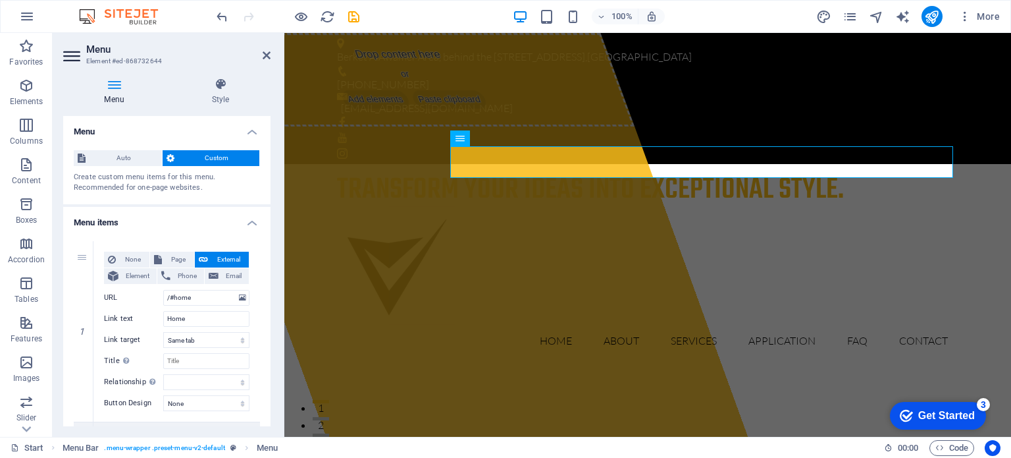
click at [116, 81] on icon at bounding box center [114, 84] width 102 height 13
click at [225, 79] on icon at bounding box center [221, 84] width 100 height 13
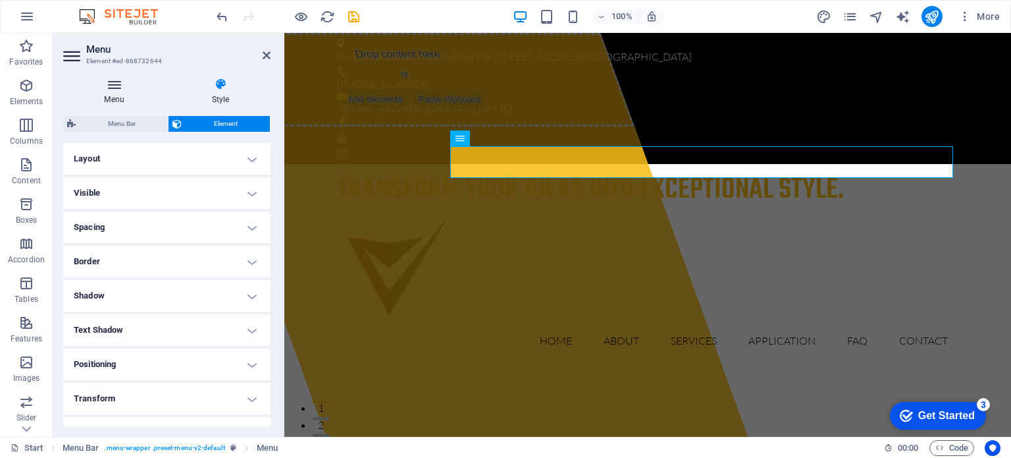
click at [116, 82] on icon at bounding box center [114, 84] width 102 height 13
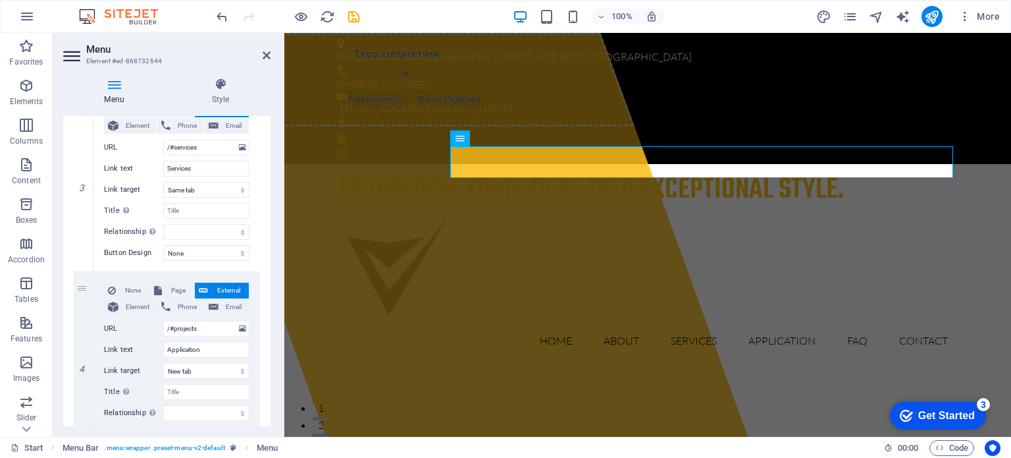
scroll to position [529, 0]
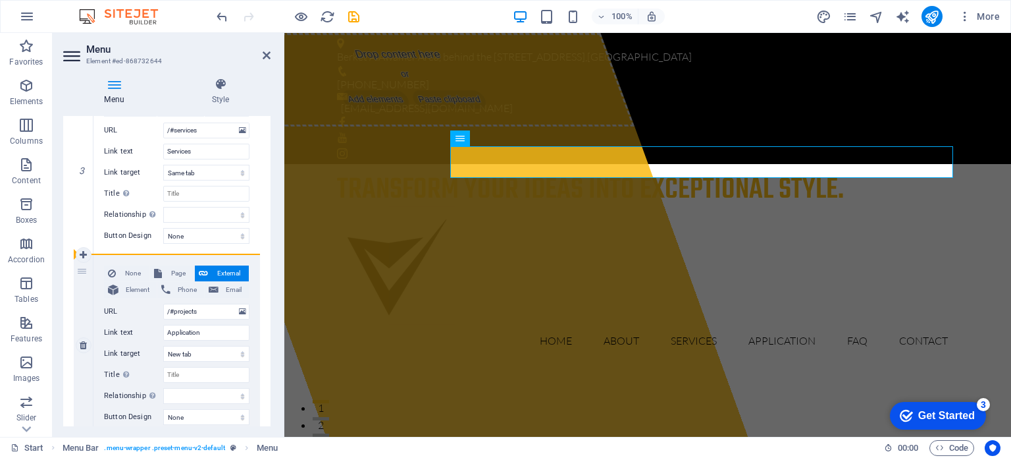
click at [82, 271] on div "4" at bounding box center [84, 345] width 20 height 180
select select
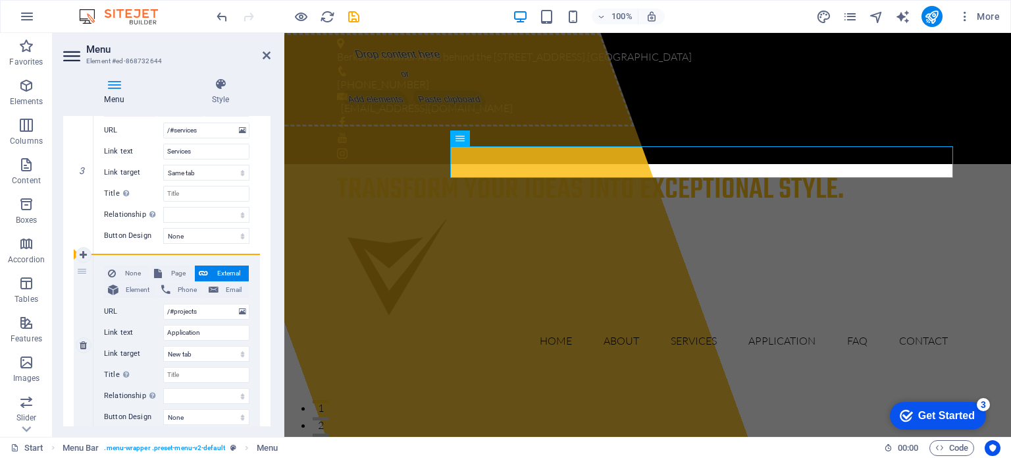
select select
click at [270, 55] on icon at bounding box center [267, 55] width 8 height 11
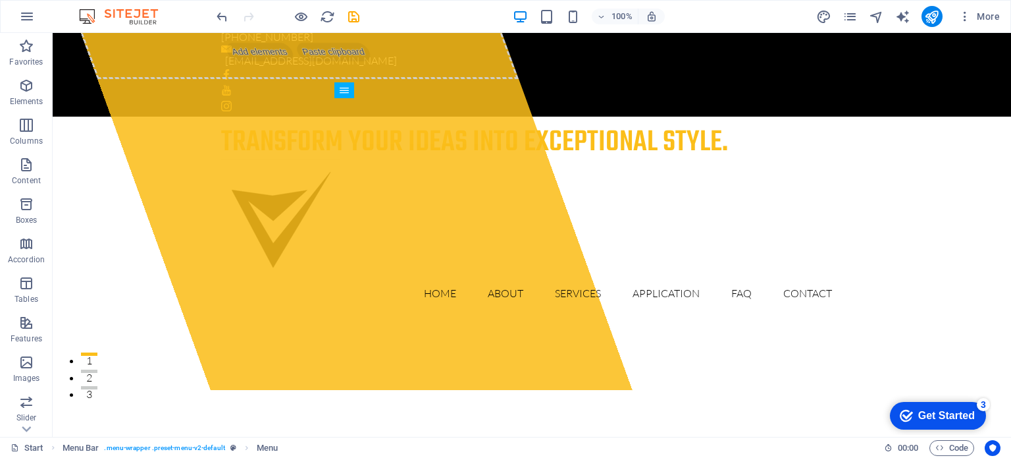
scroll to position [0, 0]
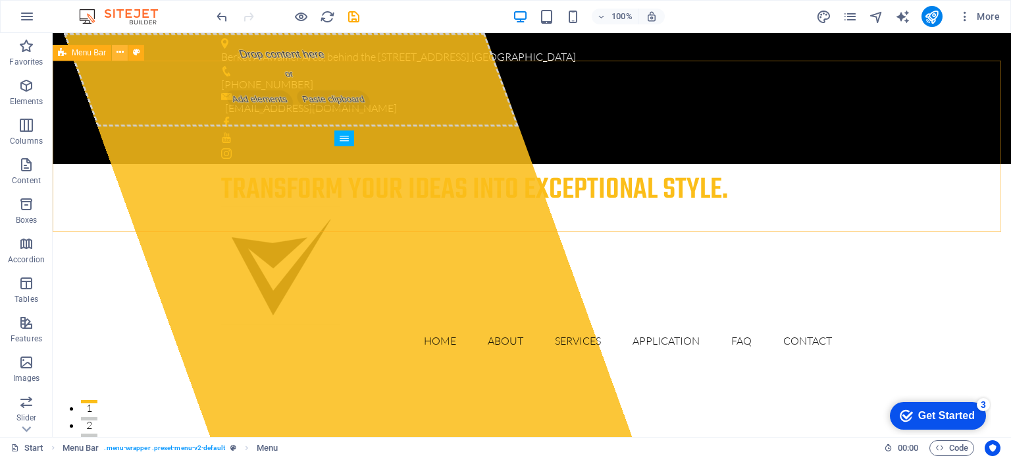
click at [117, 53] on icon at bounding box center [120, 52] width 7 height 14
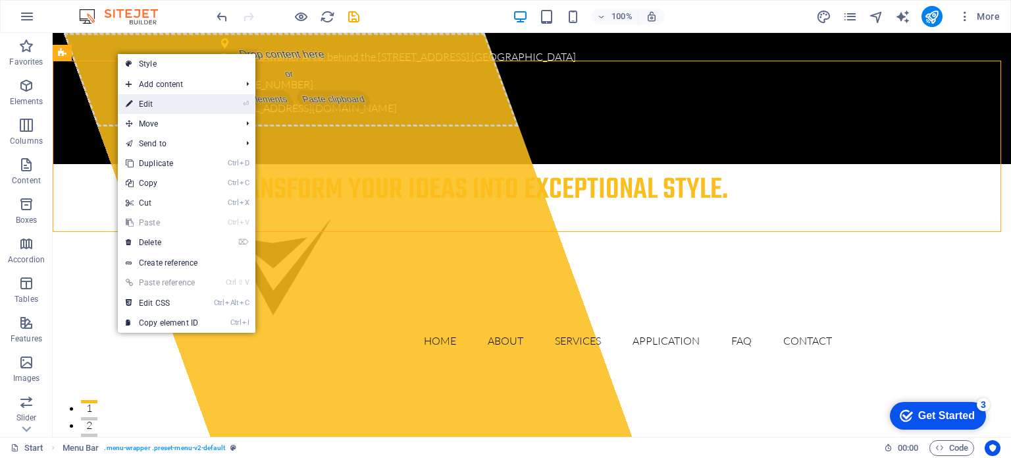
click at [149, 102] on link "⏎ Edit" at bounding box center [162, 104] width 88 height 20
select select "rem"
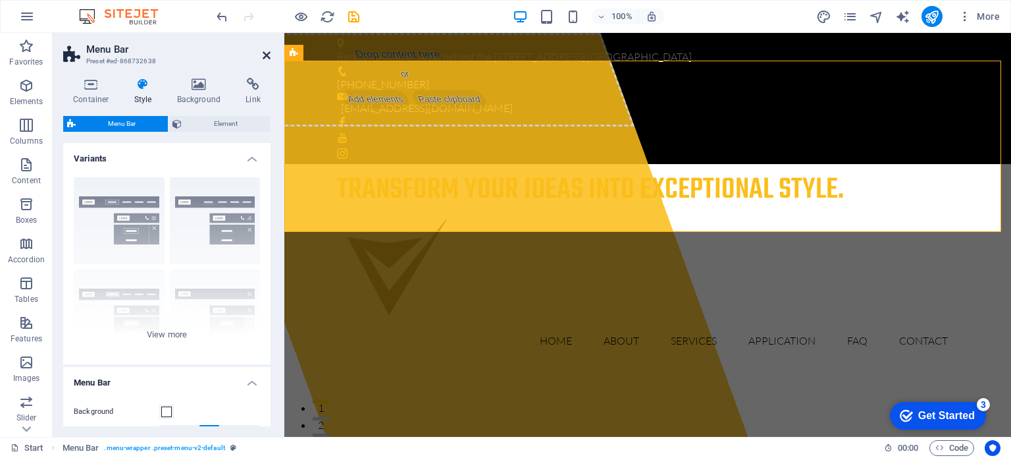
click at [266, 55] on icon at bounding box center [267, 55] width 8 height 11
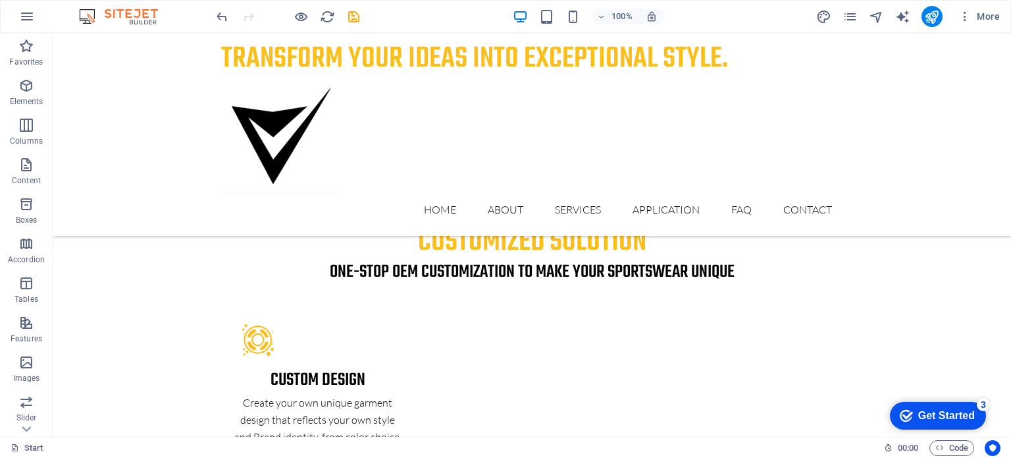
scroll to position [2371, 0]
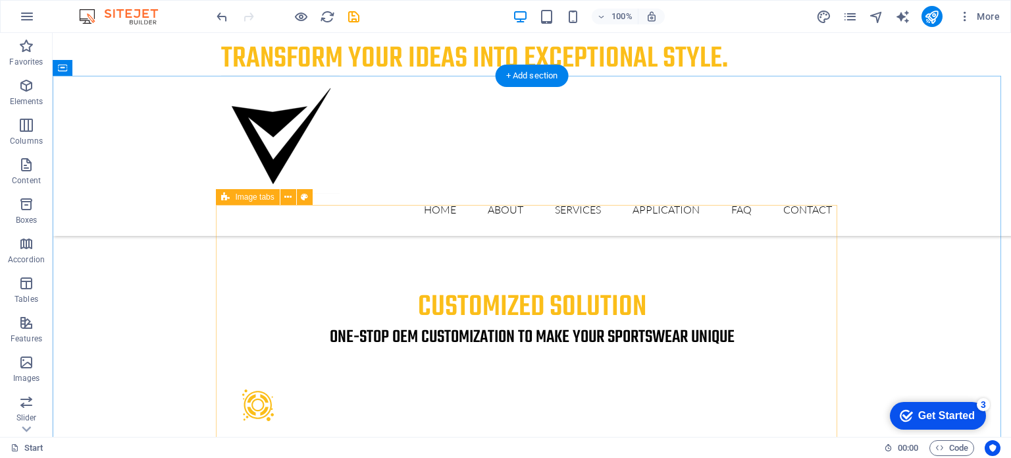
select select "rem"
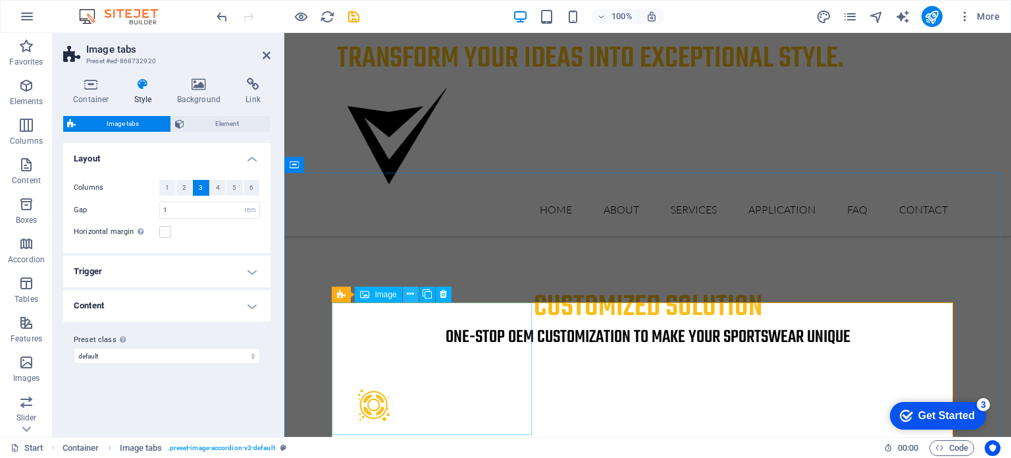
click at [412, 292] on icon at bounding box center [410, 294] width 7 height 14
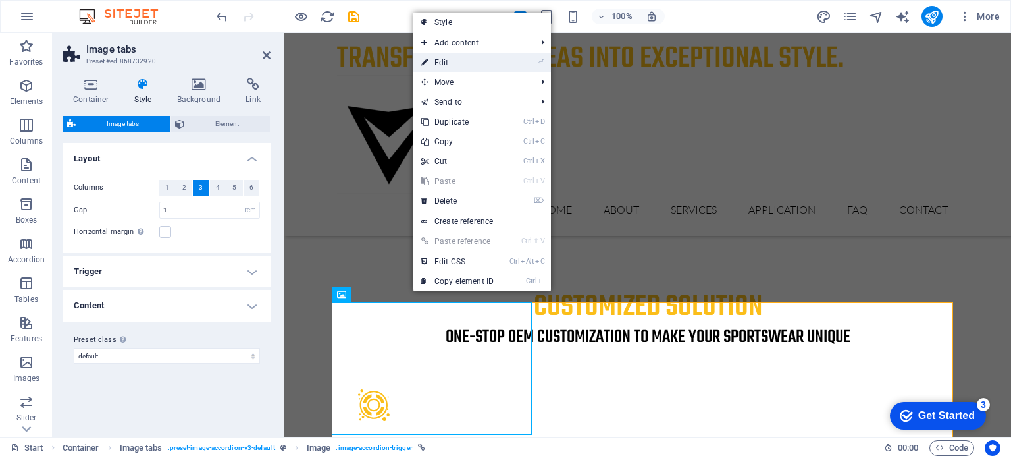
click at [458, 53] on link "⏎ Edit" at bounding box center [457, 63] width 88 height 20
select select "px"
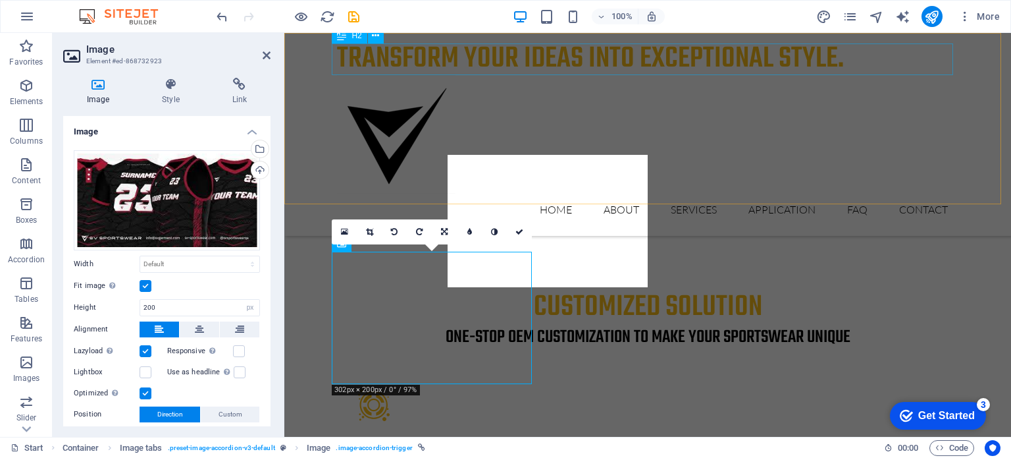
scroll to position [2421, 0]
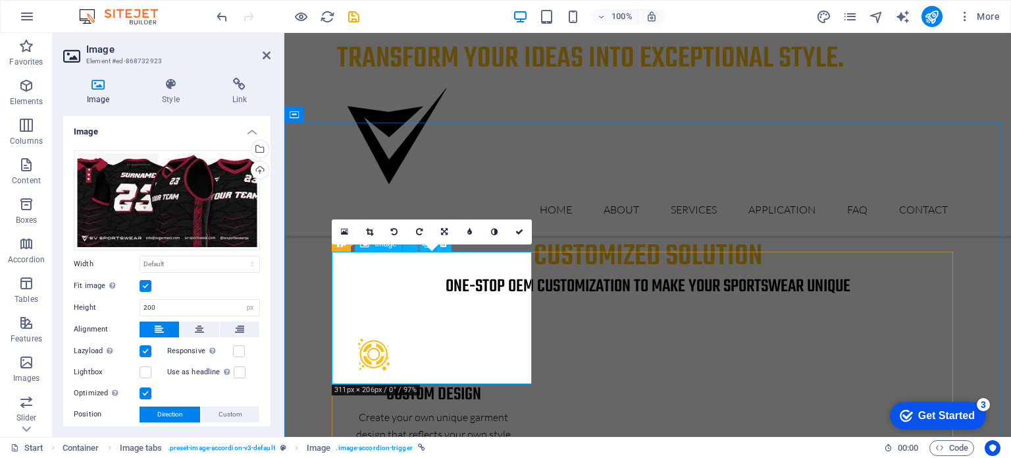
click at [341, 244] on div "16:10 16:9 4:3 1:1 1:2 0" at bounding box center [432, 231] width 200 height 25
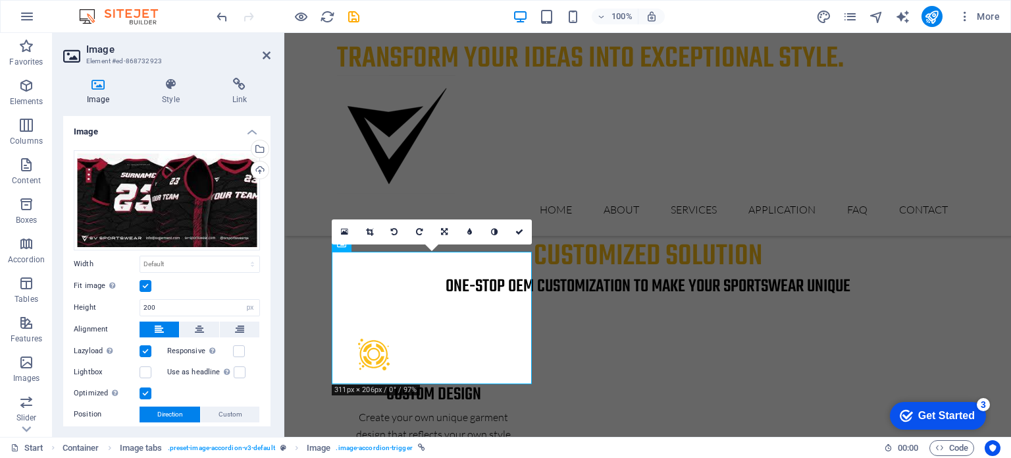
click at [341, 244] on div "16:10 16:9 4:3 1:1 1:2 0" at bounding box center [432, 231] width 200 height 25
click at [342, 242] on link at bounding box center [344, 231] width 25 height 25
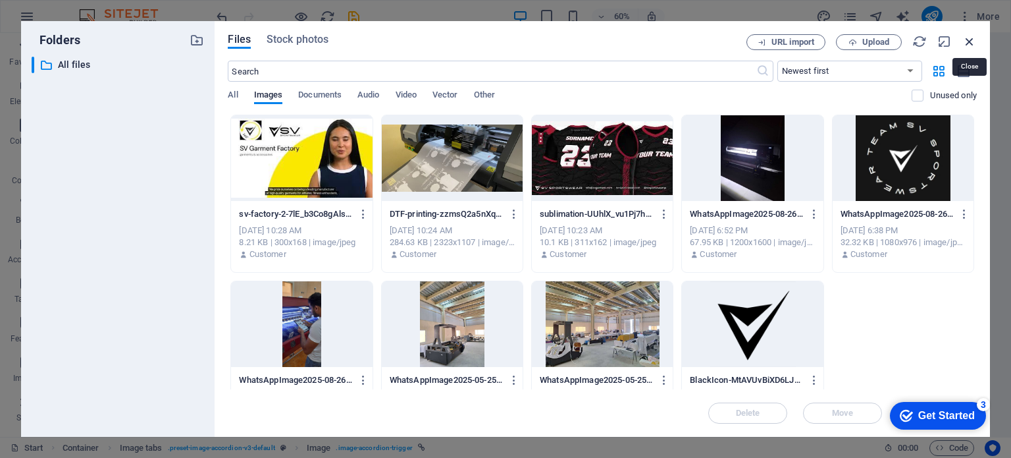
click at [972, 40] on icon "button" at bounding box center [969, 41] width 14 height 14
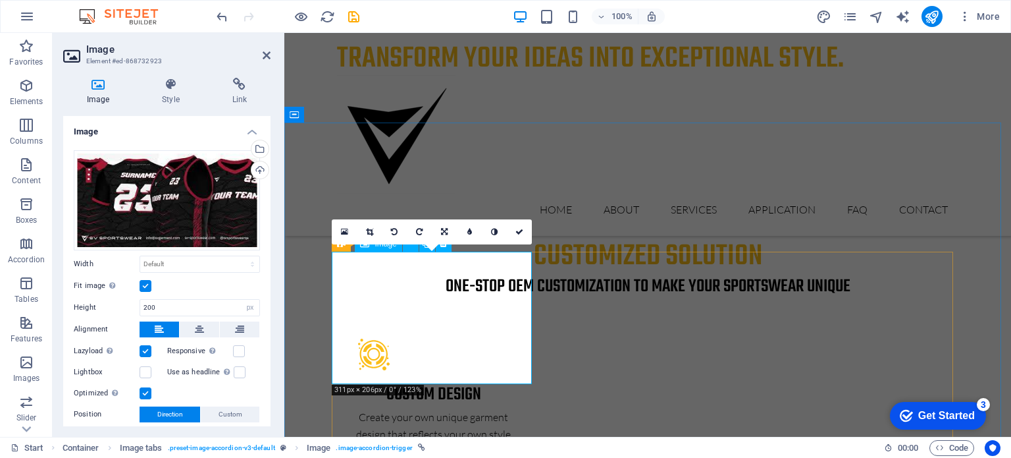
click at [340, 244] on div "16:10 16:9 4:3 1:1 1:2 0" at bounding box center [432, 231] width 200 height 25
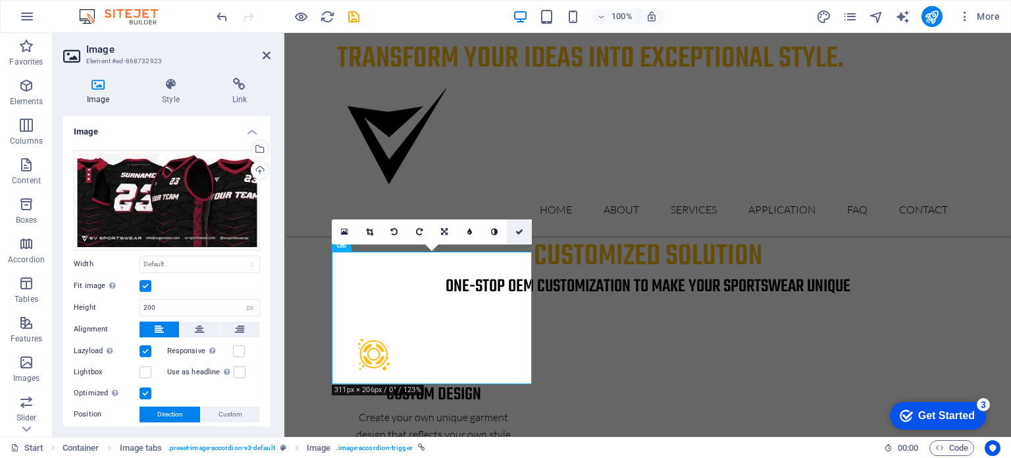
click at [523, 228] on icon at bounding box center [519, 232] width 8 height 8
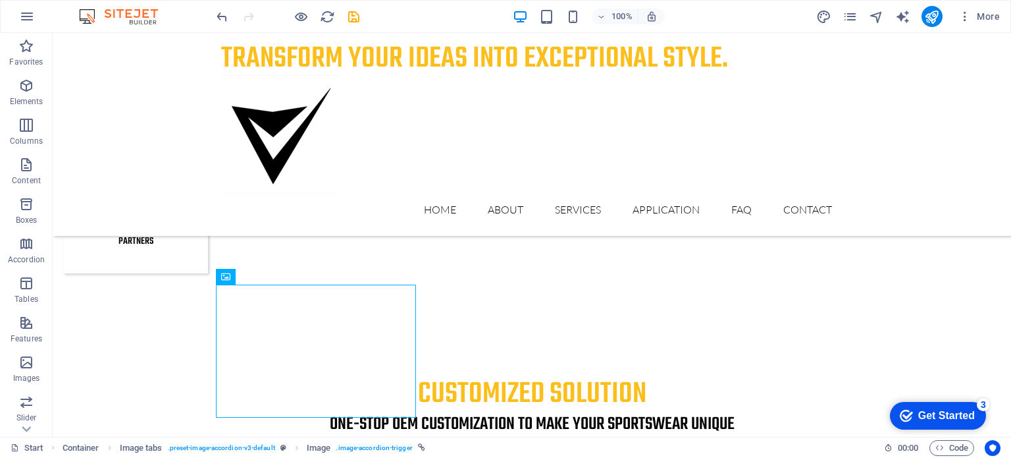
scroll to position [2291, 0]
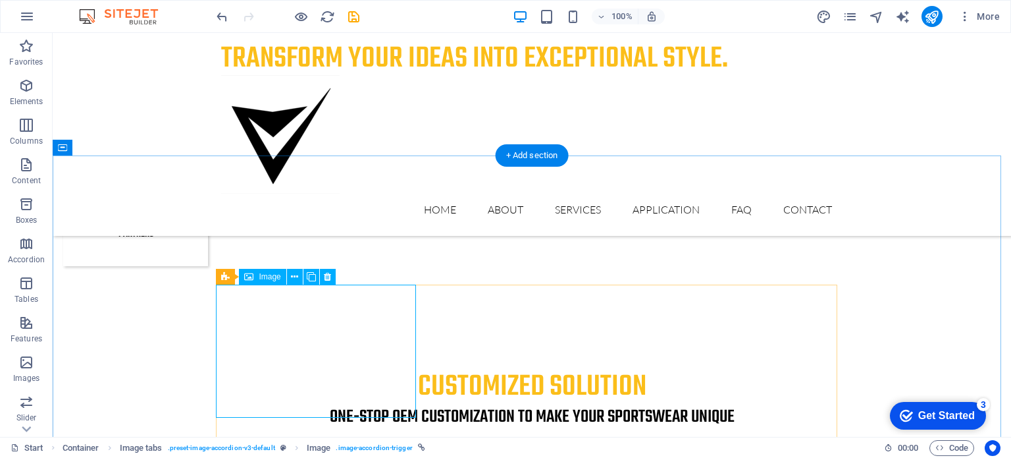
select select "px"
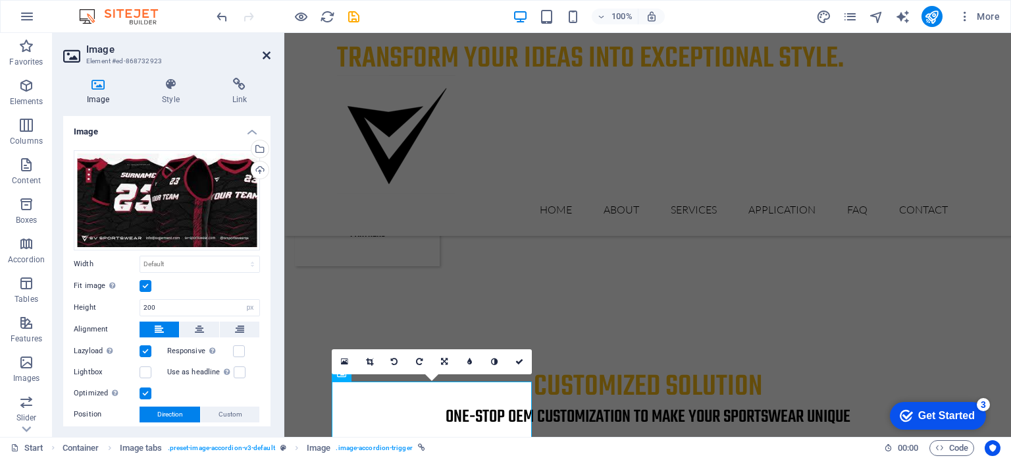
click at [266, 52] on icon at bounding box center [267, 55] width 8 height 11
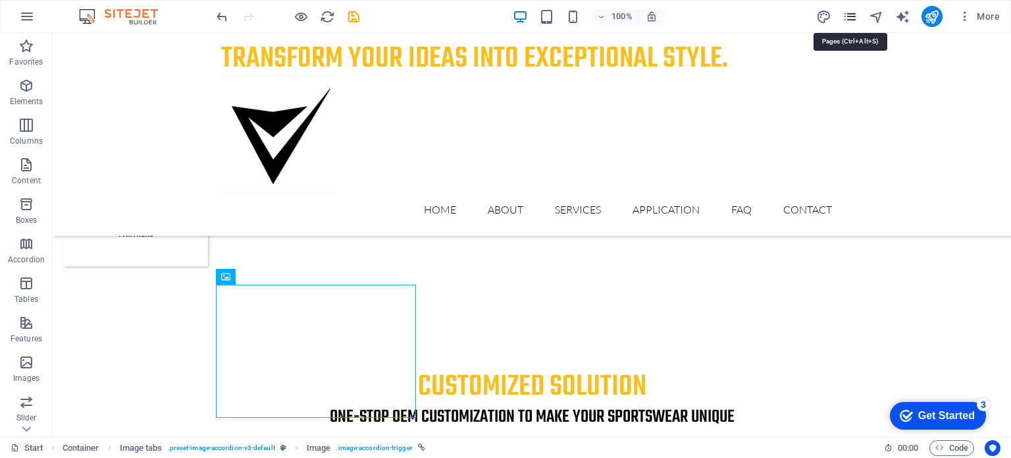
click at [850, 15] on icon "pages" at bounding box center [850, 16] width 15 height 15
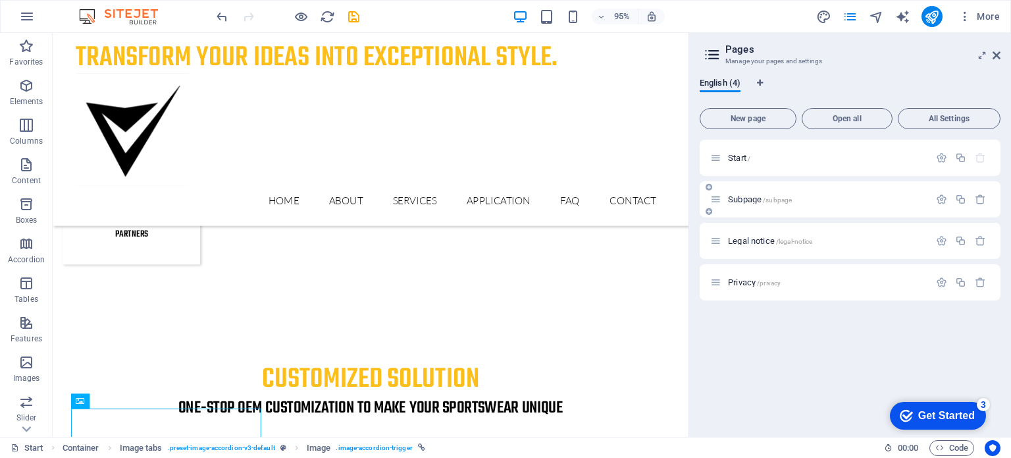
click at [716, 199] on icon at bounding box center [715, 199] width 11 height 11
click at [774, 196] on span "/subpage" at bounding box center [777, 199] width 29 height 7
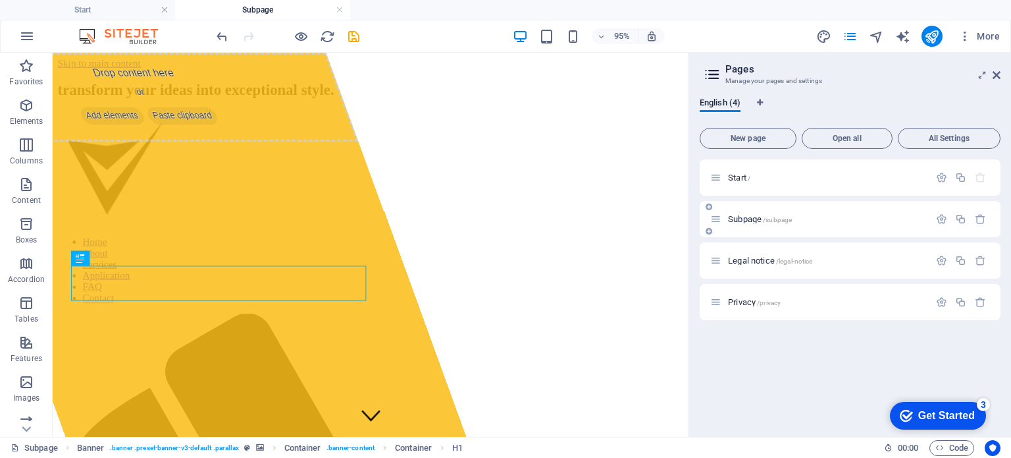
scroll to position [0, 0]
click at [997, 71] on icon at bounding box center [997, 75] width 8 height 11
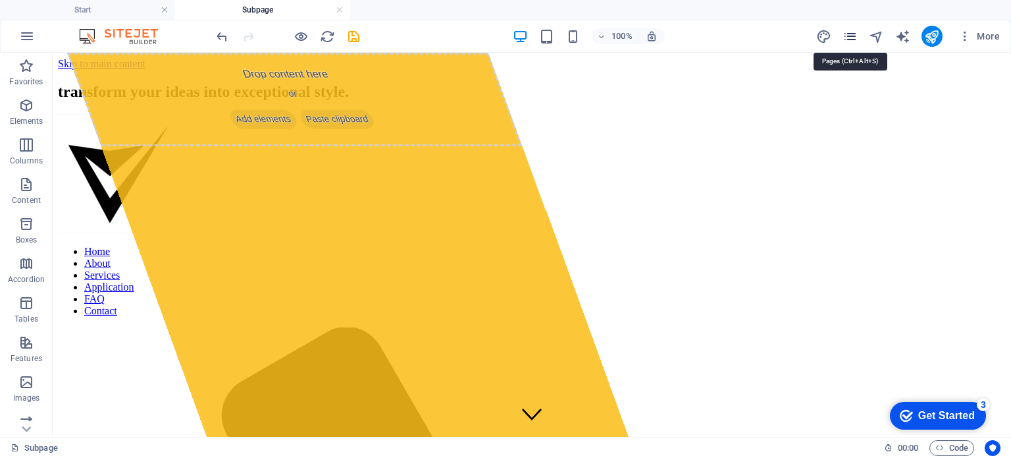
click at [848, 41] on icon "pages" at bounding box center [850, 36] width 15 height 15
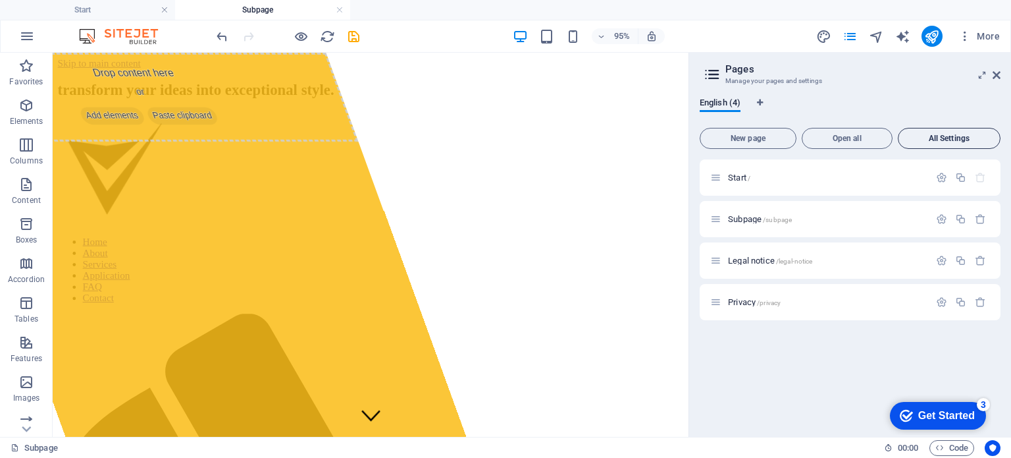
click at [957, 141] on span "All Settings" at bounding box center [949, 138] width 91 height 8
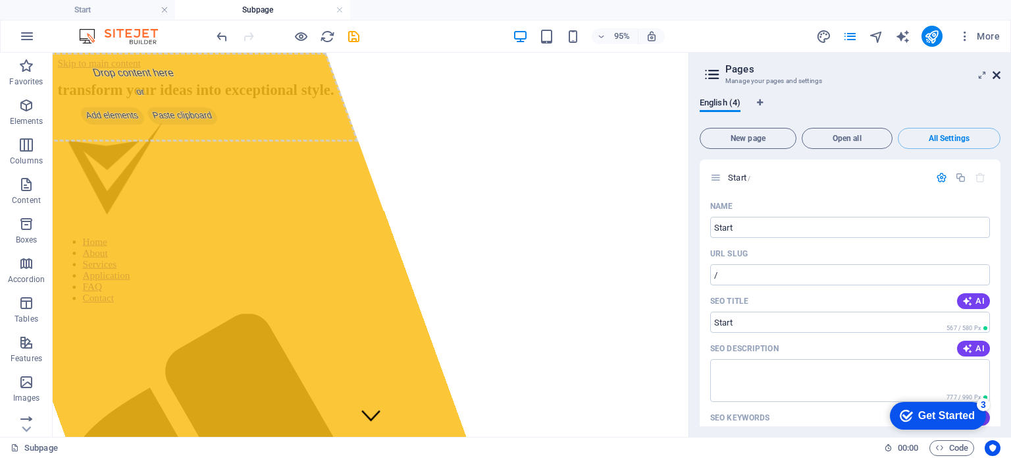
click at [997, 76] on icon at bounding box center [997, 75] width 8 height 11
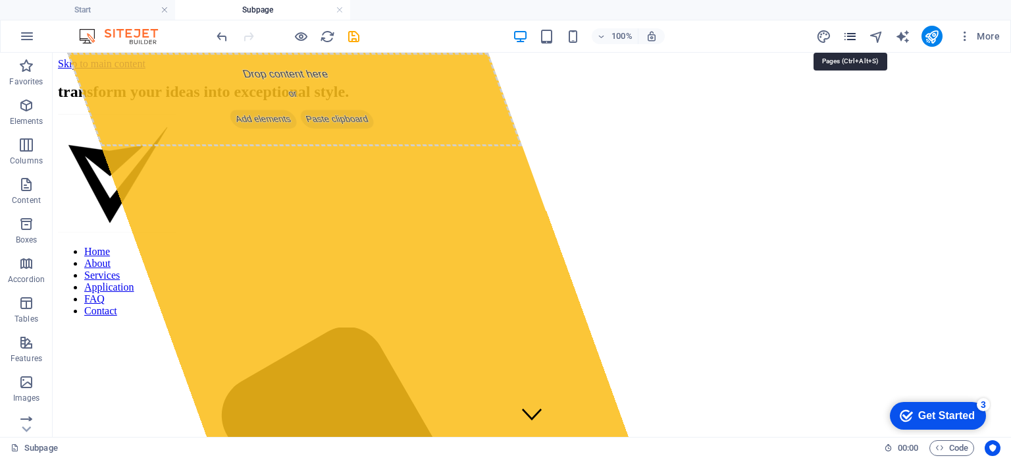
click at [851, 39] on icon "pages" at bounding box center [850, 36] width 15 height 15
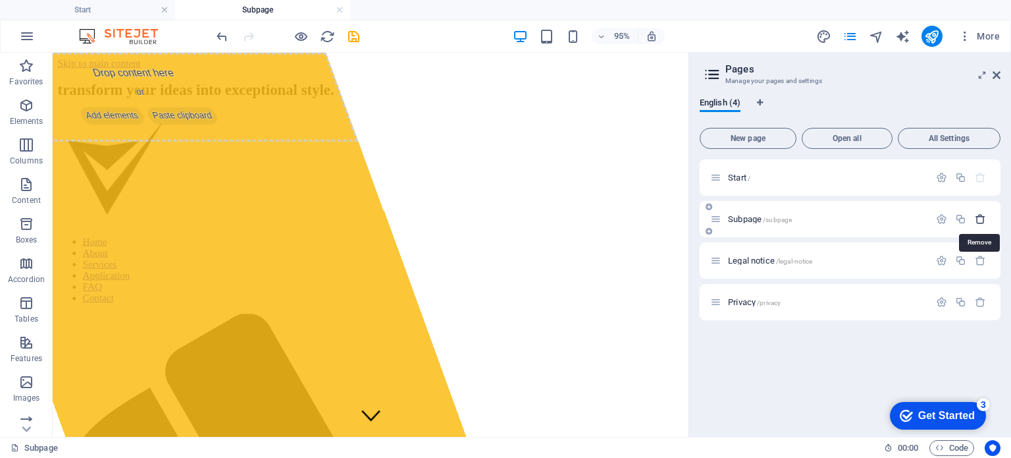
click at [977, 218] on icon "button" at bounding box center [980, 218] width 11 height 11
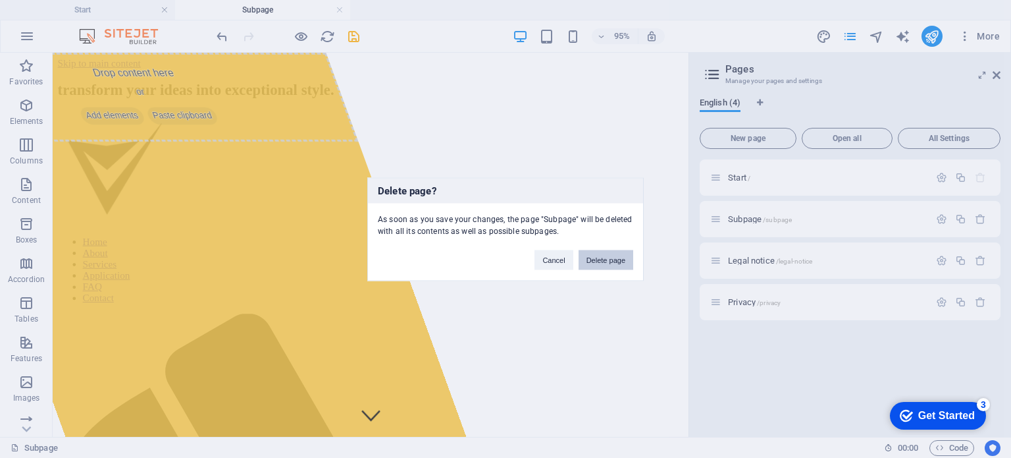
click at [604, 260] on button "Delete page" at bounding box center [606, 260] width 55 height 20
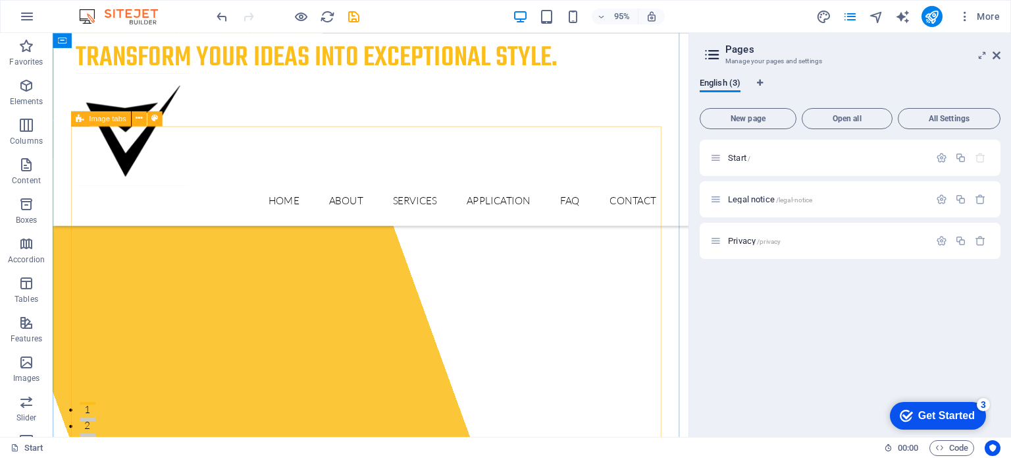
scroll to position [2292, 0]
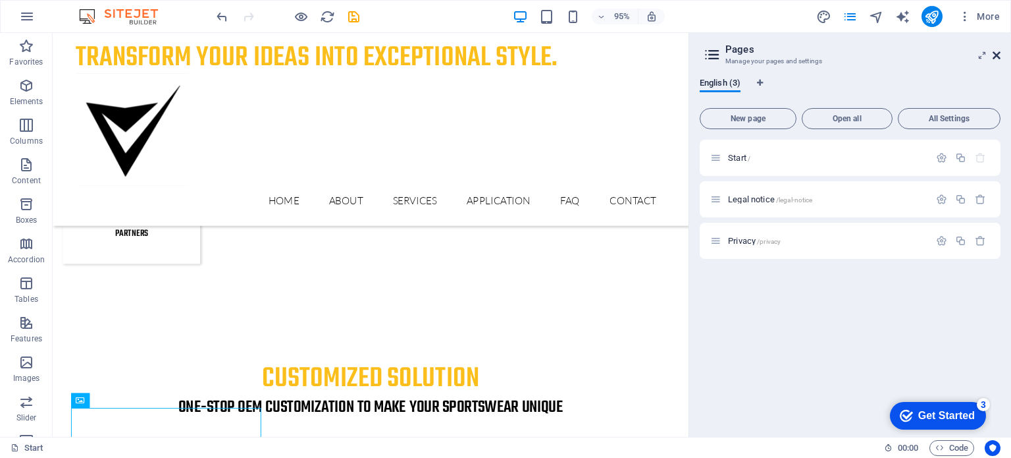
click at [998, 51] on icon at bounding box center [997, 55] width 8 height 11
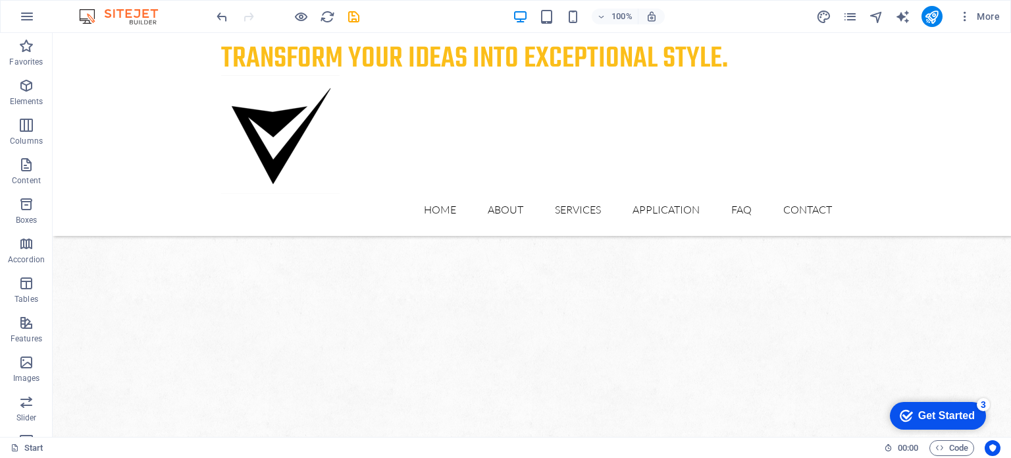
scroll to position [880, 0]
click at [851, 15] on icon "pages" at bounding box center [850, 16] width 15 height 15
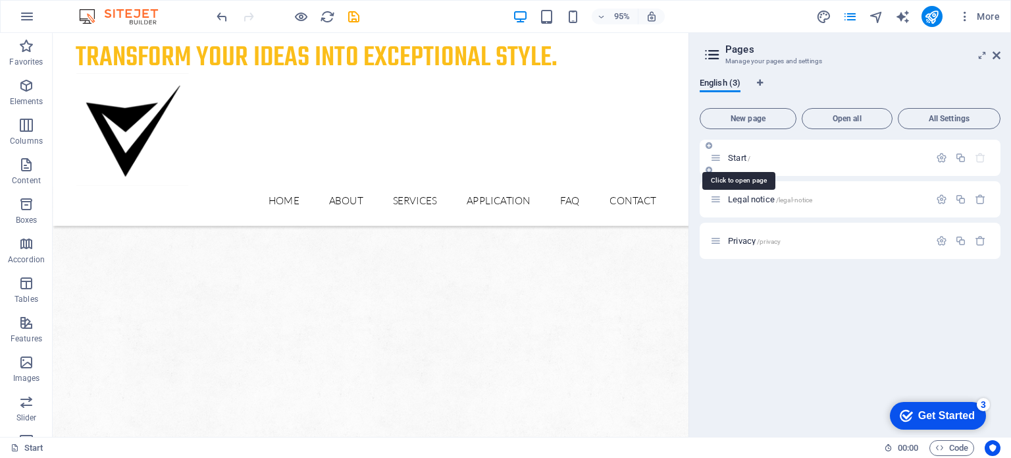
click at [743, 157] on span "Start /" at bounding box center [739, 158] width 22 height 10
click at [735, 155] on span "Start /" at bounding box center [739, 158] width 22 height 10
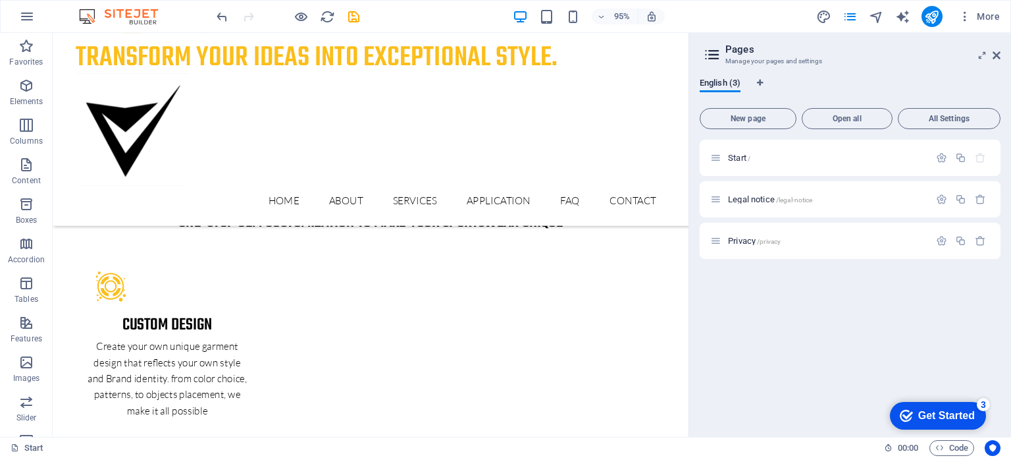
scroll to position [2470, 0]
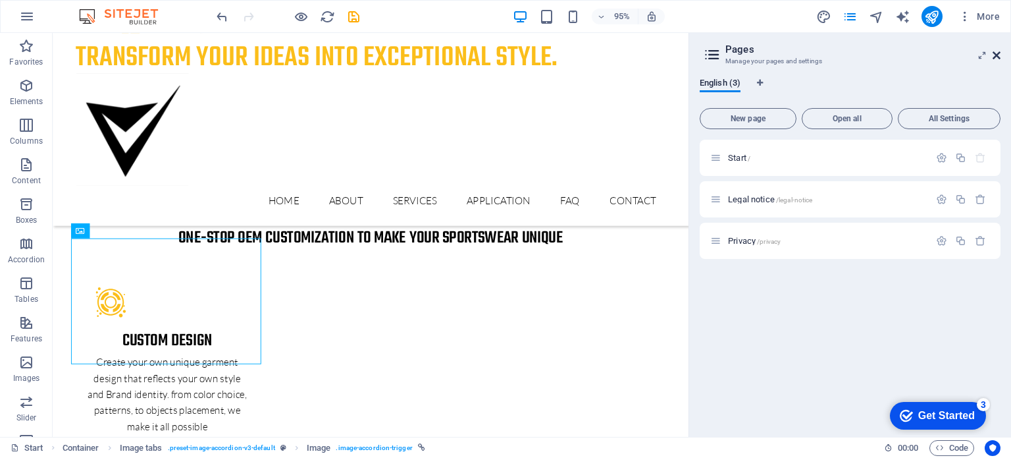
click at [995, 53] on icon at bounding box center [997, 55] width 8 height 11
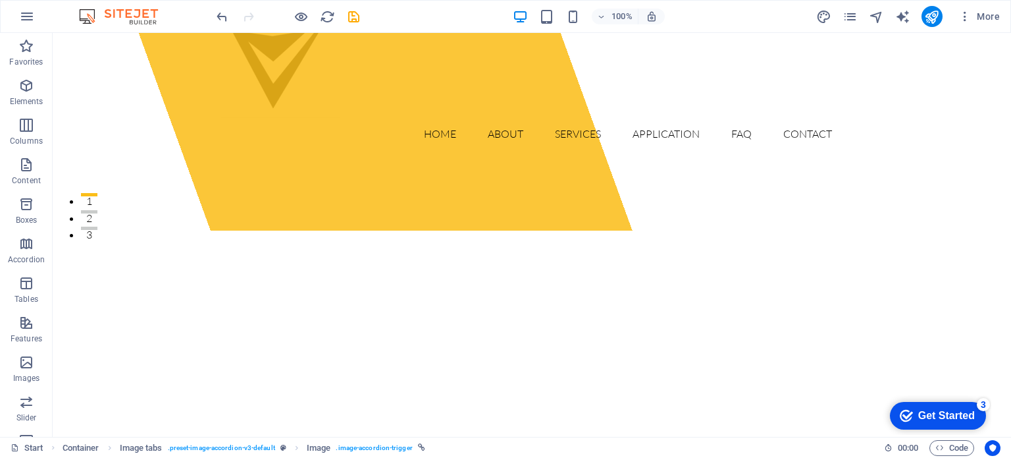
scroll to position [0, 0]
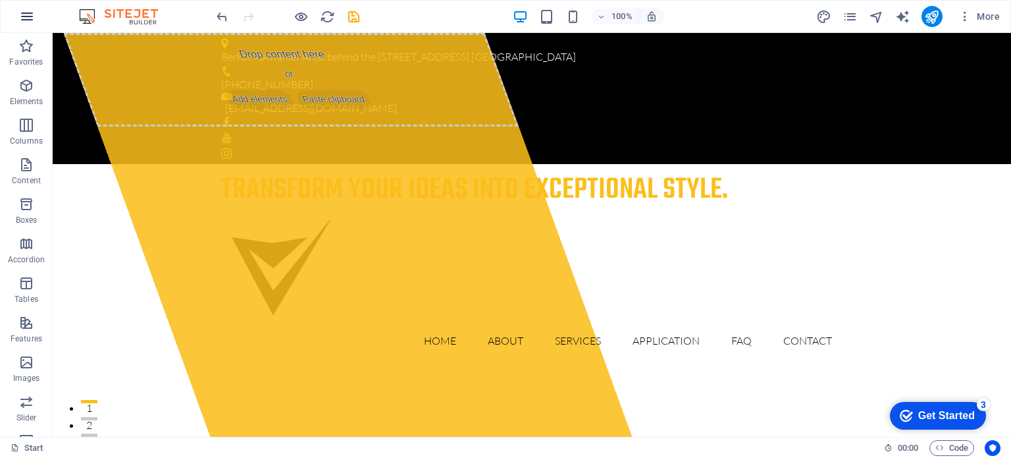
click at [29, 19] on icon "button" at bounding box center [27, 17] width 16 height 16
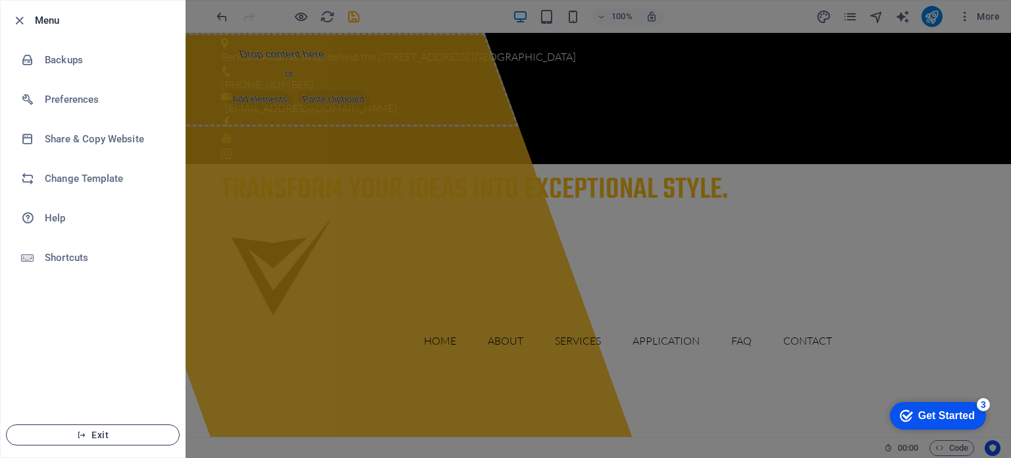
click at [99, 434] on span "Exit" at bounding box center [92, 434] width 151 height 11
